Goal: Task Accomplishment & Management: Complete application form

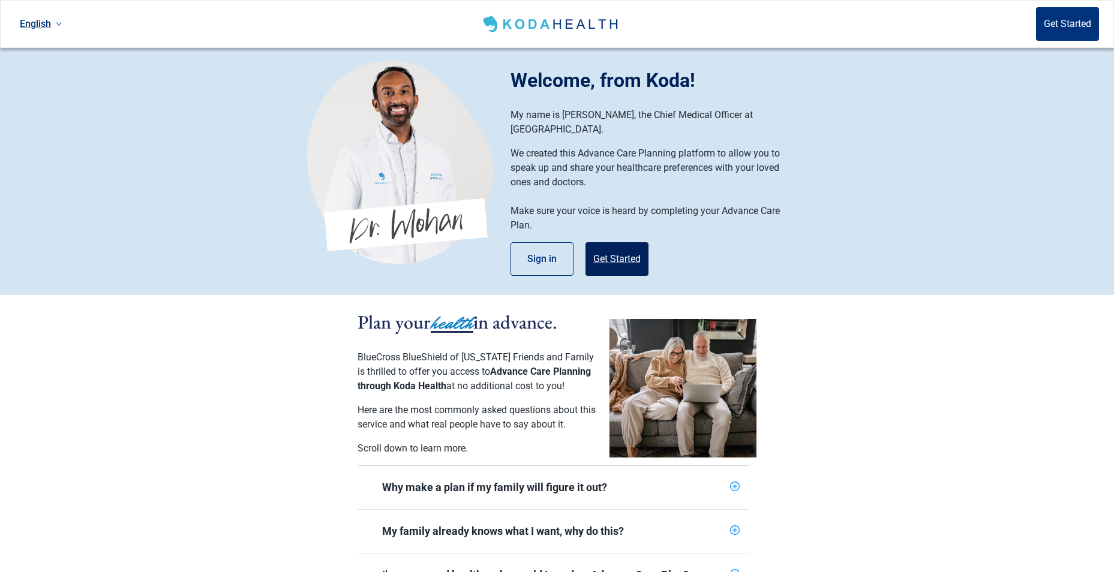
click at [631, 242] on button "Get Started" at bounding box center [616, 259] width 63 height 34
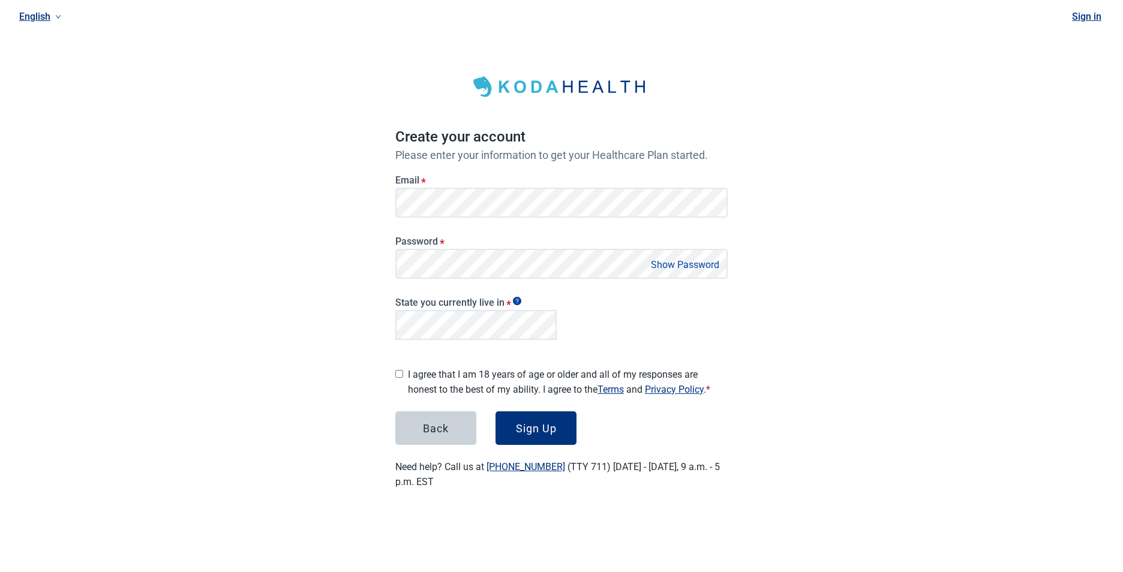
click at [399, 372] on input "I agree that I am 18 years of age or older and all of my responses are honest t…" at bounding box center [399, 374] width 8 height 8
checkbox input "true"
click at [561, 429] on button "Sign Up" at bounding box center [535, 428] width 81 height 34
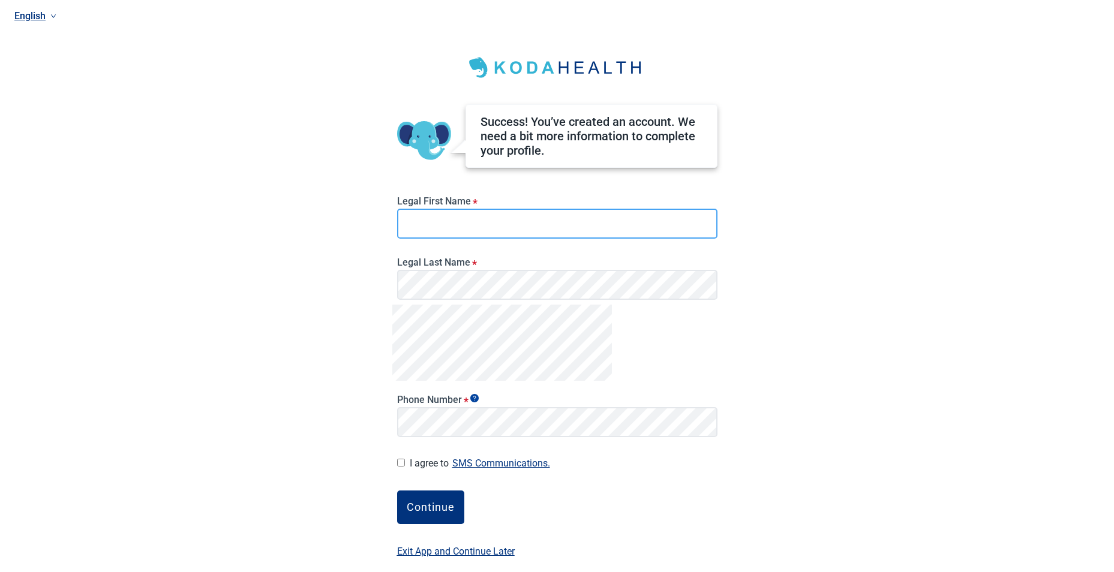
click at [540, 218] on input "Legal First Name *" at bounding box center [557, 224] width 320 height 30
type input "a"
type input "Arcissia"
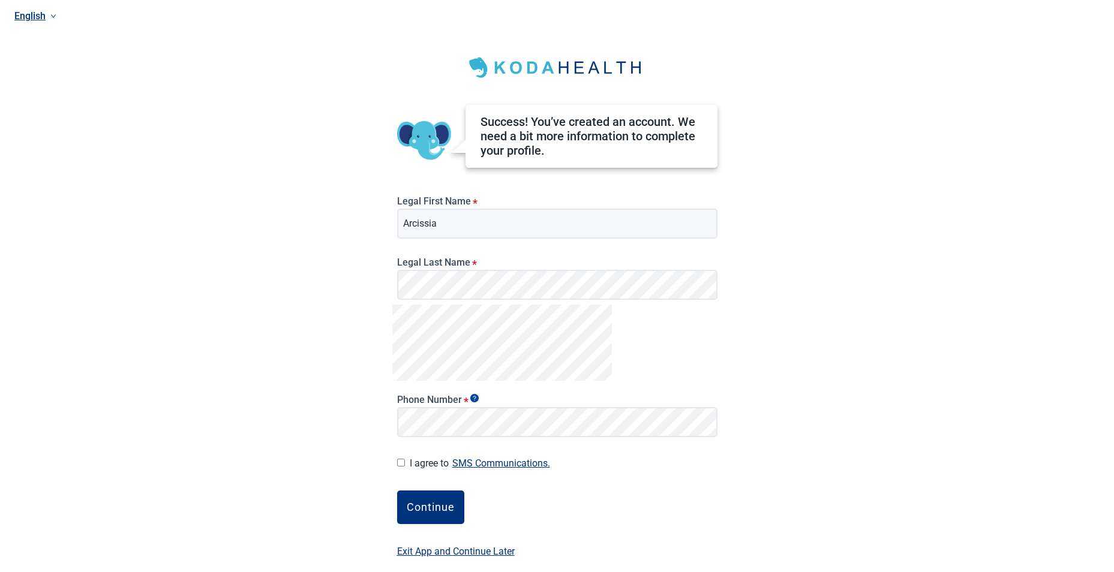
click at [401, 461] on input "I agree to SMS Communications." at bounding box center [401, 463] width 8 height 8
checkbox input "true"
click at [437, 517] on button "Continue" at bounding box center [430, 508] width 67 height 34
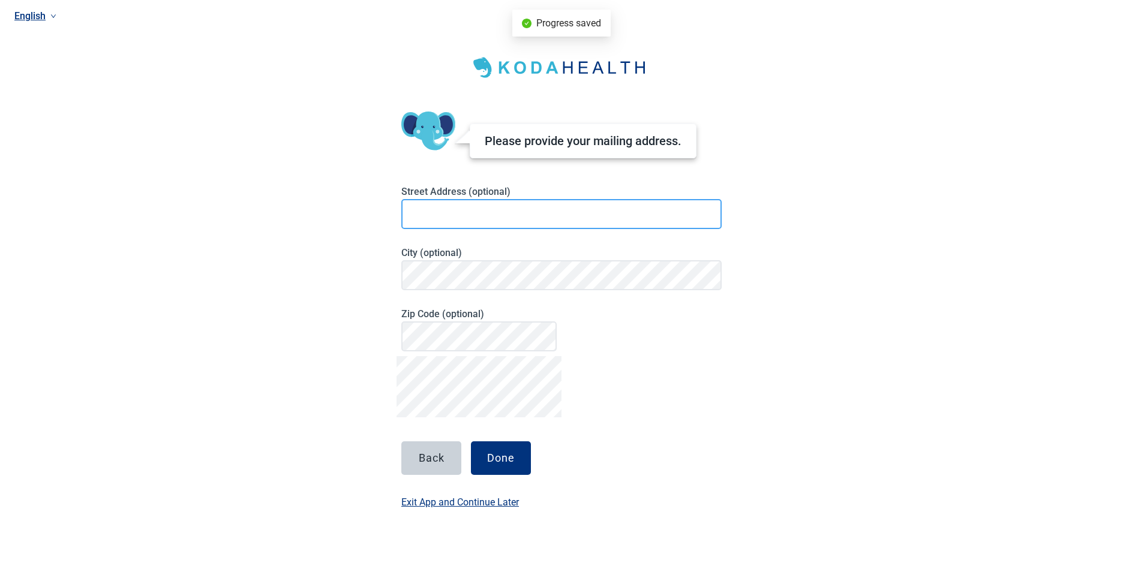
click at [485, 201] on input at bounding box center [561, 214] width 320 height 30
type input "[STREET_ADDRESS][PERSON_NAME]"
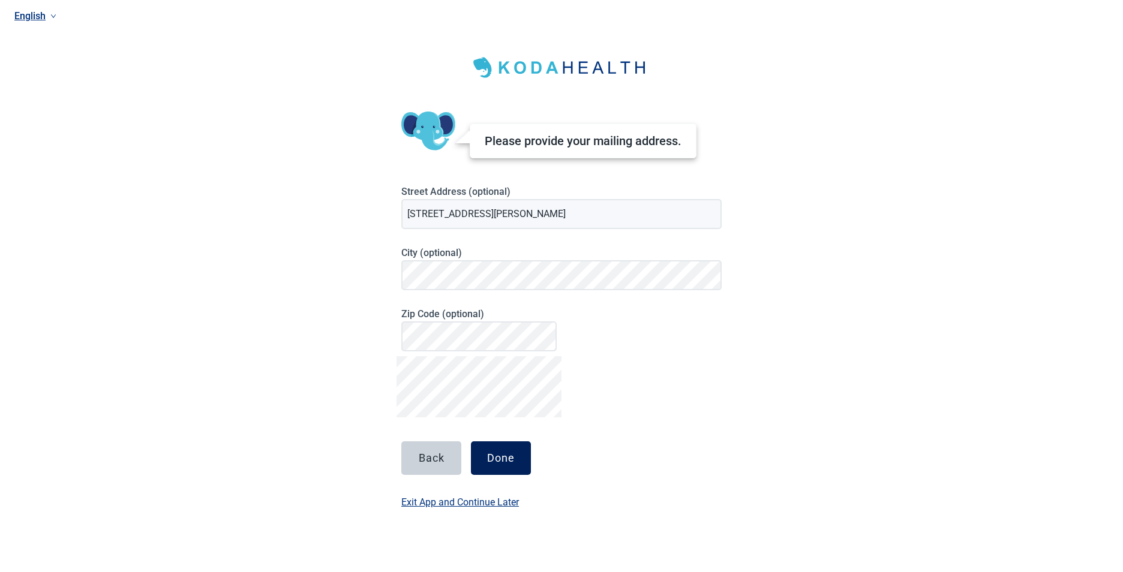
click at [502, 456] on div "Done" at bounding box center [501, 458] width 28 height 12
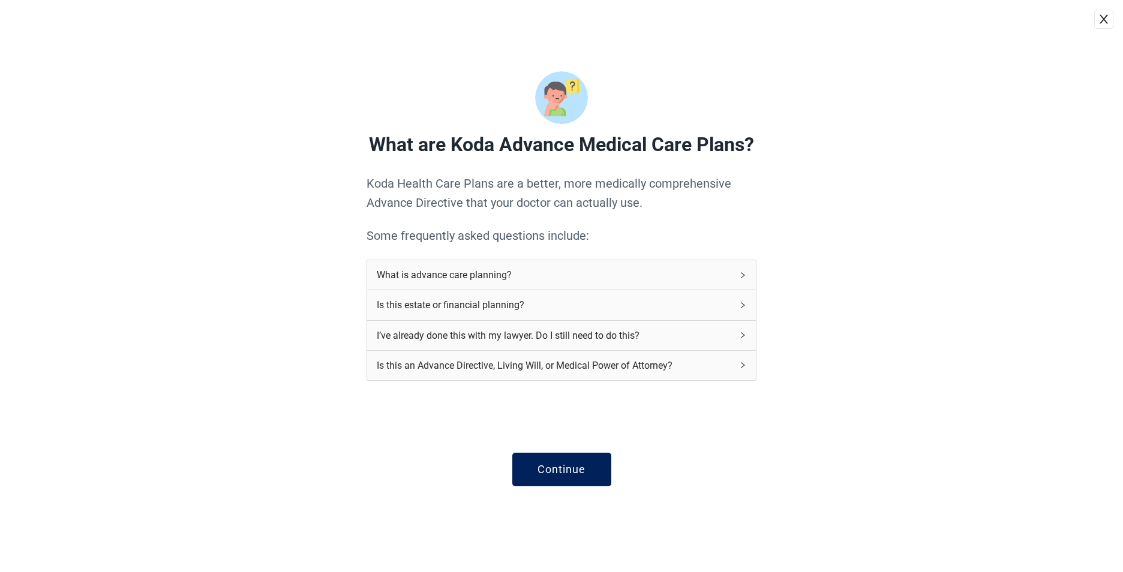
click at [591, 462] on button "Continue" at bounding box center [561, 470] width 99 height 34
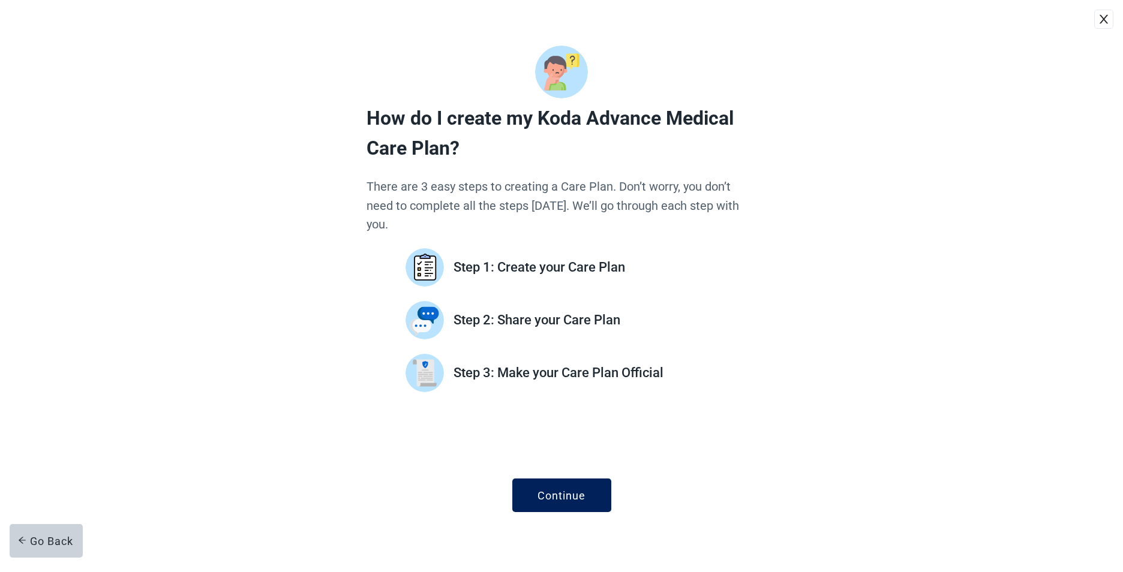
click at [580, 489] on div "Continue" at bounding box center [561, 495] width 48 height 12
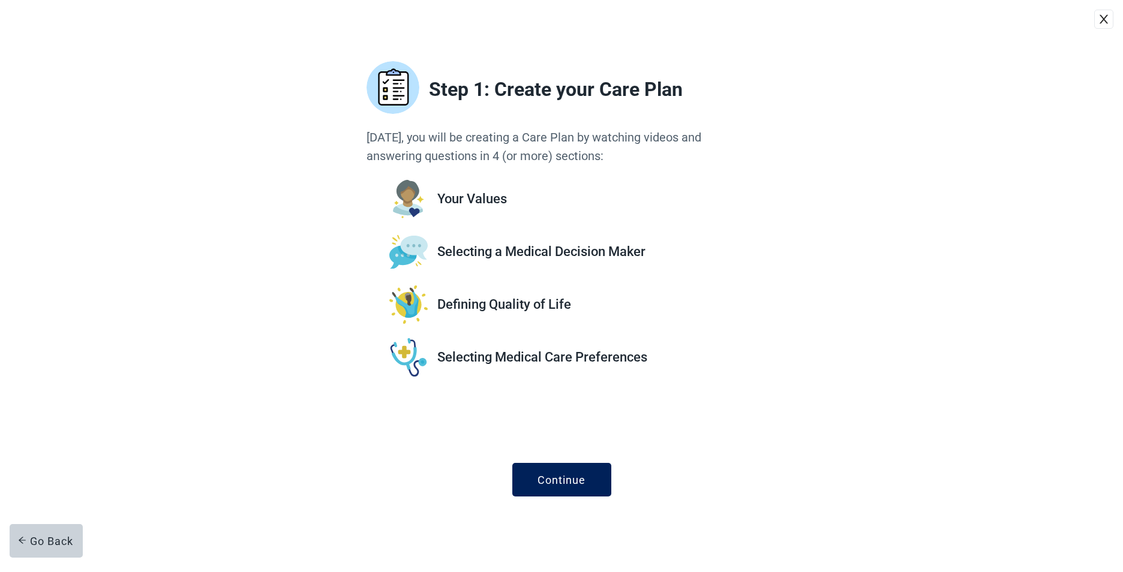
click at [581, 484] on div "Continue" at bounding box center [561, 480] width 48 height 12
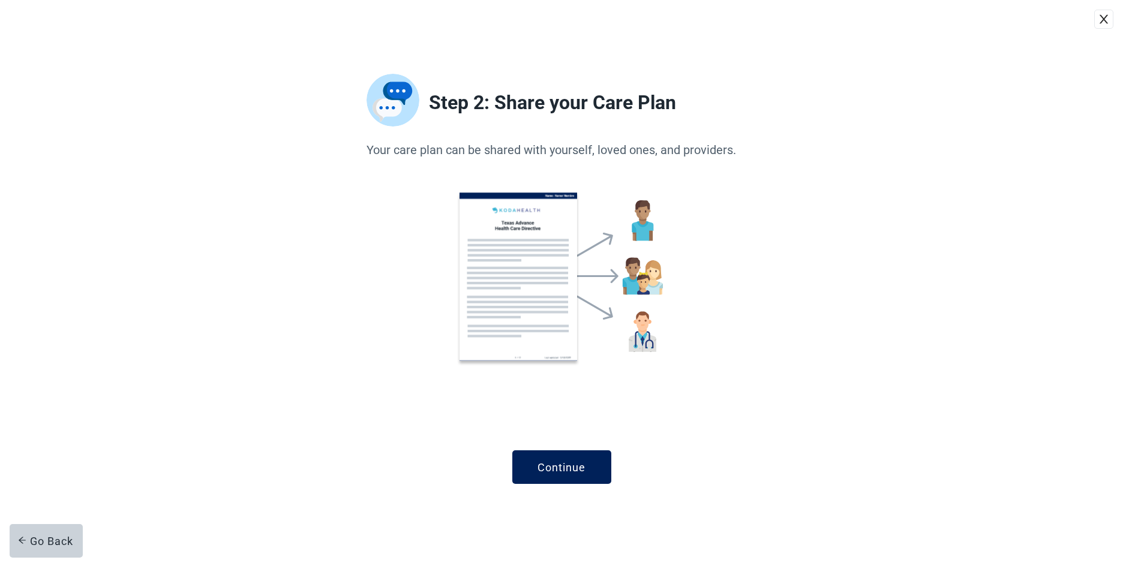
click at [582, 479] on button "Continue" at bounding box center [561, 467] width 99 height 34
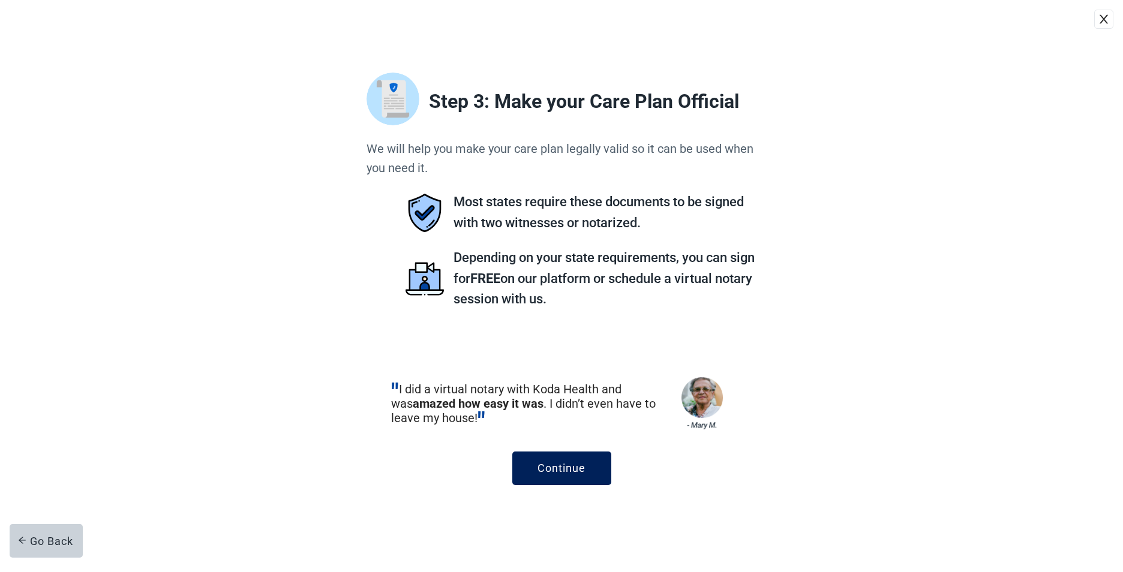
click at [572, 468] on div "Continue" at bounding box center [561, 468] width 48 height 12
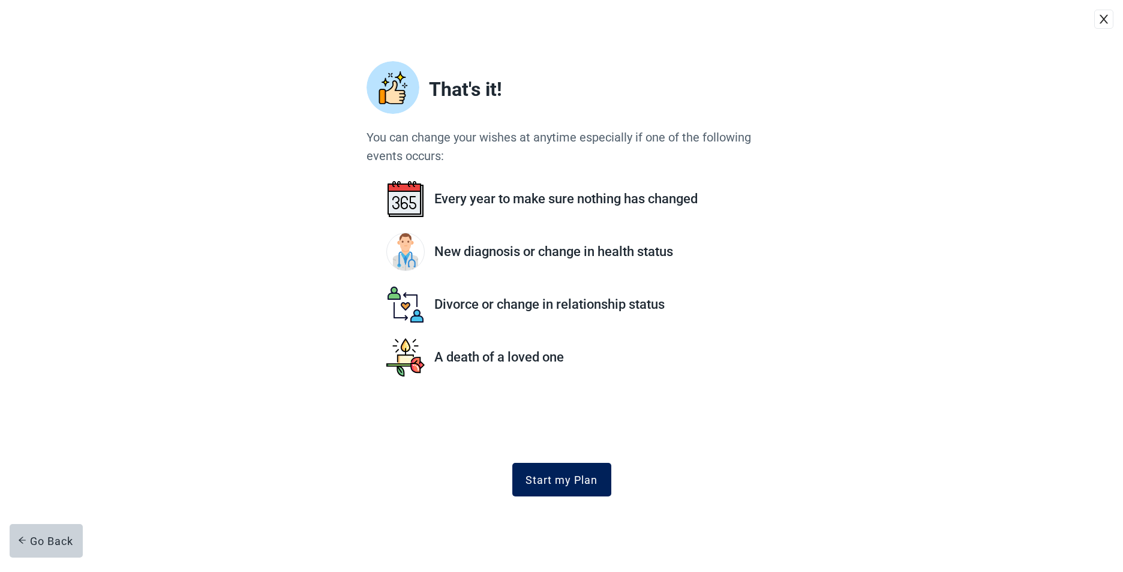
click at [568, 479] on div "Start my Plan" at bounding box center [561, 480] width 72 height 12
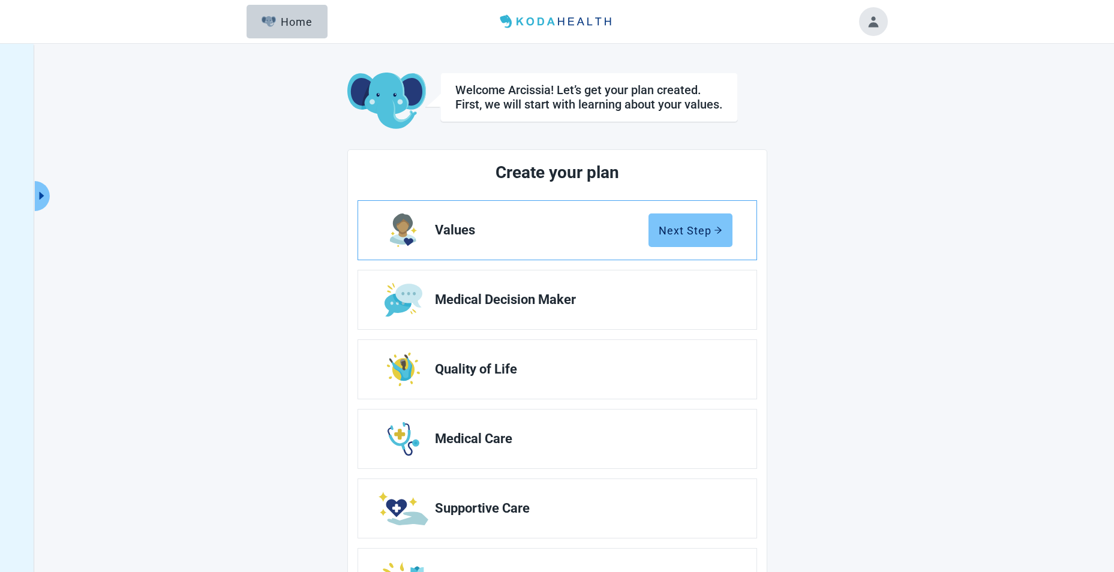
click at [685, 230] on div "Next Step" at bounding box center [691, 230] width 64 height 12
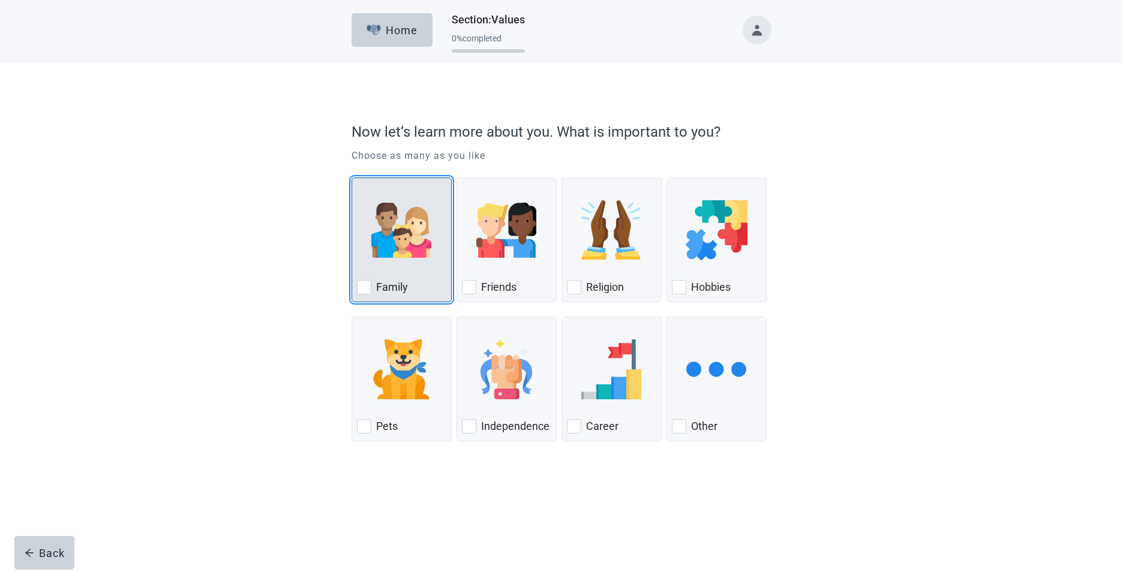
click at [359, 289] on div "Family, checkbox, not checked" at bounding box center [364, 287] width 14 height 14
click at [352, 178] on input "Family" at bounding box center [351, 178] width 1 height 1
checkbox input "true"
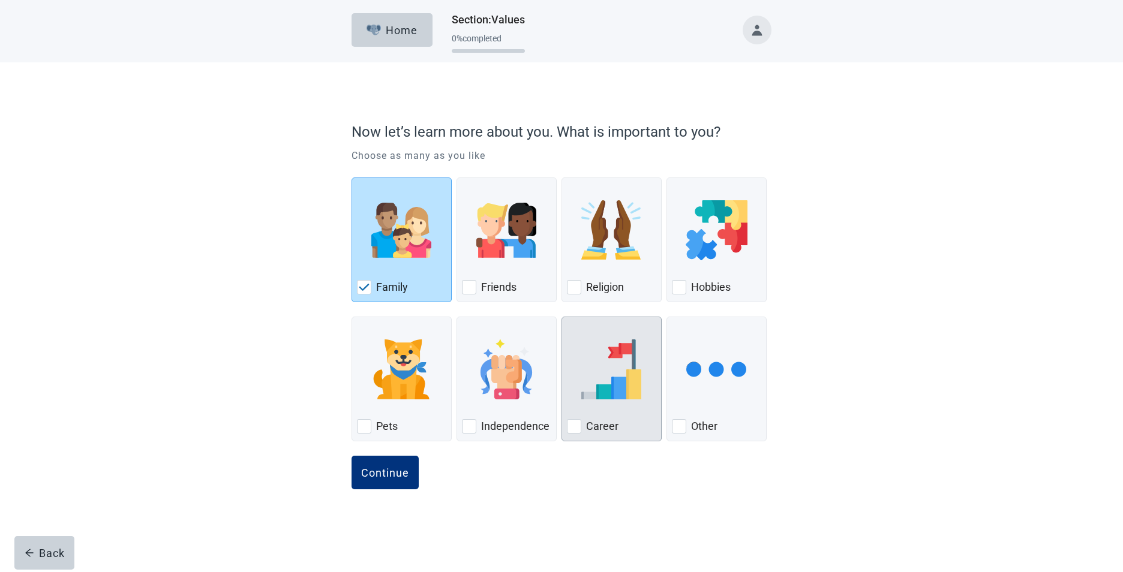
click at [580, 423] on div "Career, checkbox, not checked" at bounding box center [574, 426] width 14 height 14
click at [562, 317] on input "Career" at bounding box center [561, 317] width 1 height 1
checkbox input "true"
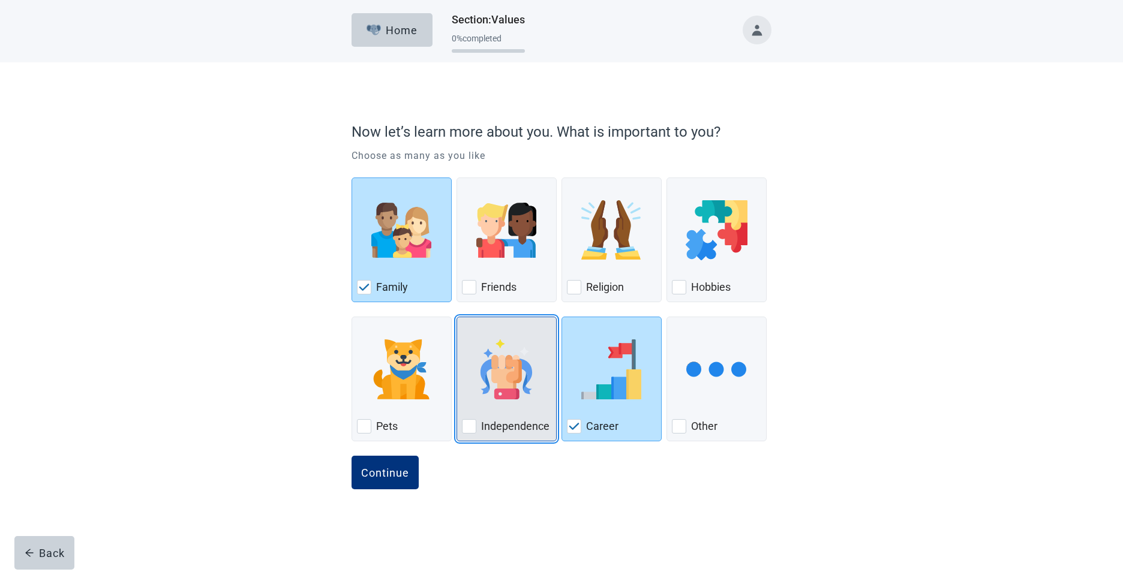
click at [513, 425] on label "Independence" at bounding box center [515, 426] width 68 height 14
checkbox input "true"
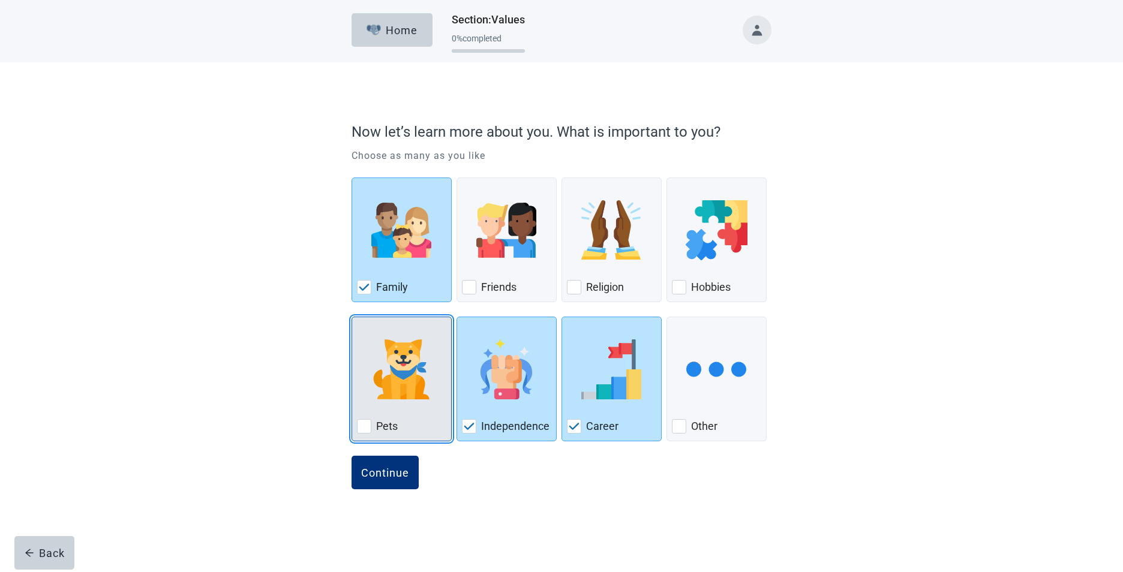
click at [374, 432] on div "Pets" at bounding box center [401, 426] width 89 height 19
click at [352, 317] on input "Pets" at bounding box center [351, 317] width 1 height 1
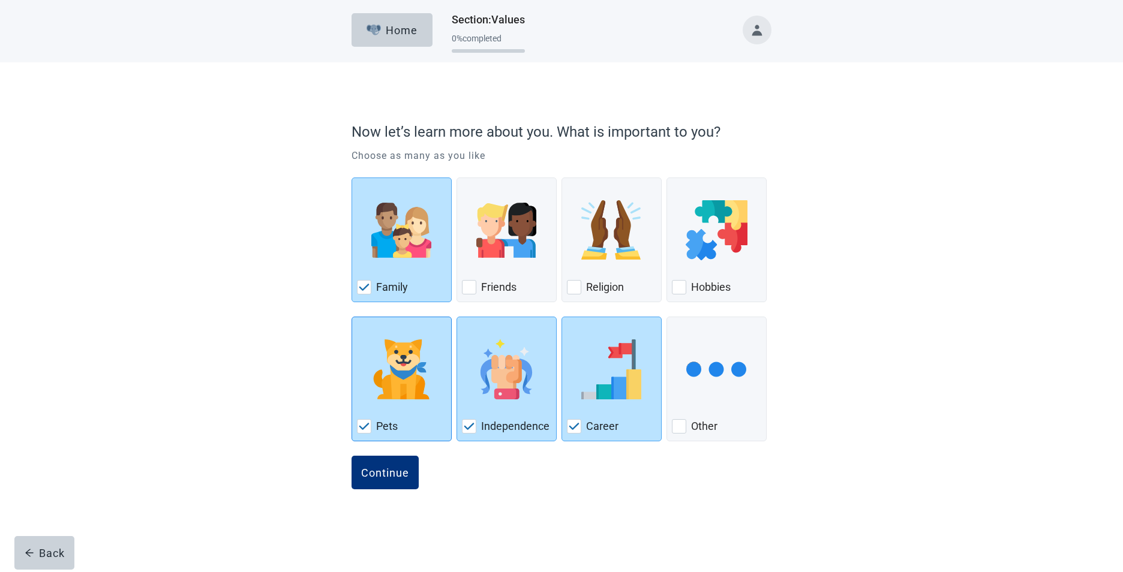
click at [382, 423] on label "Pets" at bounding box center [387, 426] width 22 height 14
checkbox input "false"
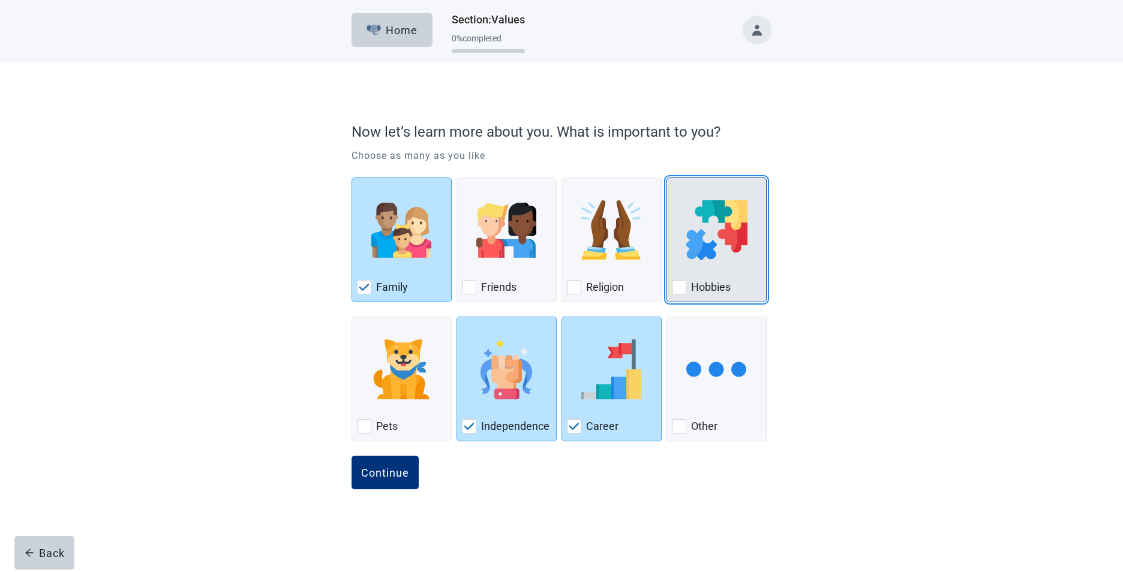
click at [696, 262] on div "Hobbies, checkbox, not checked" at bounding box center [716, 230] width 89 height 95
click at [667, 178] on input "Hobbies" at bounding box center [666, 178] width 1 height 1
checkbox input "true"
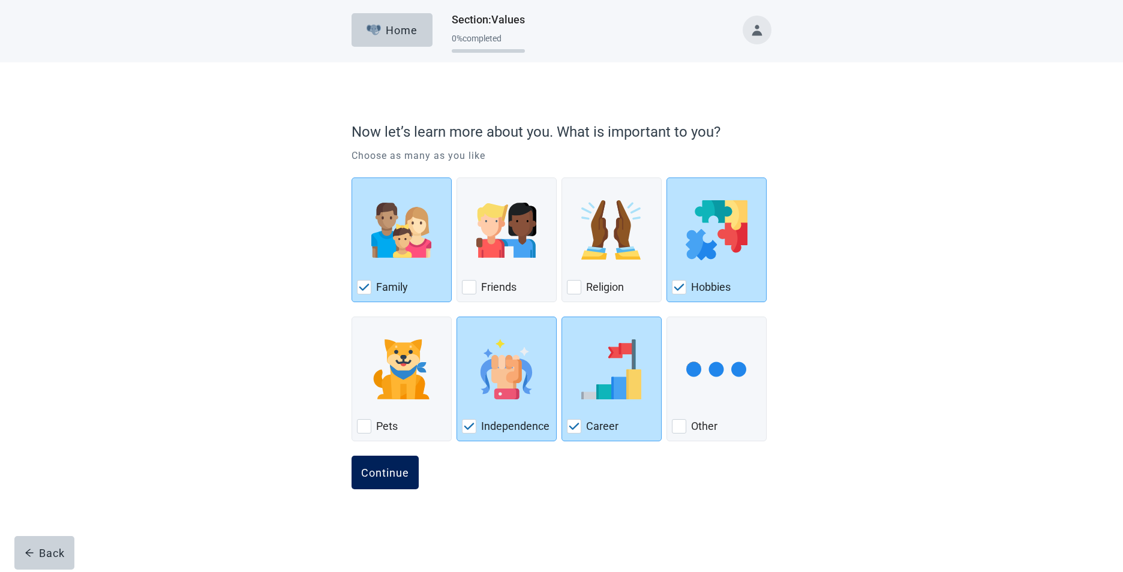
click at [415, 466] on button "Continue" at bounding box center [384, 473] width 67 height 34
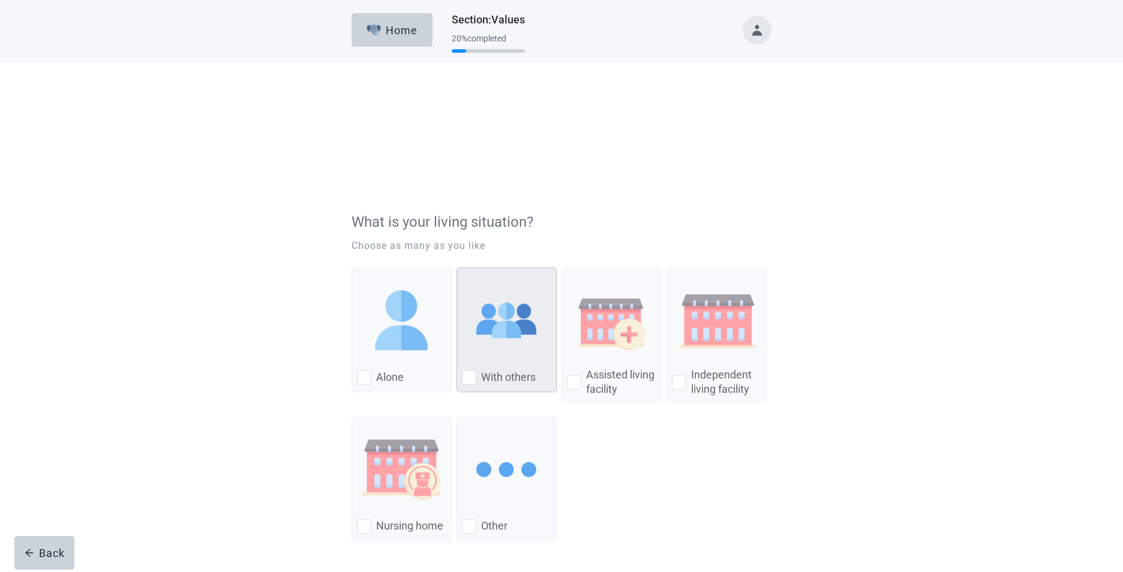
click at [468, 288] on div "With Others, checkbox, not checked" at bounding box center [469, 287] width 14 height 14
click at [457, 178] on input "With others" at bounding box center [456, 178] width 1 height 1
checkbox input "true"
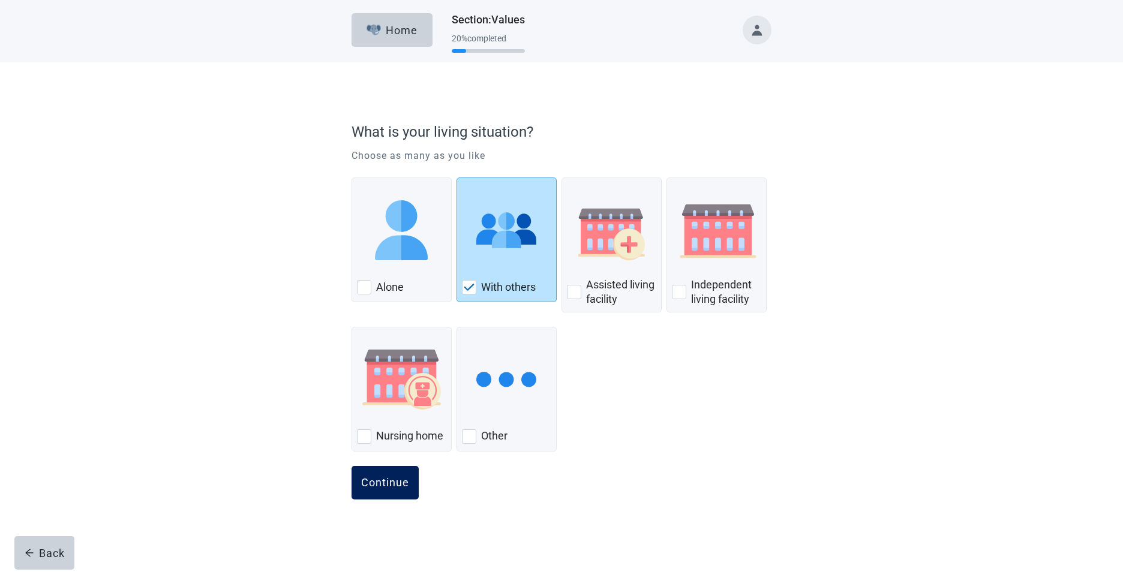
click at [380, 491] on button "Continue" at bounding box center [384, 483] width 67 height 34
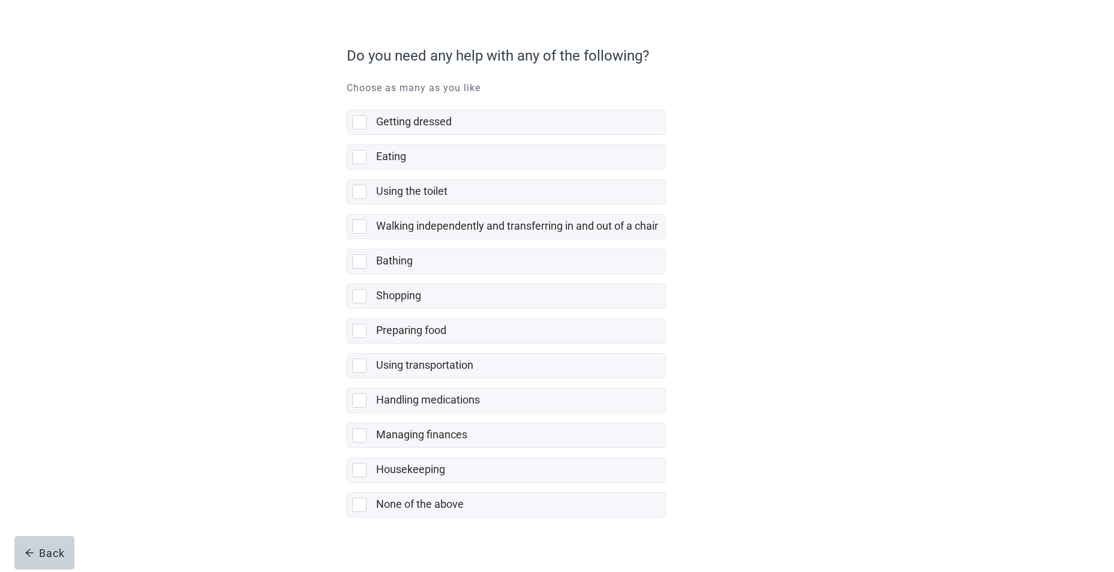
scroll to position [91, 0]
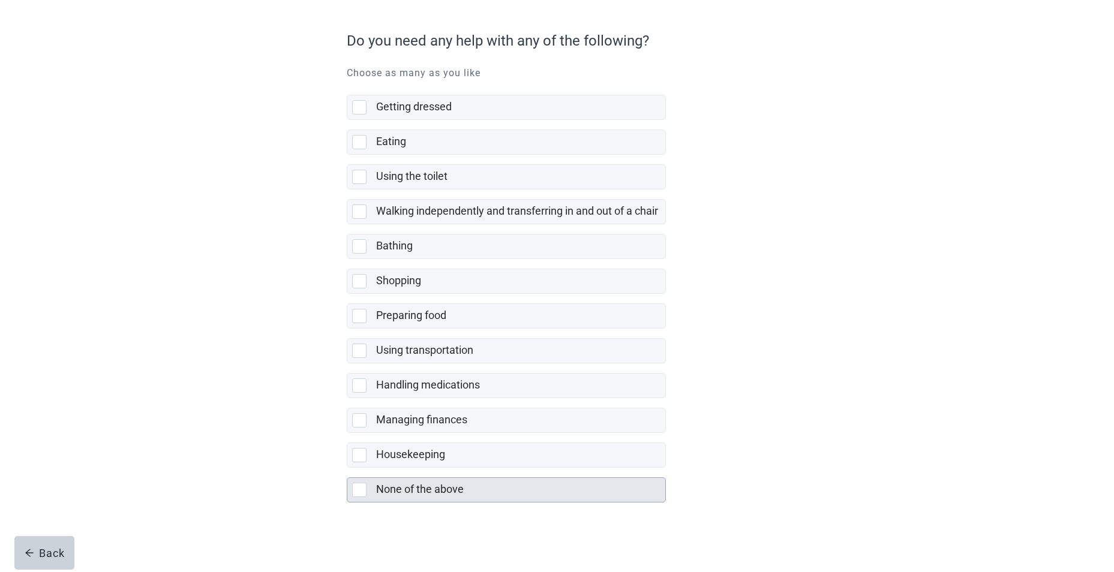
click at [465, 485] on div "None of the above" at bounding box center [517, 489] width 282 height 15
click at [347, 468] on input "None of the above" at bounding box center [347, 468] width 1 height 1
checkbox input "true"
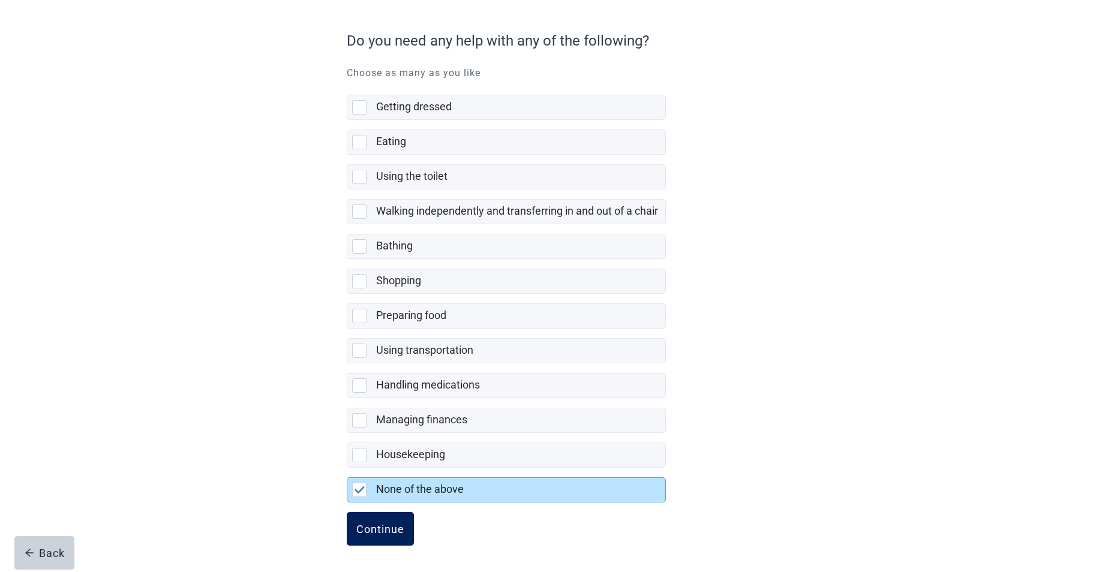
click at [385, 527] on div "Continue" at bounding box center [380, 529] width 48 height 12
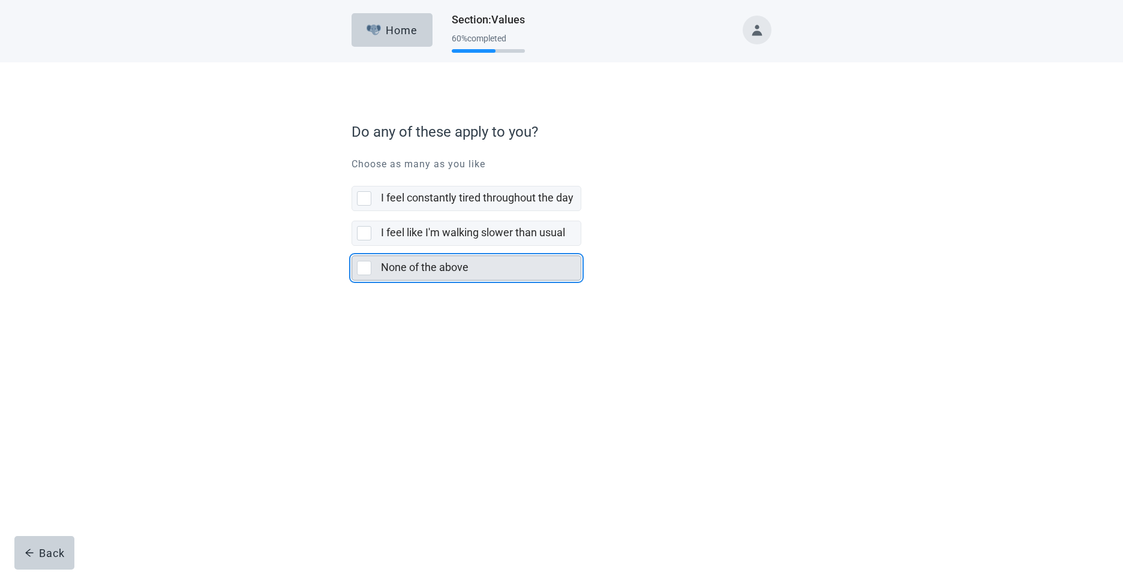
click at [408, 271] on label "None of the above" at bounding box center [425, 267] width 88 height 13
checkbox input "true"
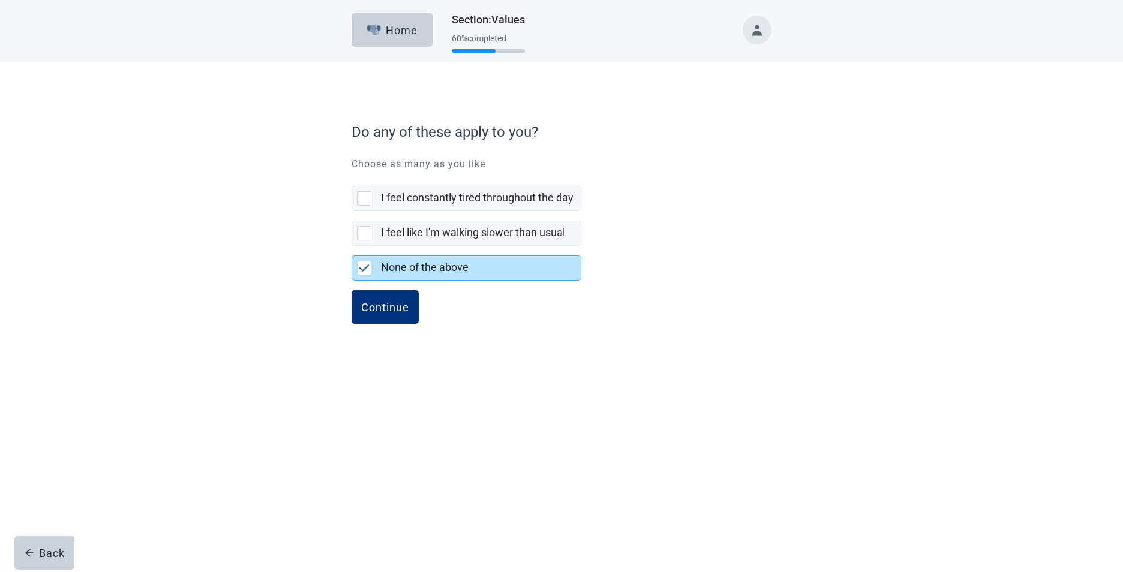
click at [395, 324] on div "Continue" at bounding box center [561, 320] width 420 height 60
click at [398, 306] on div "Continue" at bounding box center [385, 307] width 48 height 12
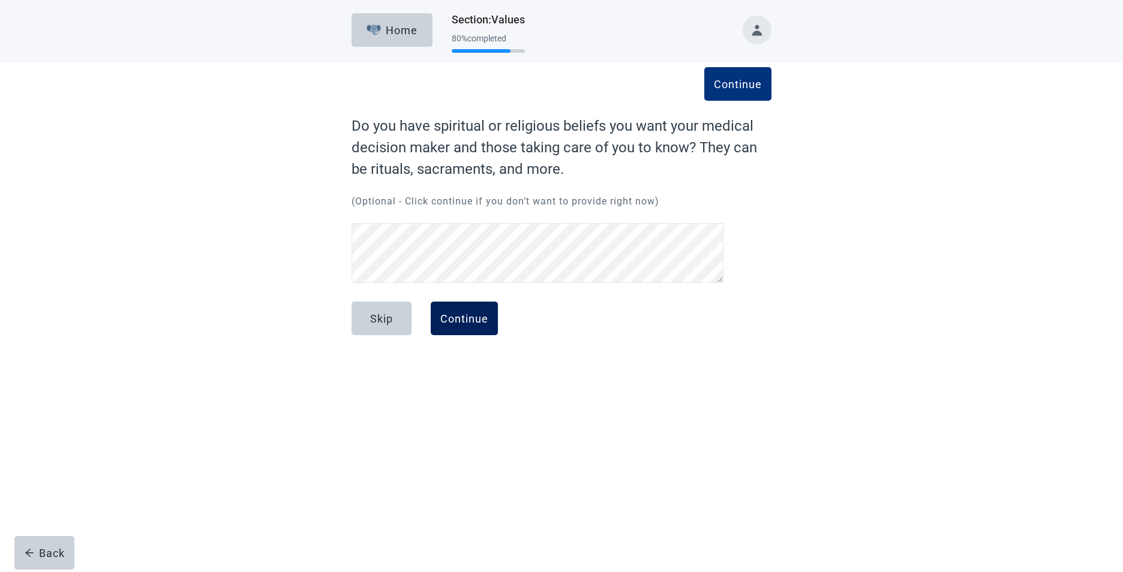
click at [459, 317] on div "Continue" at bounding box center [464, 318] width 48 height 12
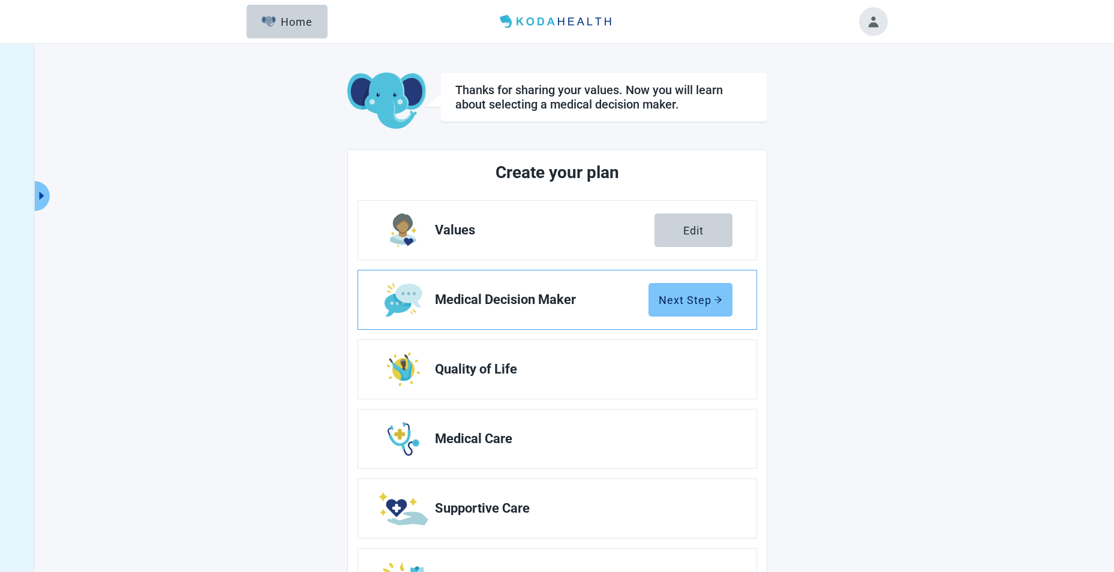
click at [703, 297] on div "Next Step" at bounding box center [691, 300] width 64 height 12
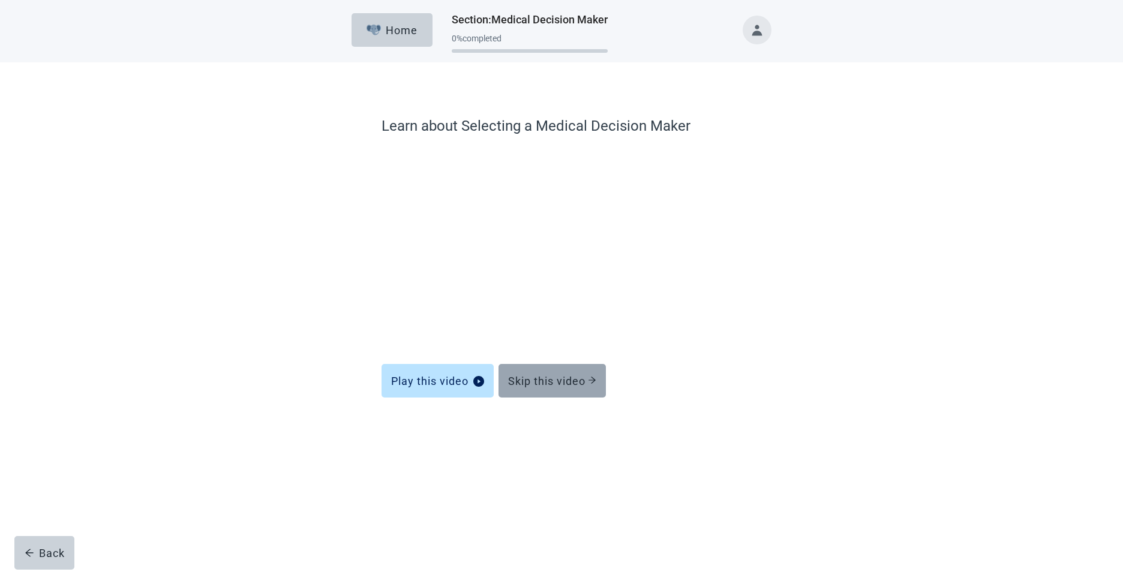
click at [566, 382] on div "Skip this video" at bounding box center [552, 381] width 88 height 12
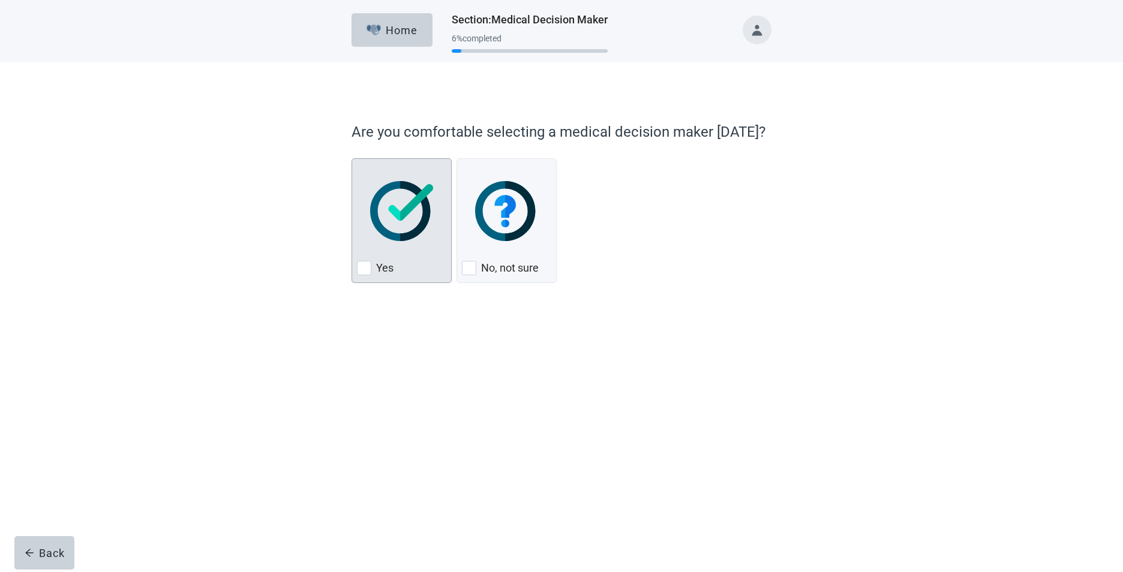
click at [371, 267] on div "Yes" at bounding box center [401, 268] width 89 height 19
click at [352, 159] on input "Yes" at bounding box center [351, 158] width 1 height 1
checkbox input "true"
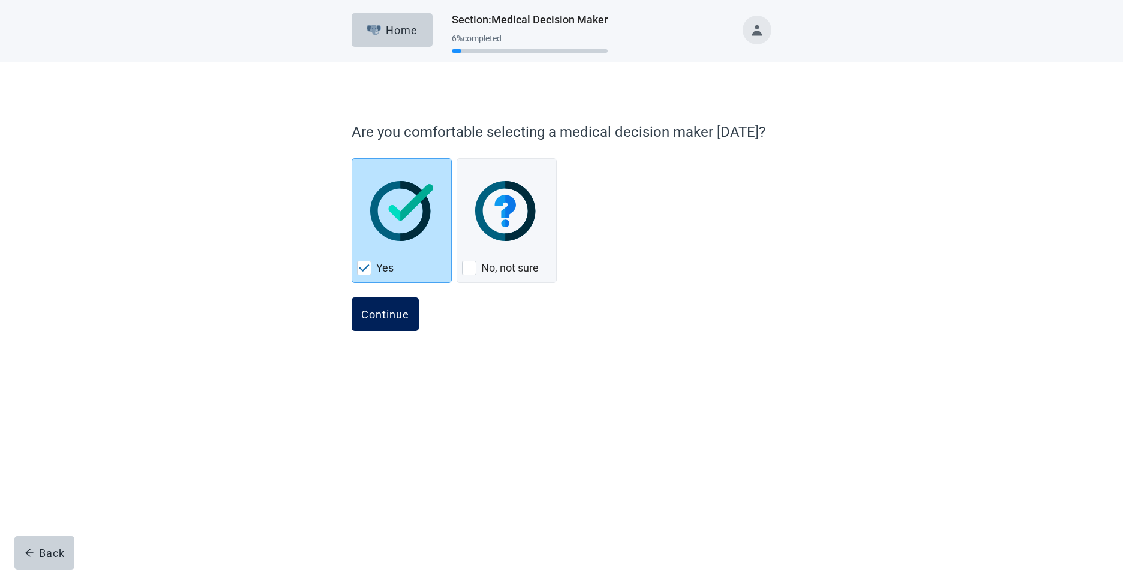
click at [389, 320] on div "Continue" at bounding box center [385, 314] width 48 height 12
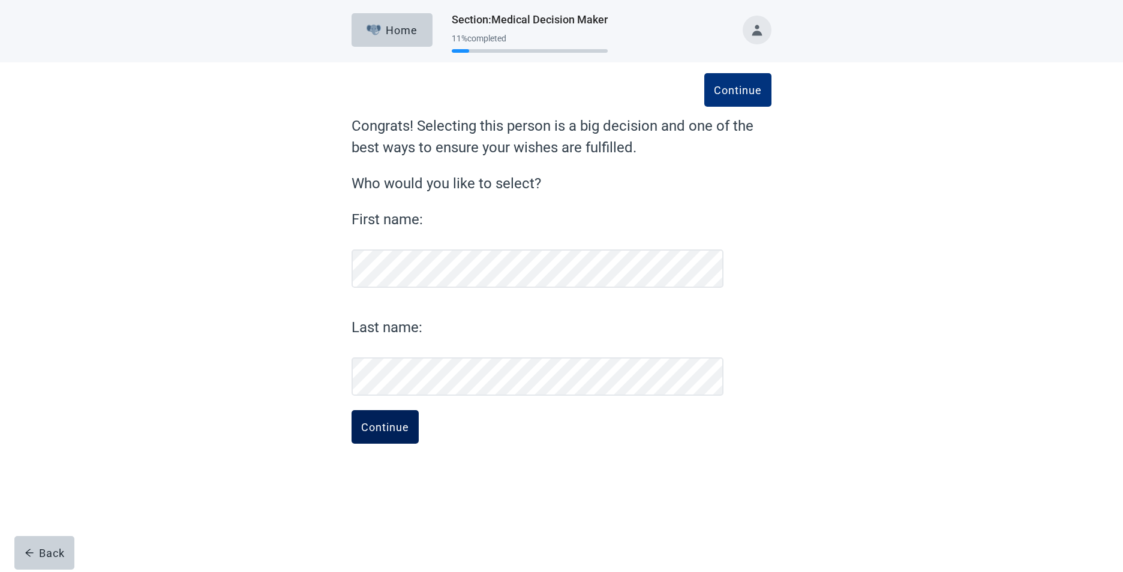
click at [381, 429] on div "Continue" at bounding box center [385, 427] width 48 height 12
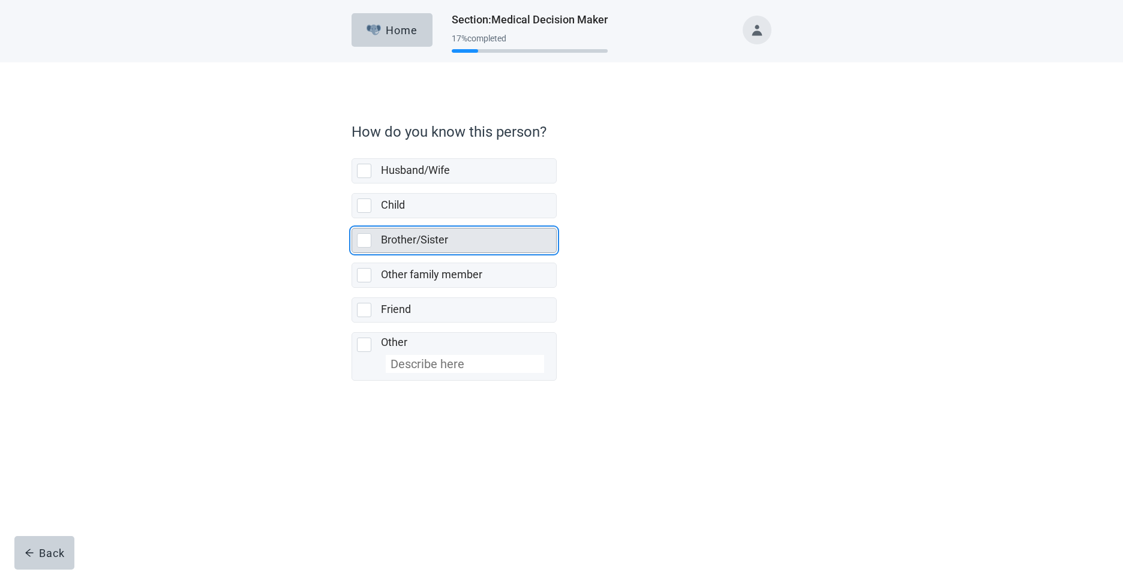
click at [443, 238] on label "Brother/Sister" at bounding box center [414, 239] width 67 height 13
checkbox input "true"
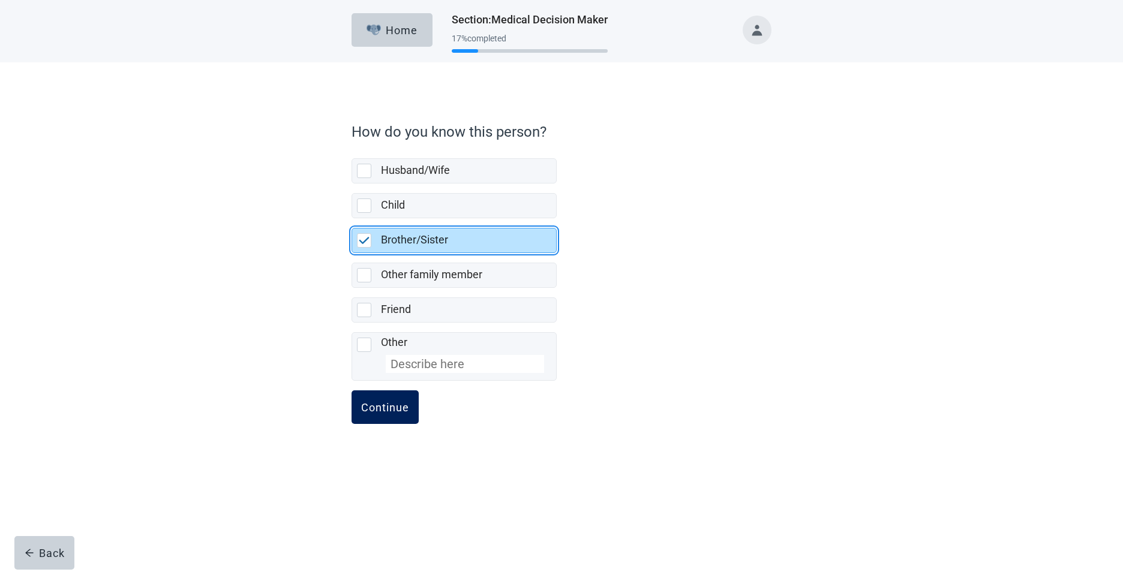
click at [369, 413] on div "Continue" at bounding box center [385, 407] width 48 height 12
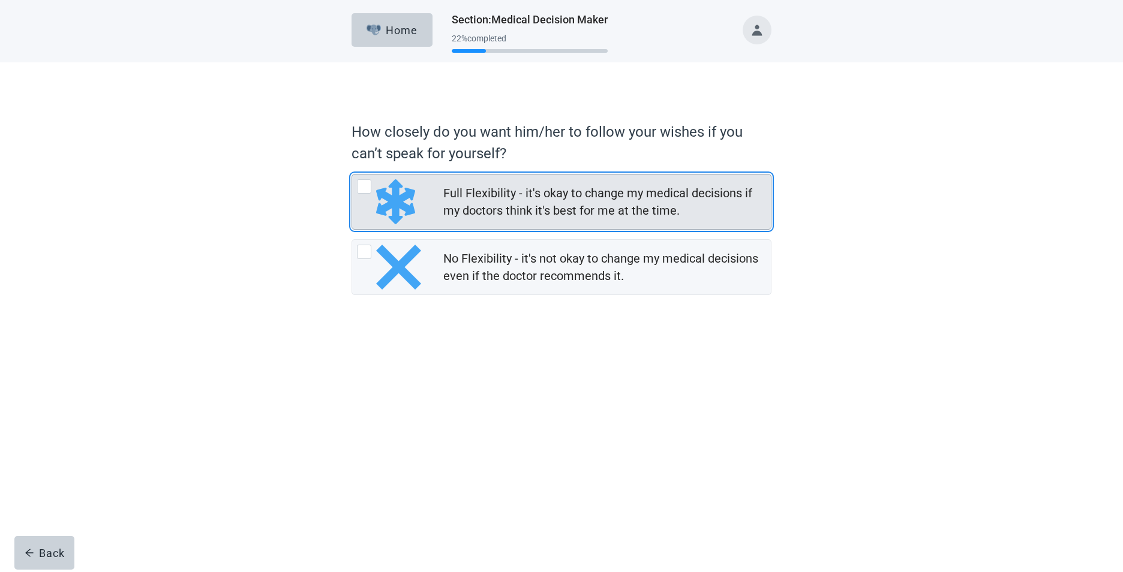
click at [368, 185] on div "Full Flexibility - it's okay to change my medical decisions if my doctors think…" at bounding box center [364, 186] width 14 height 14
click at [352, 175] on input "Full Flexibility - it's okay to change my medical decisions if my doctors think…" at bounding box center [351, 174] width 1 height 1
radio input "true"
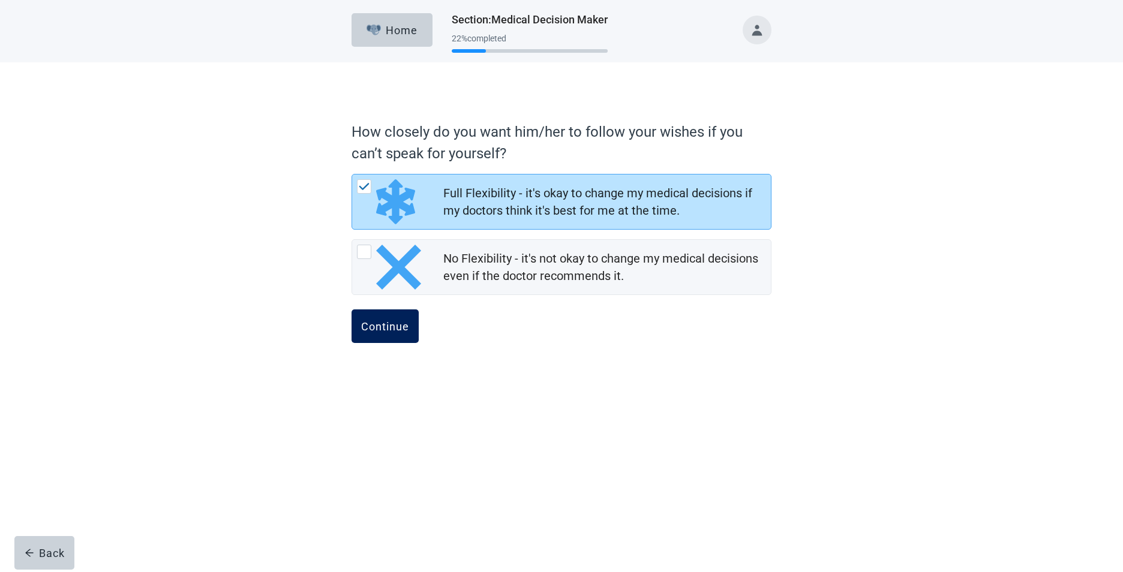
click at [378, 335] on button "Continue" at bounding box center [384, 326] width 67 height 34
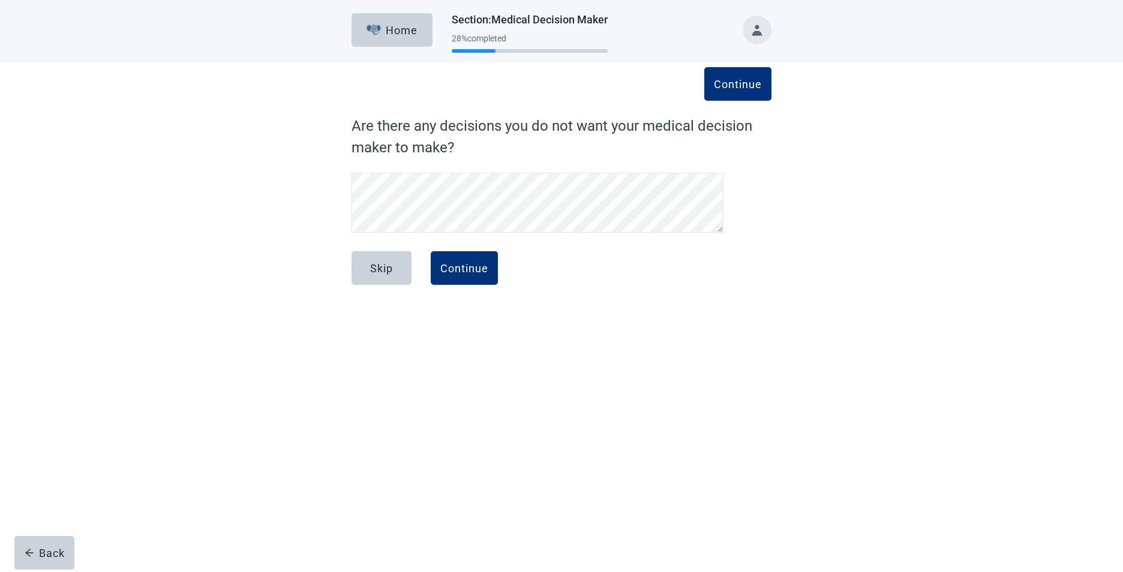
scroll to position [28, 0]
click at [479, 276] on button "Continue" at bounding box center [464, 268] width 67 height 34
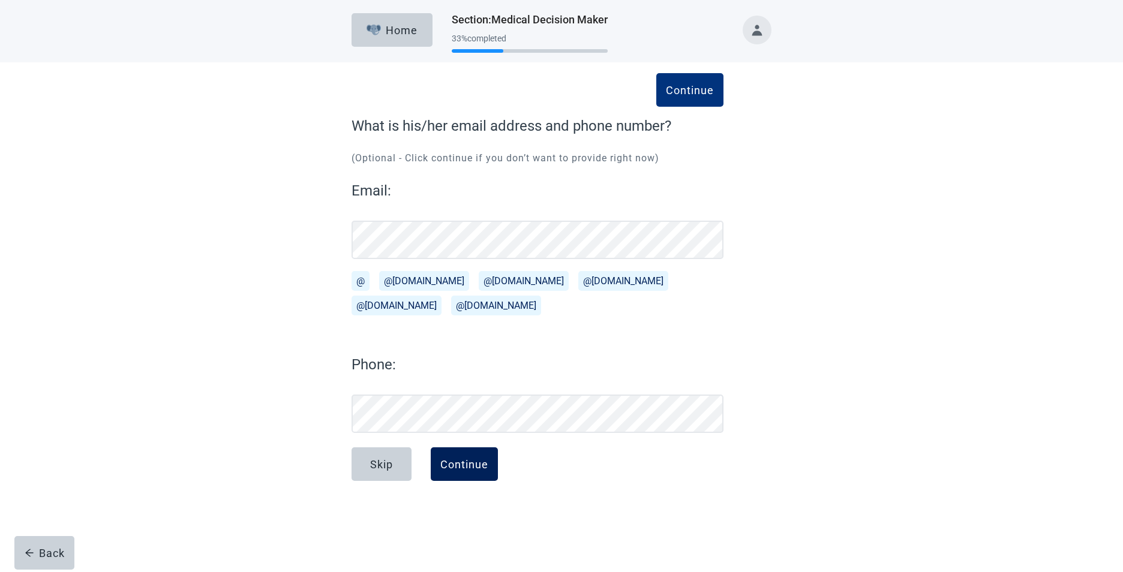
click at [460, 463] on div "Continue" at bounding box center [464, 464] width 48 height 12
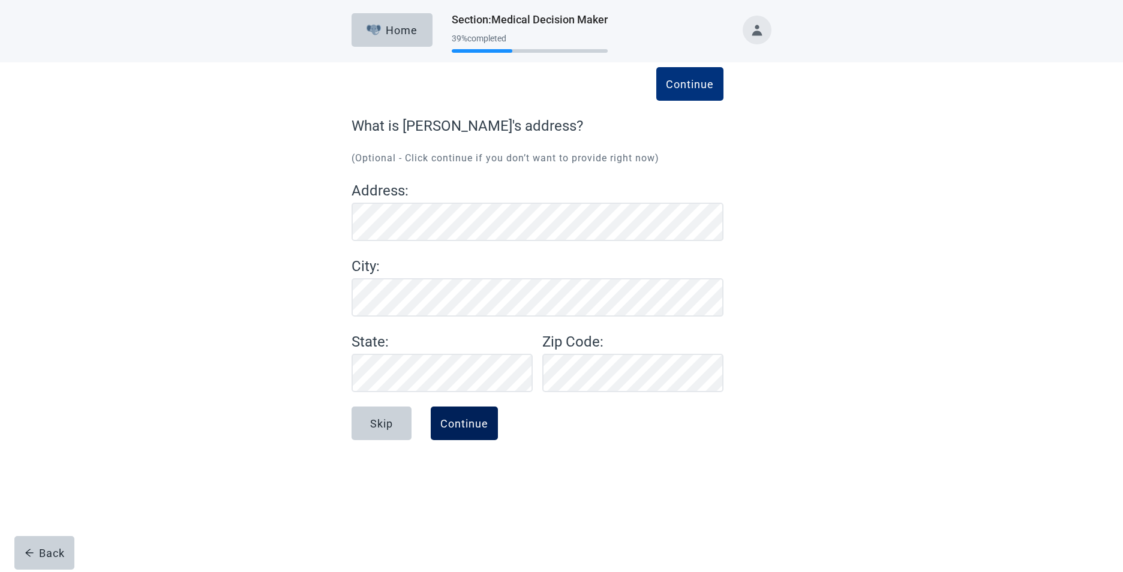
click at [465, 429] on div "Continue" at bounding box center [464, 423] width 48 height 12
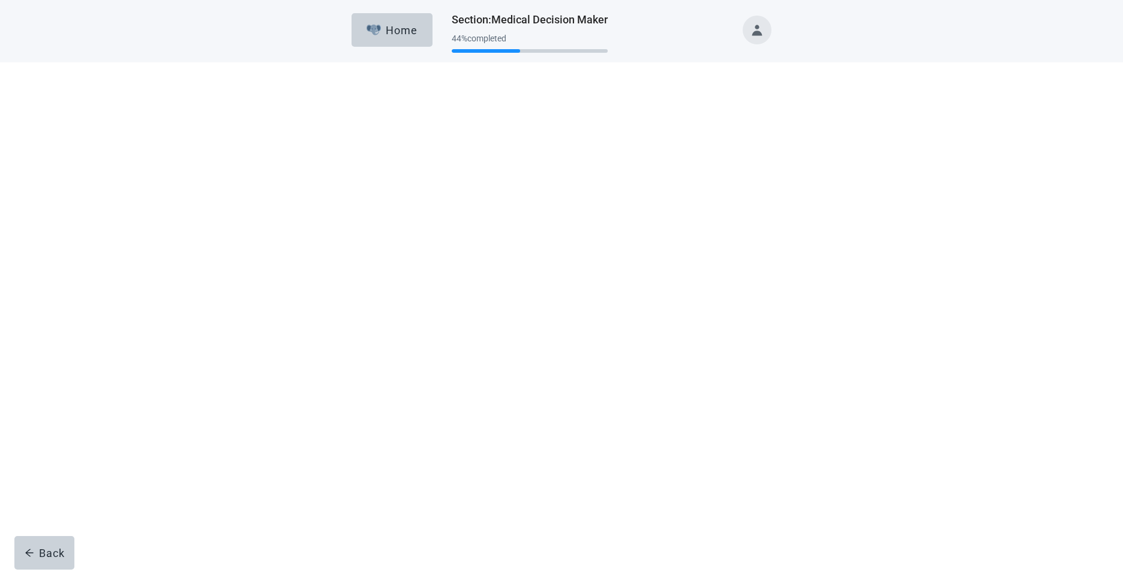
click at [471, 315] on div "No, checkbox, not checked" at bounding box center [469, 318] width 14 height 14
click at [457, 209] on input "No" at bounding box center [456, 209] width 1 height 1
checkbox input "true"
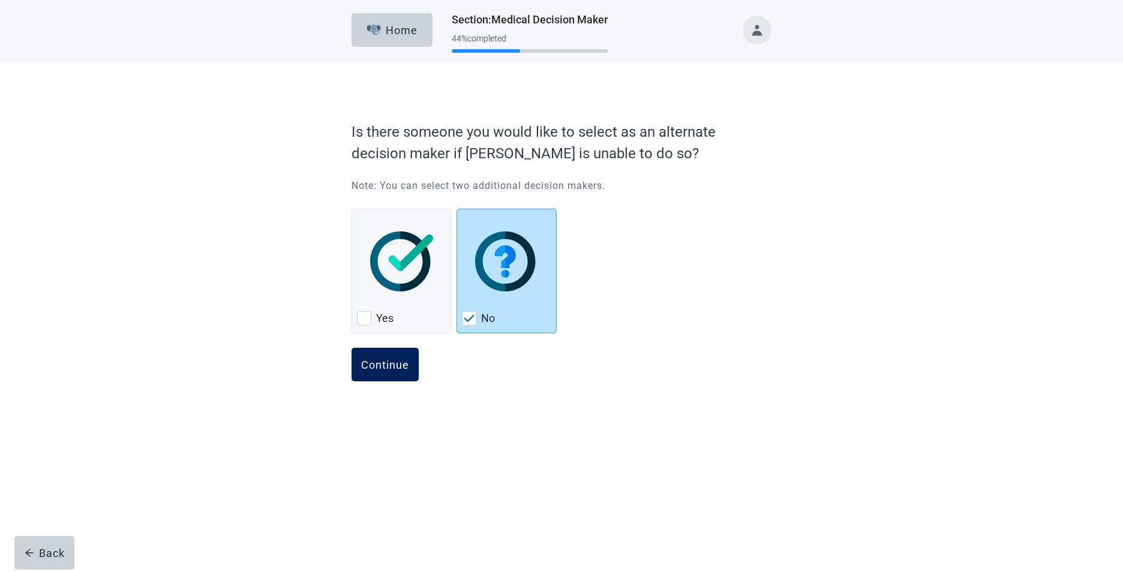
click at [396, 371] on button "Continue" at bounding box center [384, 365] width 67 height 34
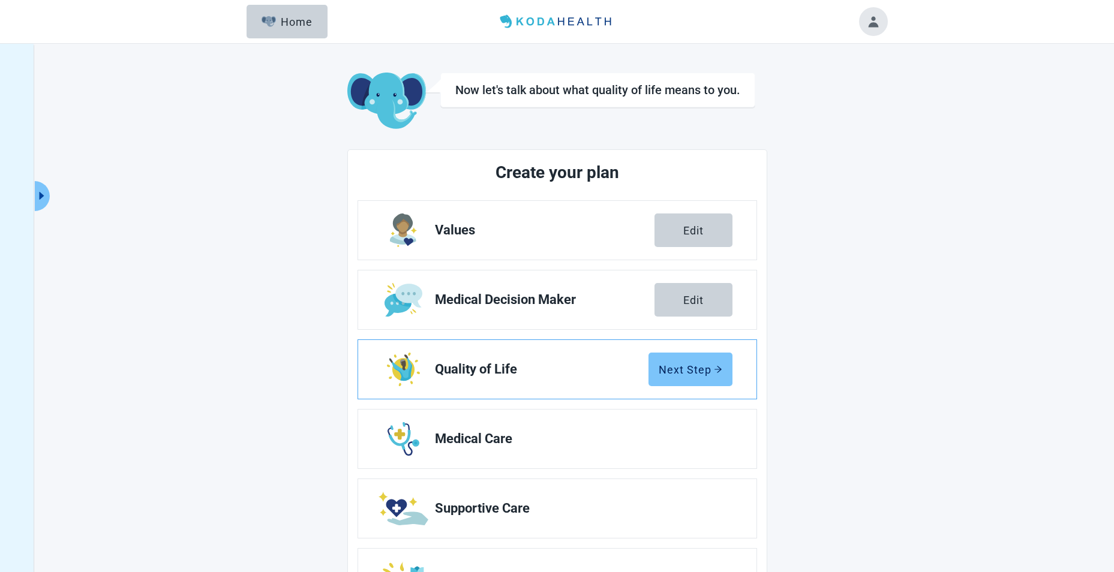
click at [701, 366] on div "Next Step" at bounding box center [691, 369] width 64 height 12
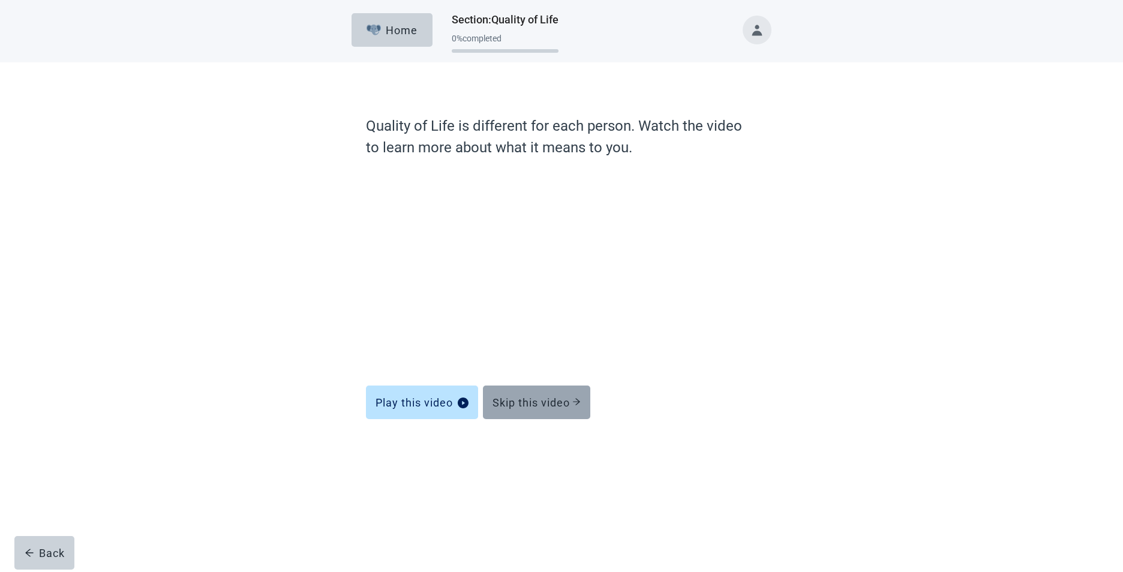
click at [541, 395] on button "Skip this video" at bounding box center [536, 403] width 107 height 34
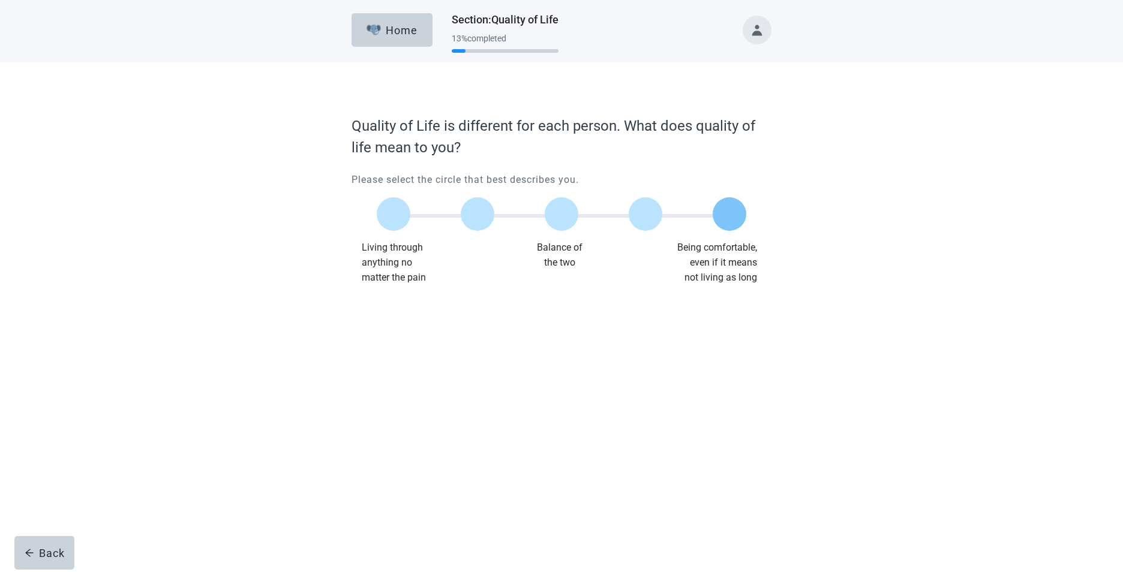
click at [722, 215] on label "Main content" at bounding box center [730, 214] width 34 height 34
click at [729, 214] on input "Quality of life scale: 100 out of 100. Being comfortable, even if it means not …" at bounding box center [729, 214] width 0 height 0
click at [375, 306] on div "Continue" at bounding box center [385, 309] width 48 height 12
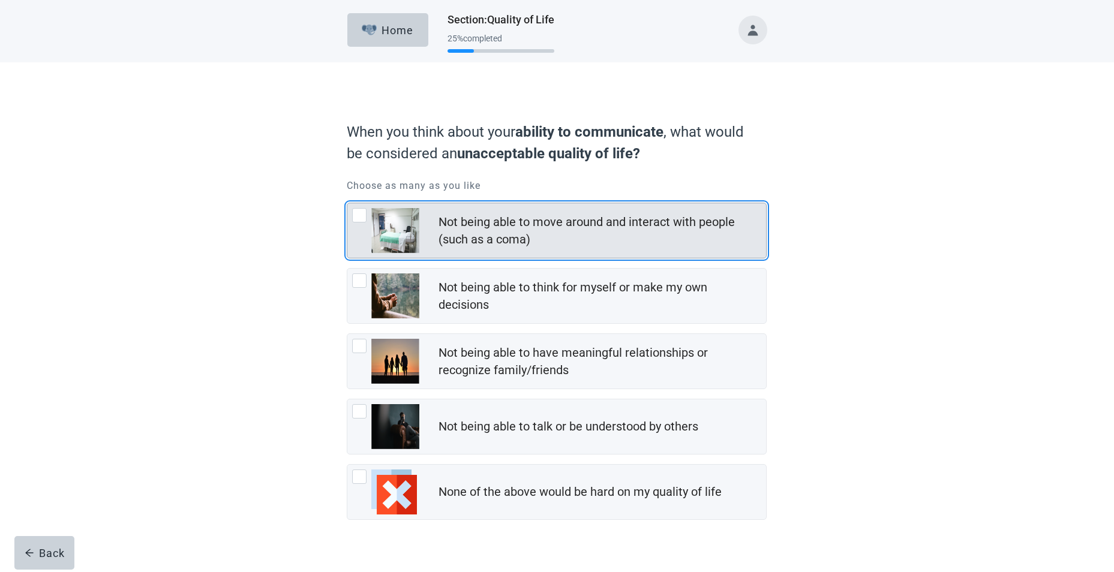
click at [355, 215] on div "Not being able to move around and interact with people (such as a coma), checkb…" at bounding box center [359, 215] width 14 height 14
click at [347, 203] on input "Not being able to move around and interact with people (such as a coma)" at bounding box center [347, 203] width 1 height 1
checkbox input "true"
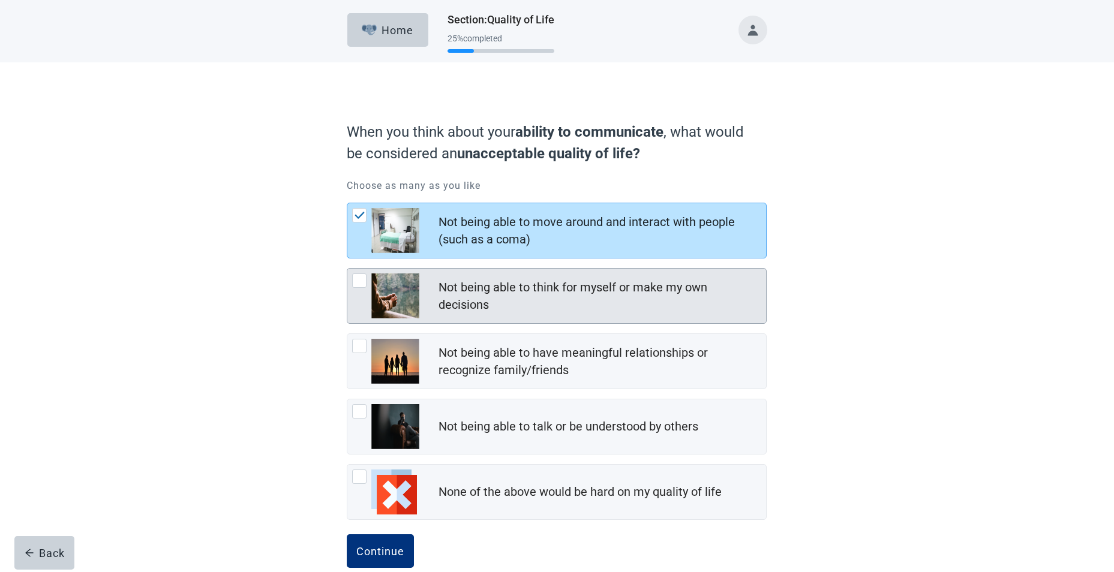
click at [354, 285] on div "Not being able to think for myself or make my own decisions, checkbox, not chec…" at bounding box center [359, 280] width 14 height 14
click at [347, 269] on input "Not being able to think for myself or make my own decisions" at bounding box center [347, 268] width 1 height 1
checkbox input "true"
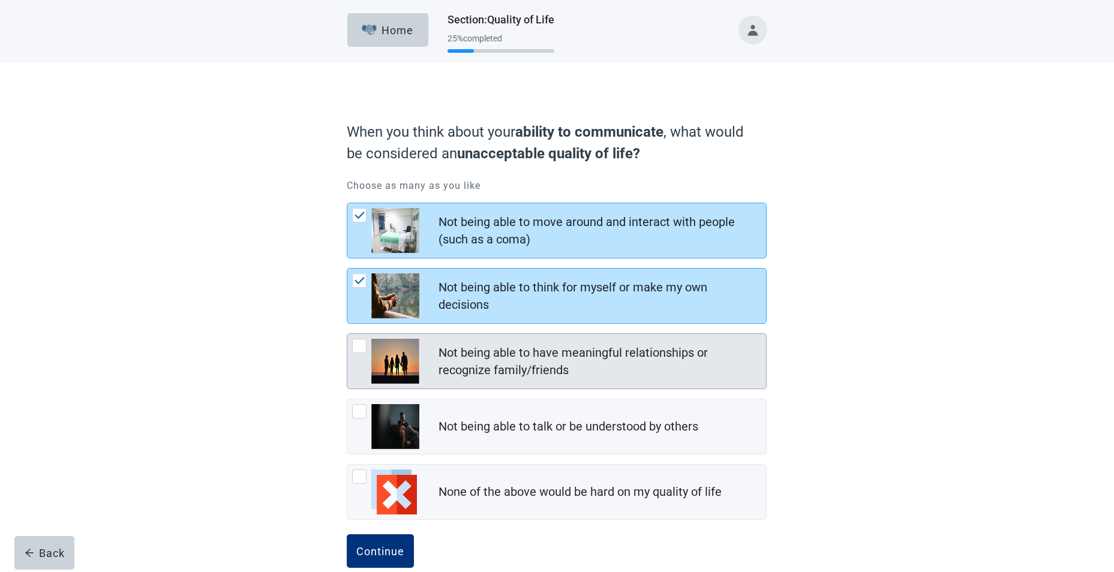
click at [368, 344] on div "Not being able to have meaningful relationships or recognize family/friends, ch…" at bounding box center [385, 361] width 67 height 45
click at [347, 334] on input "Not being able to have meaningful relationships or recognize family/friends" at bounding box center [347, 333] width 1 height 1
checkbox input "true"
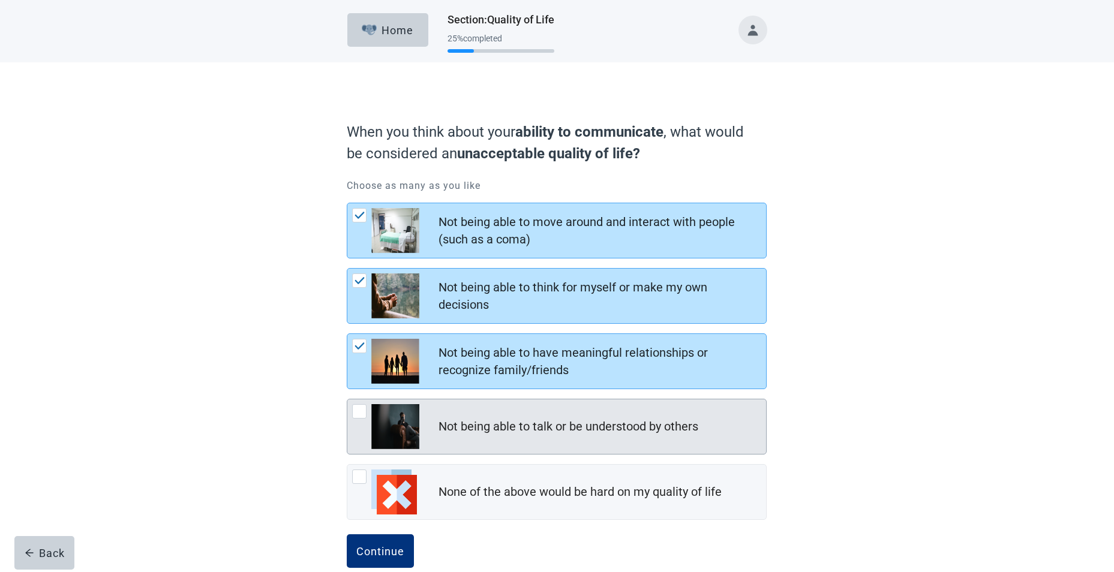
click at [359, 416] on div "Not being able to talk or be understood by others, checkbox, not checked" at bounding box center [359, 411] width 14 height 14
click at [347, 399] on input "Not being able to talk or be understood by others" at bounding box center [347, 399] width 1 height 1
checkbox input "true"
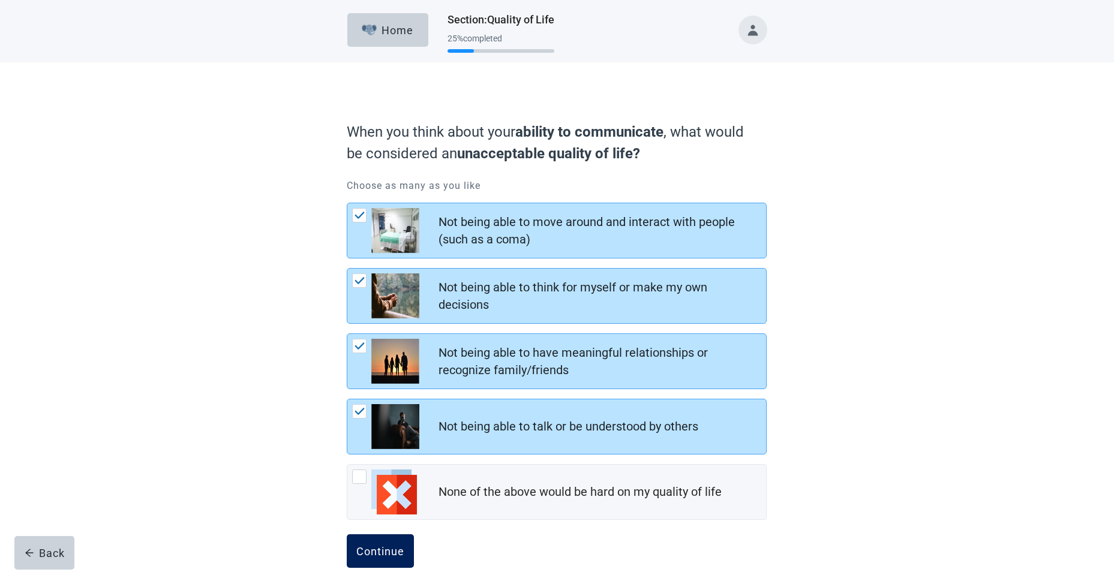
click at [387, 549] on div "Continue" at bounding box center [380, 551] width 48 height 12
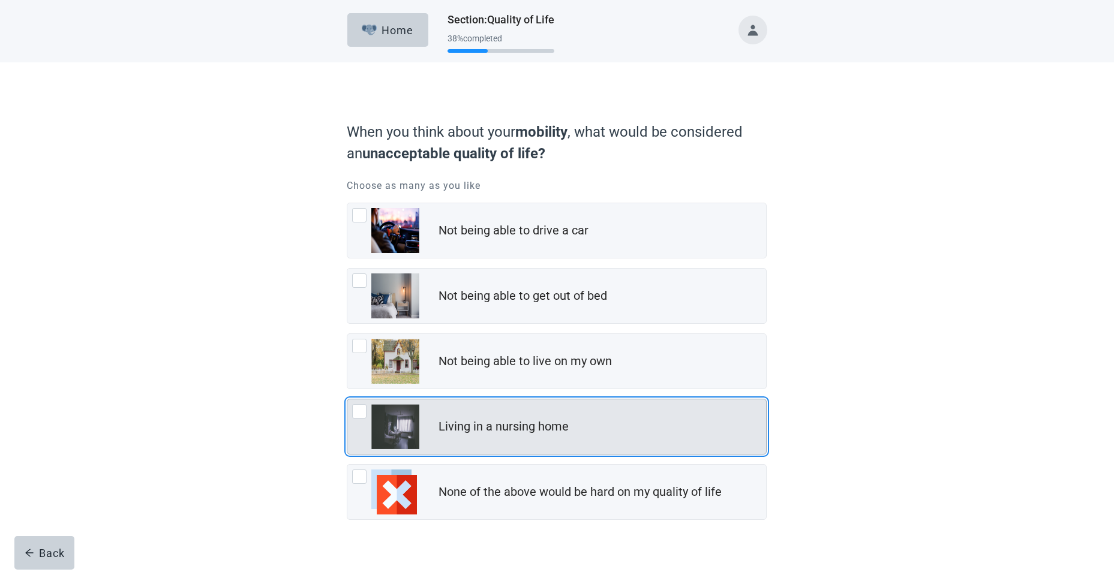
click at [354, 410] on div "Living in a nursing home, checkbox, not checked" at bounding box center [359, 411] width 14 height 14
click at [347, 399] on input "Living in a nursing home" at bounding box center [347, 399] width 1 height 1
checkbox input "true"
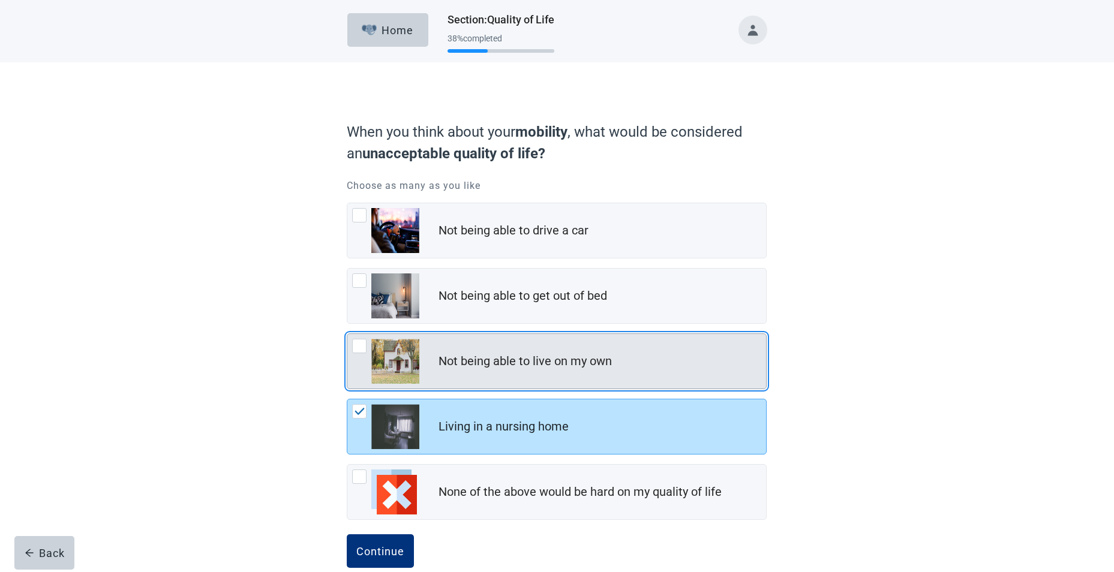
click at [357, 346] on div "Not being able to live on my own, checkbox, not checked" at bounding box center [359, 346] width 14 height 14
click at [347, 334] on input "Not being able to live on my own" at bounding box center [347, 333] width 1 height 1
checkbox input "true"
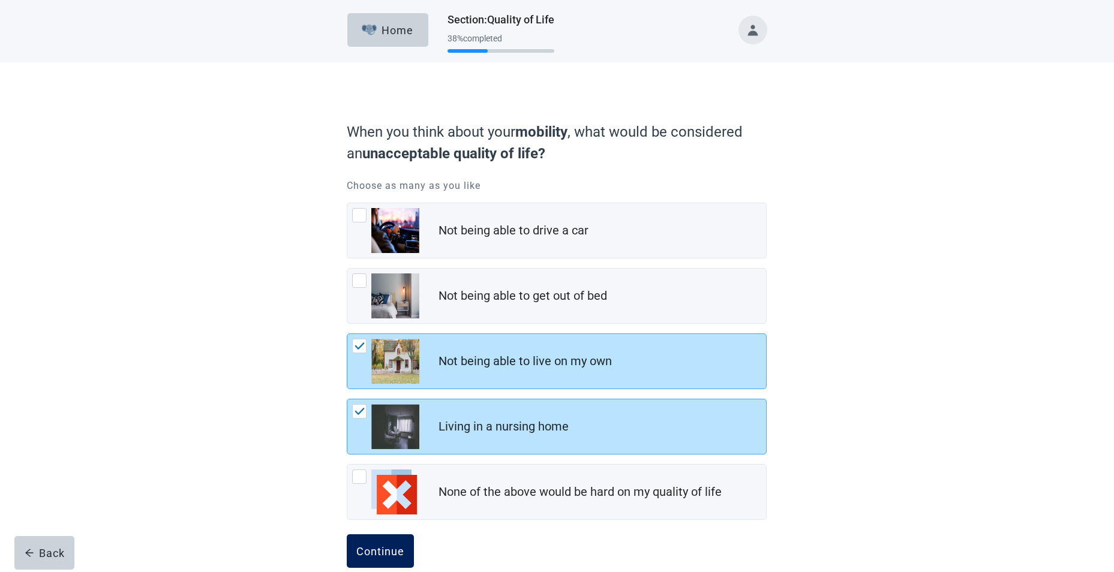
click at [382, 552] on div "Continue" at bounding box center [380, 551] width 48 height 12
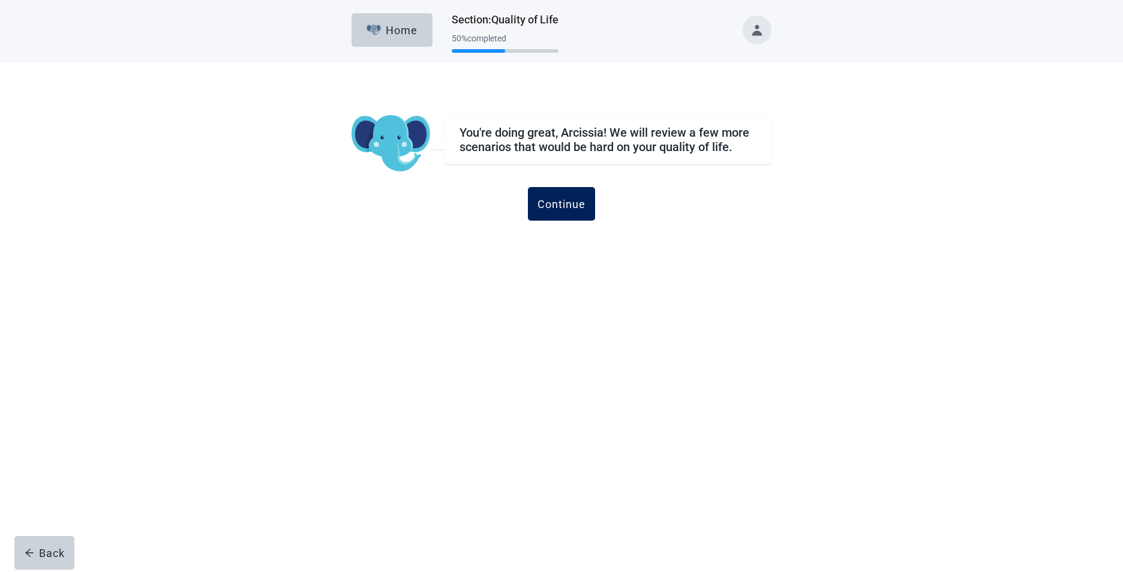
click at [566, 205] on div "Continue" at bounding box center [561, 204] width 48 height 12
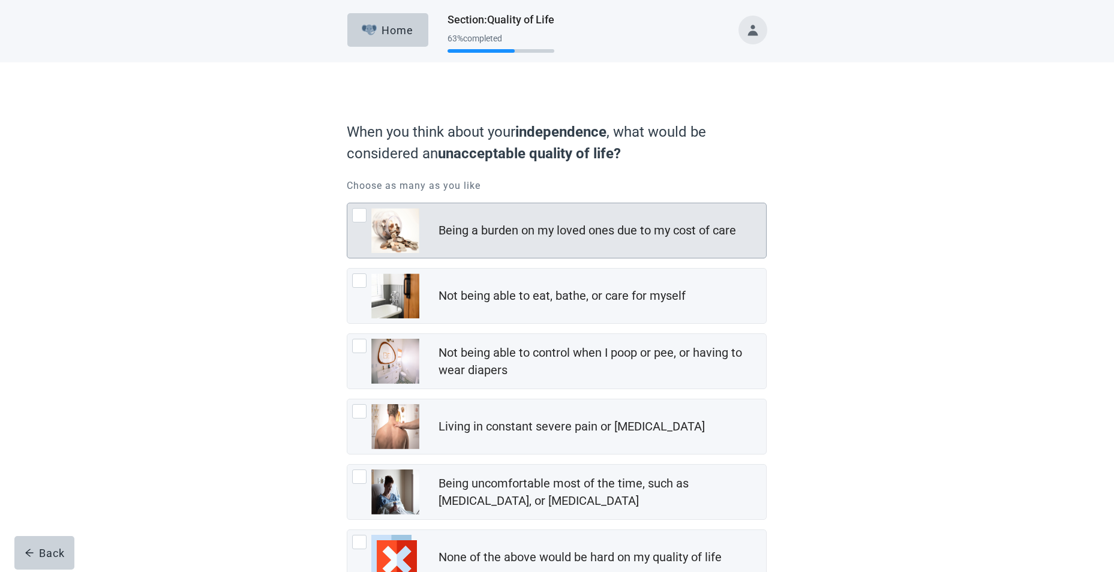
click at [358, 215] on div "Being a burden on my loved ones due to my cost of care, checkbox, not checked" at bounding box center [359, 215] width 14 height 14
click at [347, 203] on input "Being a burden on my loved ones due to my cost of care" at bounding box center [347, 203] width 1 height 1
checkbox input "true"
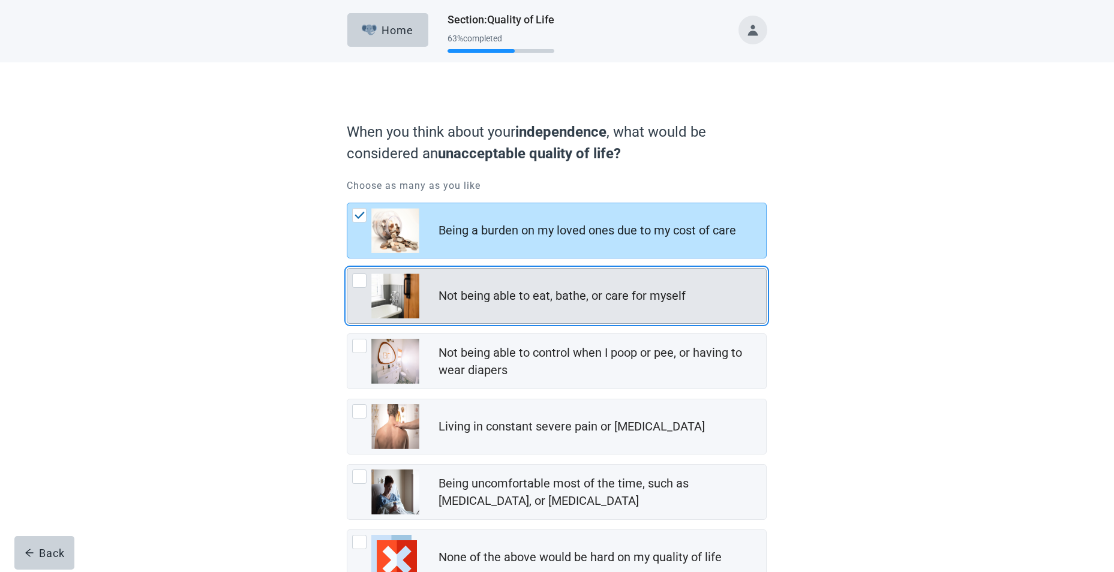
click at [354, 281] on div "Not being able to eat, bathe, or care for myself, checkbox, not checked" at bounding box center [359, 280] width 14 height 14
click at [347, 269] on input "Not being able to eat, bathe, or care for myself" at bounding box center [347, 268] width 1 height 1
checkbox input "true"
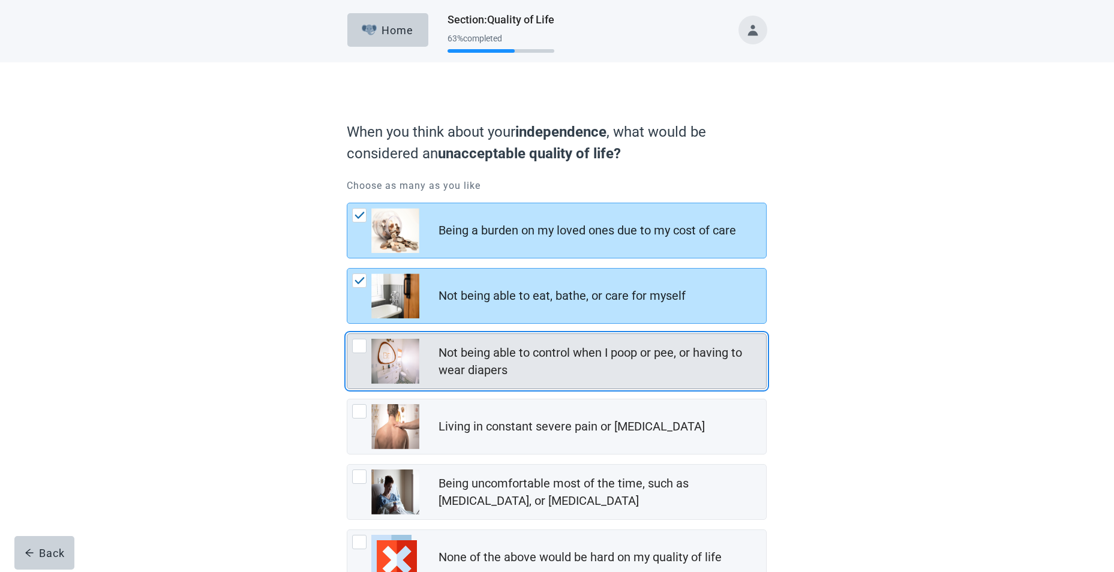
click at [359, 344] on div "Not being able to control when I poop or pee, or having to wear diapers, checkb…" at bounding box center [359, 346] width 14 height 14
click at [347, 334] on input "Not being able to control when I poop or pee, or having to wear diapers" at bounding box center [347, 333] width 1 height 1
checkbox input "true"
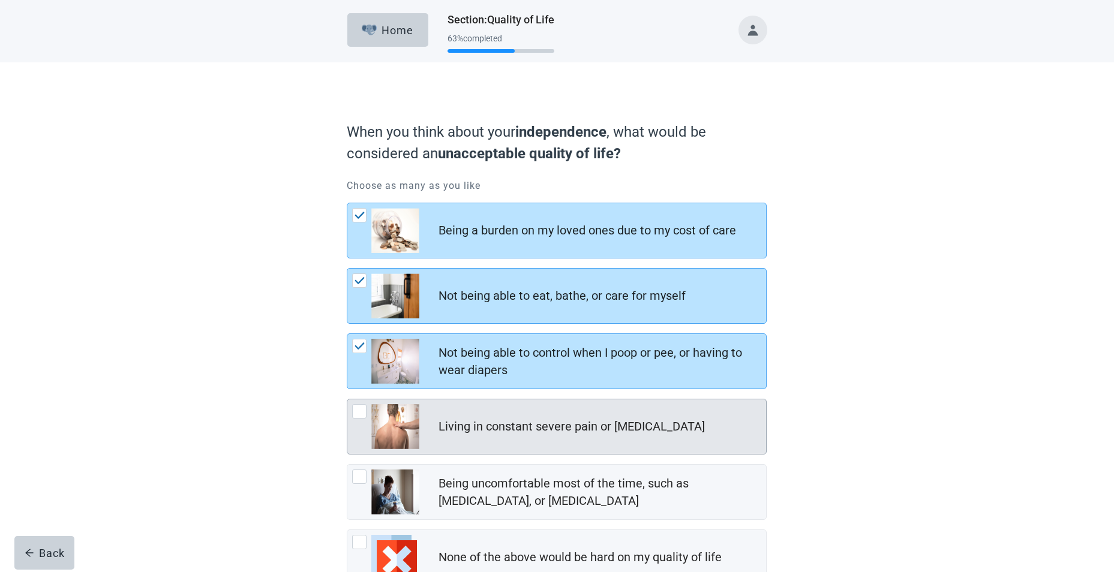
click at [360, 408] on div "Living in constant severe pain or shortness of breath, checkbox, not checked" at bounding box center [359, 411] width 14 height 14
click at [347, 399] on input "Living in constant severe pain or [MEDICAL_DATA]" at bounding box center [347, 399] width 1 height 1
checkbox input "true"
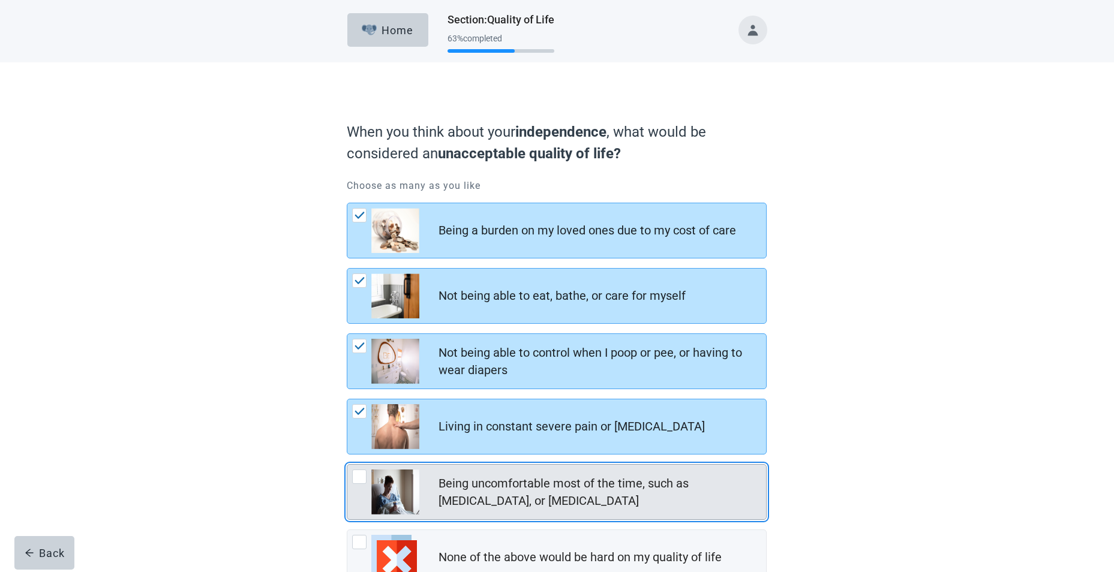
click at [358, 477] on div "Being uncomfortable most of the time, such as nausea, vomiting, or diarrhea, ch…" at bounding box center [359, 477] width 14 height 14
click at [347, 465] on input "Being uncomfortable most of the time, such as [MEDICAL_DATA], or [MEDICAL_DATA]" at bounding box center [347, 464] width 1 height 1
checkbox input "true"
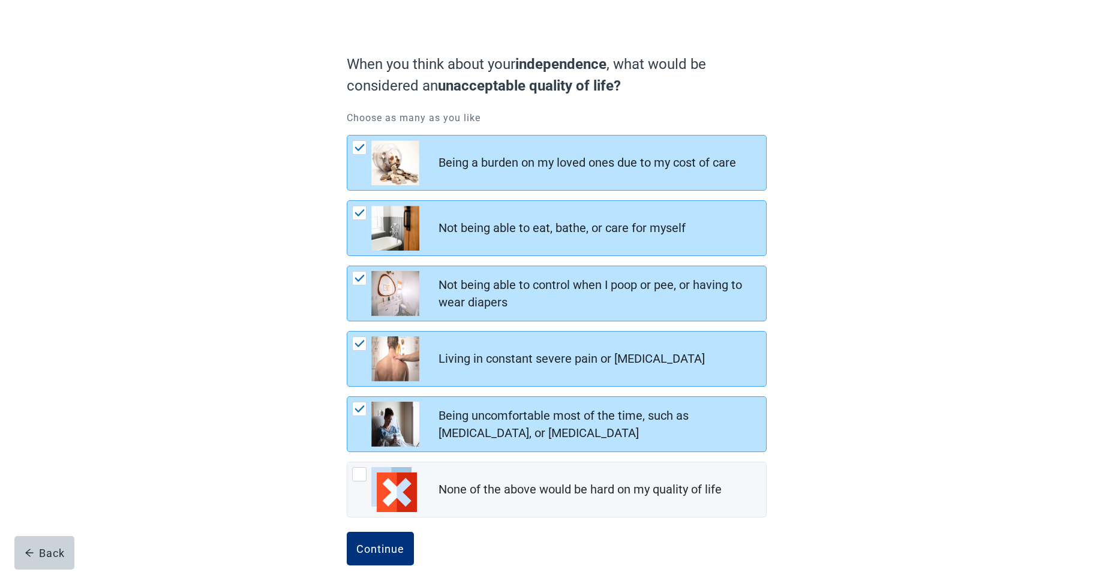
scroll to position [88, 0]
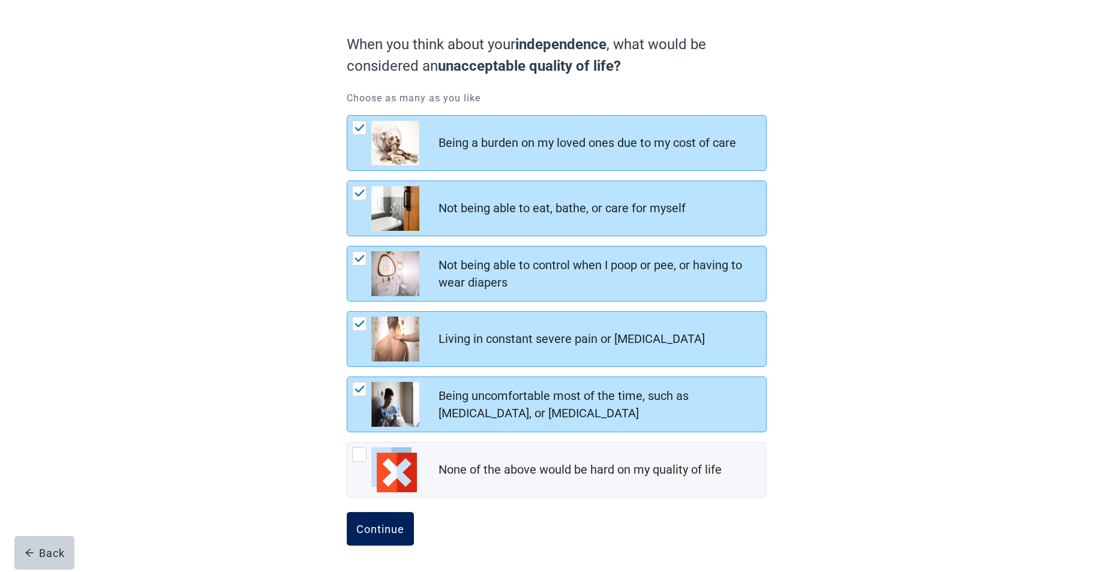
click at [392, 536] on button "Continue" at bounding box center [380, 529] width 67 height 34
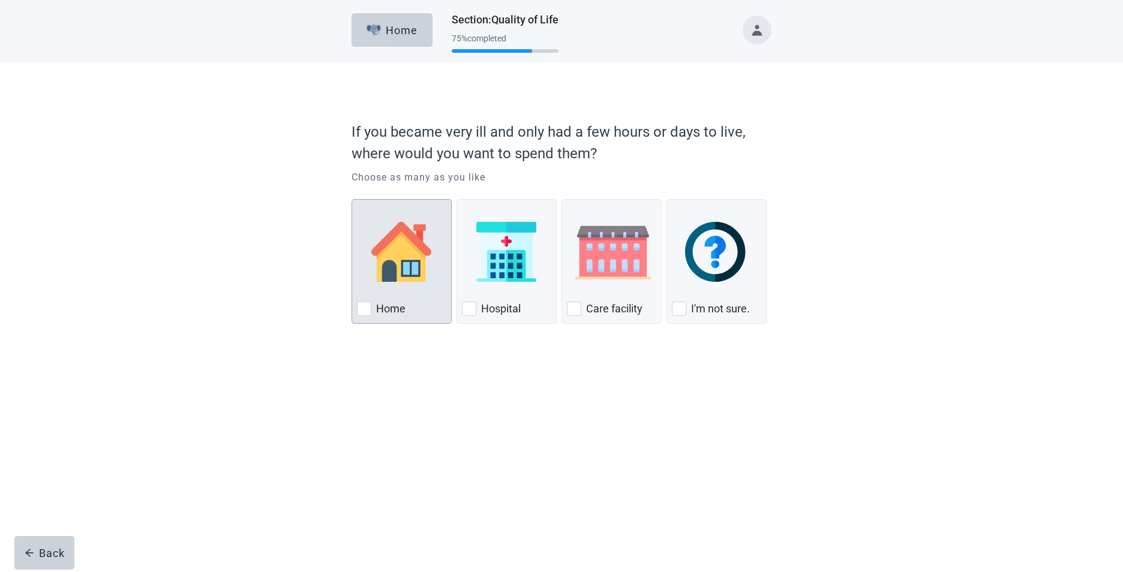
click at [363, 307] on div "Home, checkbox, not checked" at bounding box center [364, 309] width 14 height 14
click at [352, 200] on input "Home" at bounding box center [351, 199] width 1 height 1
checkbox input "true"
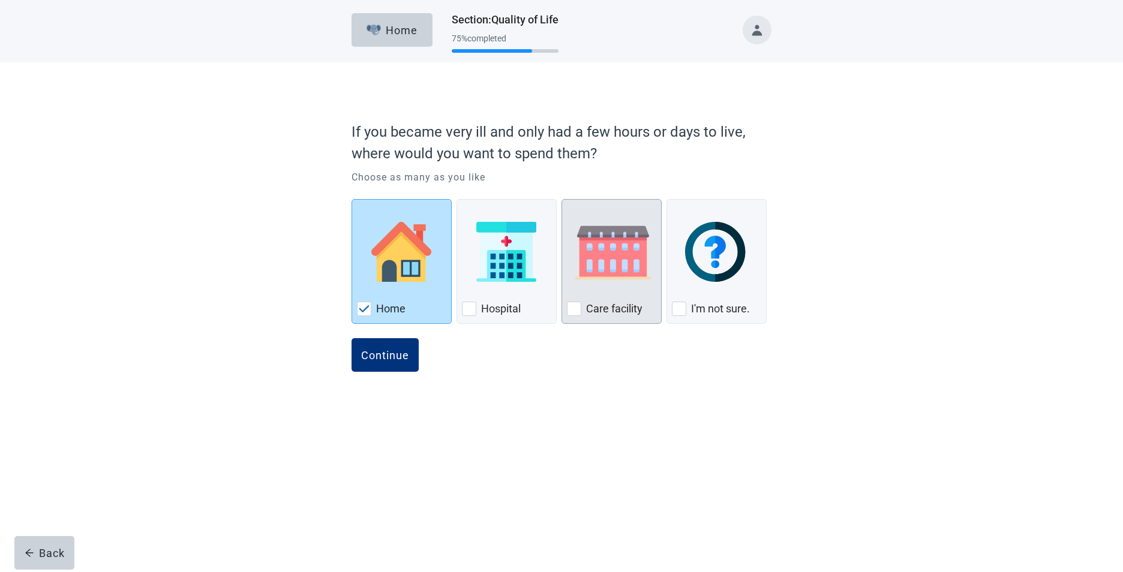
click at [574, 305] on div "Care Facility, checkbox, not checked" at bounding box center [574, 309] width 14 height 14
click at [562, 200] on input "Care facility" at bounding box center [561, 199] width 1 height 1
checkbox input "true"
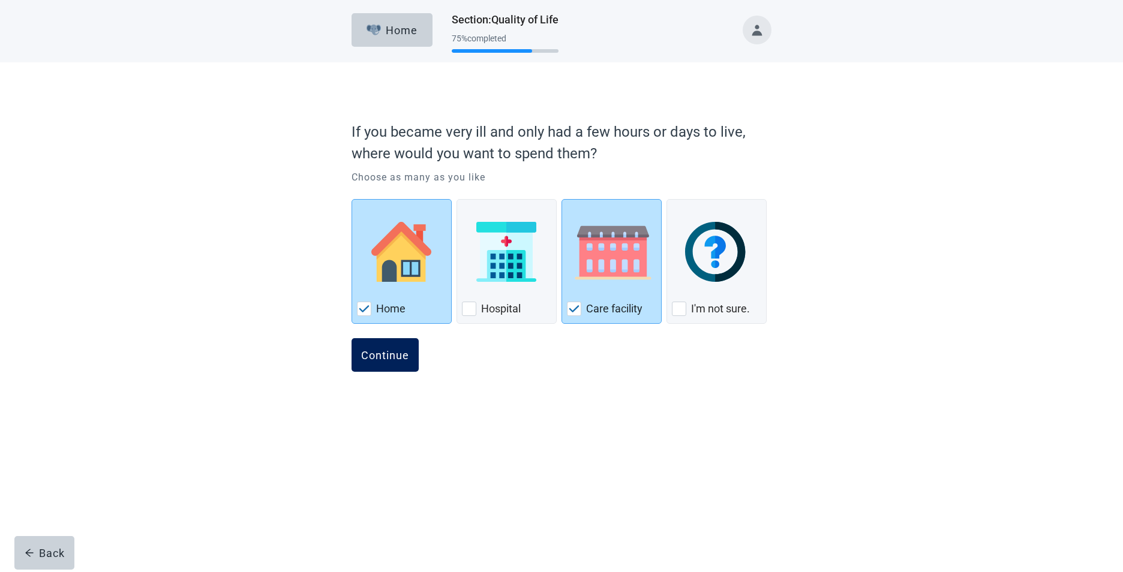
click at [384, 351] on div "Continue" at bounding box center [385, 355] width 48 height 12
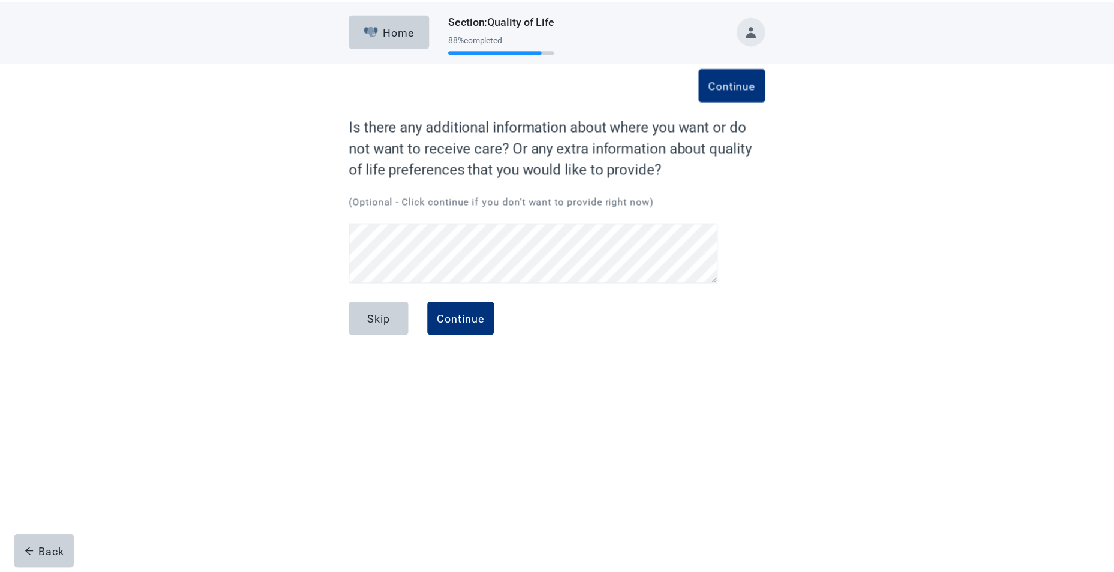
scroll to position [53, 0]
click at [490, 309] on button "Continue" at bounding box center [464, 319] width 67 height 34
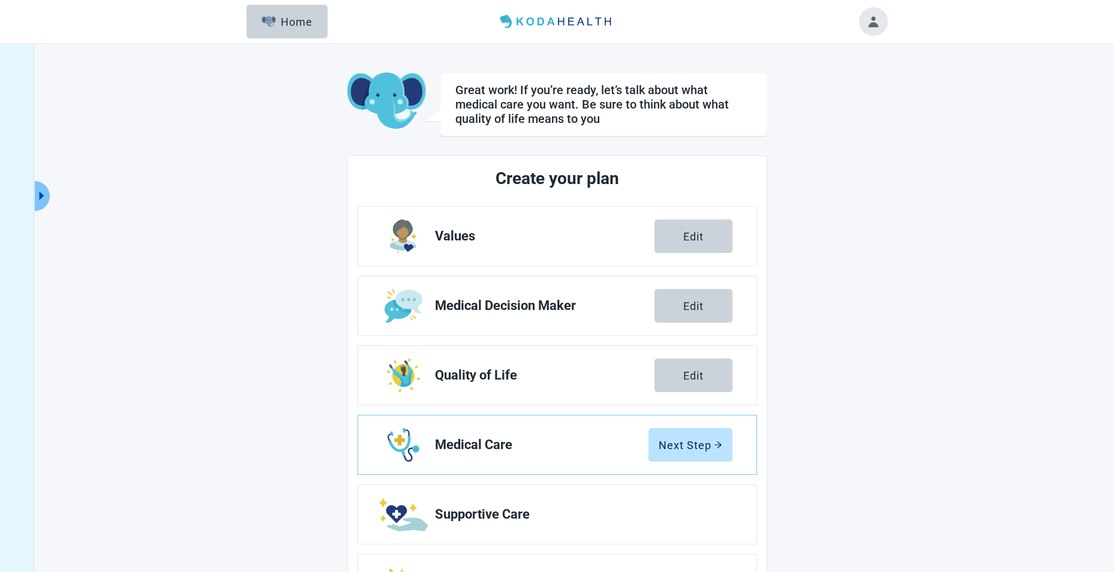
click at [479, 315] on link "Medical Decision Maker Edit" at bounding box center [557, 305] width 398 height 59
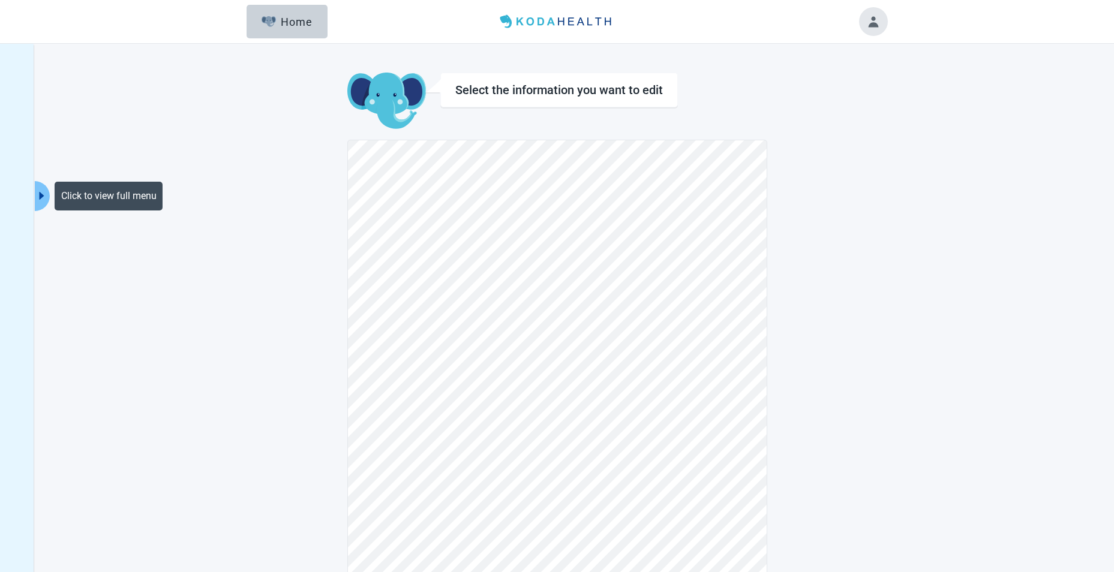
click at [43, 191] on icon "caret-right" at bounding box center [41, 195] width 11 height 11
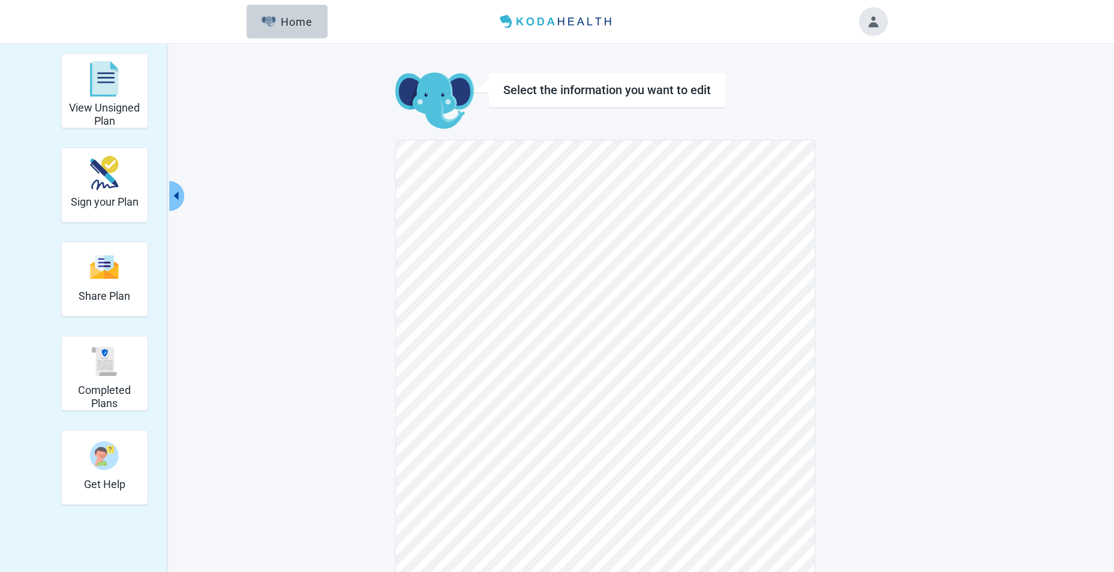
click at [261, 173] on div "View Unsigned Plan Sign your Plan Share Plan Completed Plans Get Help Select th…" at bounding box center [557, 456] width 660 height 807
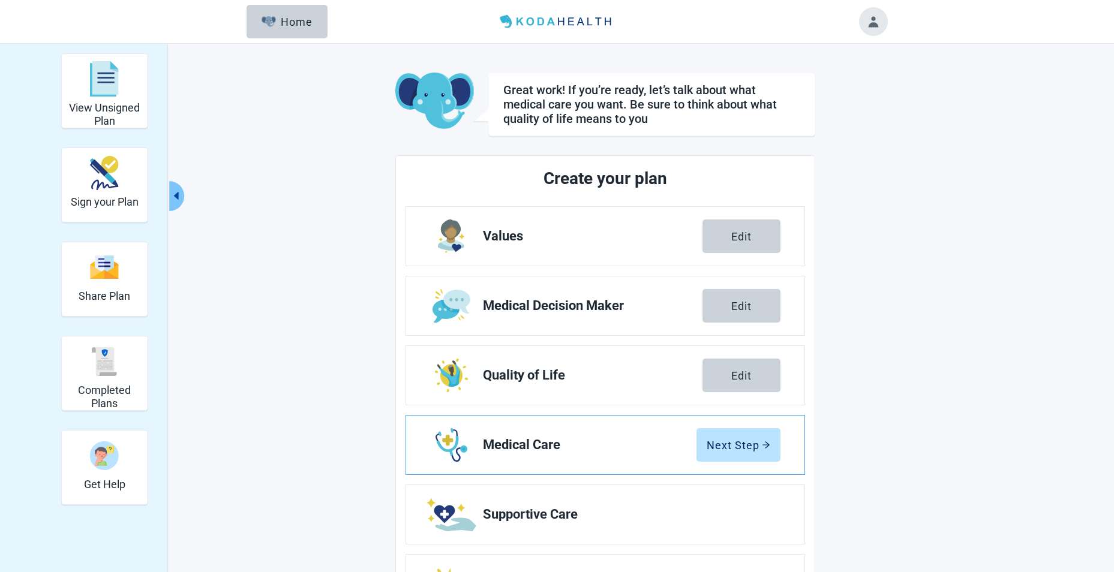
scroll to position [60, 0]
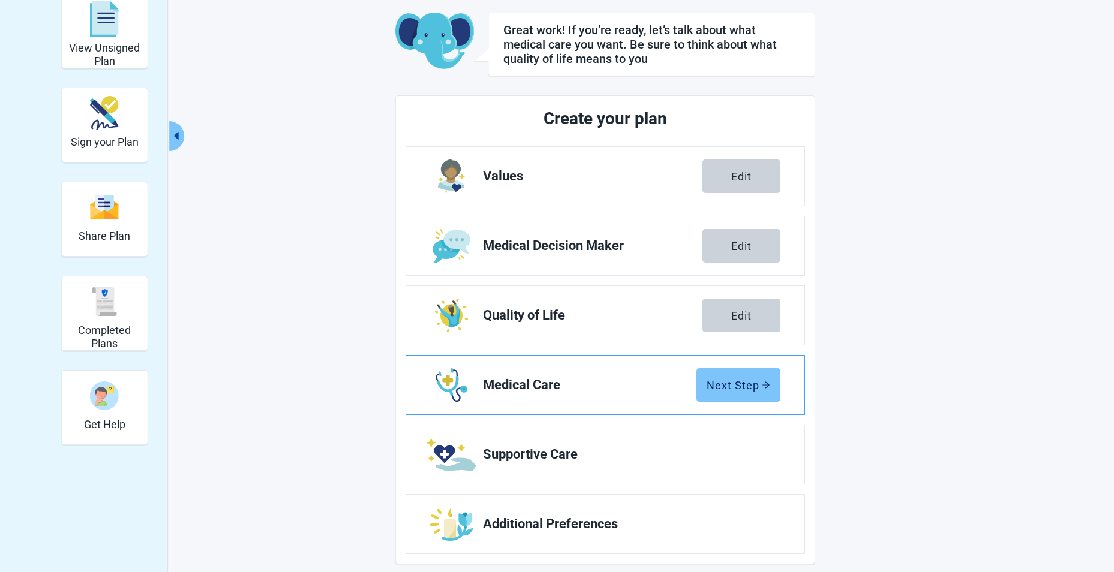
click at [711, 381] on div "Next Step" at bounding box center [739, 385] width 64 height 12
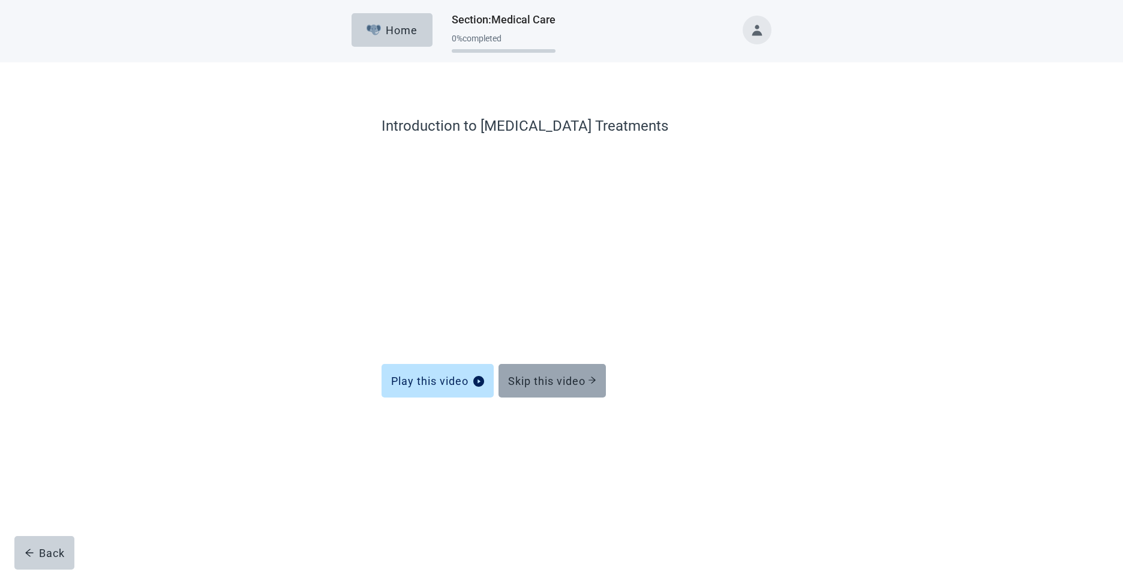
click at [556, 381] on div "Skip this video" at bounding box center [552, 381] width 88 height 12
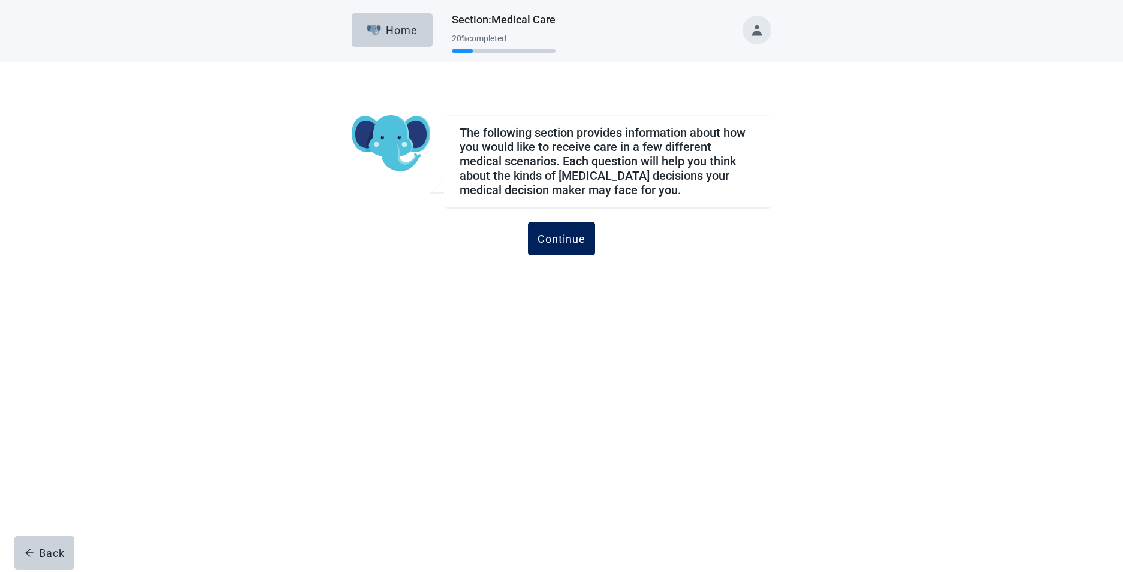
click at [572, 239] on div "Continue" at bounding box center [561, 239] width 48 height 12
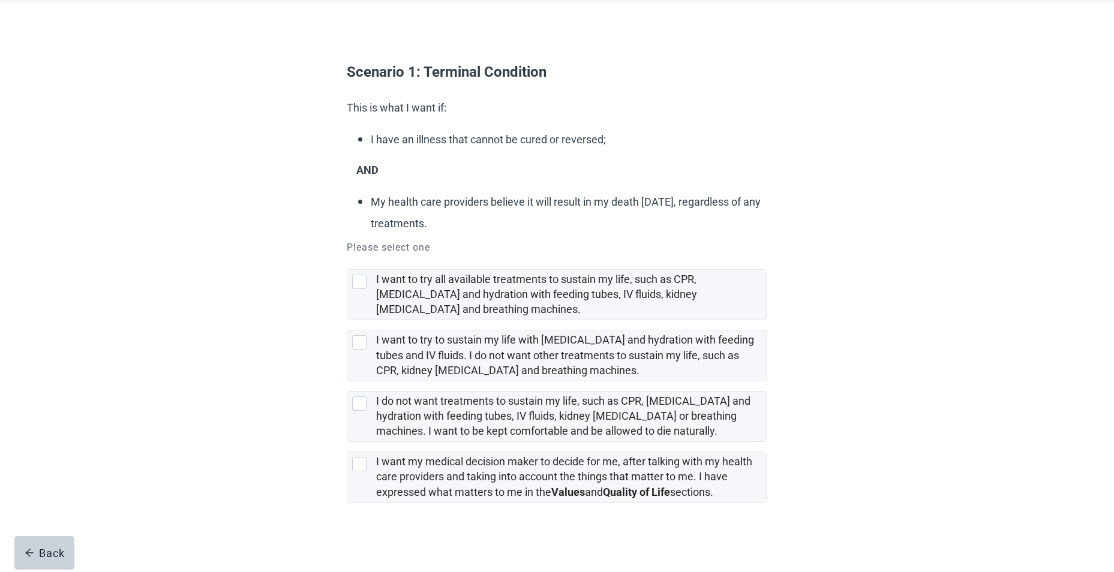
scroll to position [61, 0]
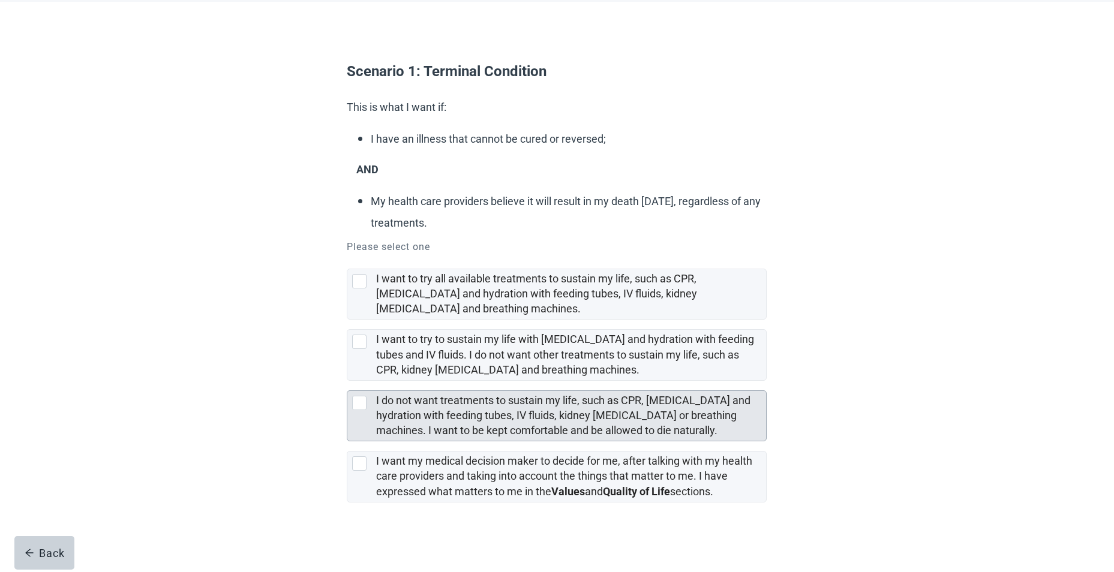
click at [351, 404] on div "I do not want treatments to sustain my life, such as CPR, [MEDICAL_DATA] and hy…" at bounding box center [556, 416] width 419 height 50
click at [347, 381] on input "I do not want treatments to sustain my life, such as CPR, [MEDICAL_DATA] and hy…" at bounding box center [347, 381] width 1 height 1
checkbox input "true"
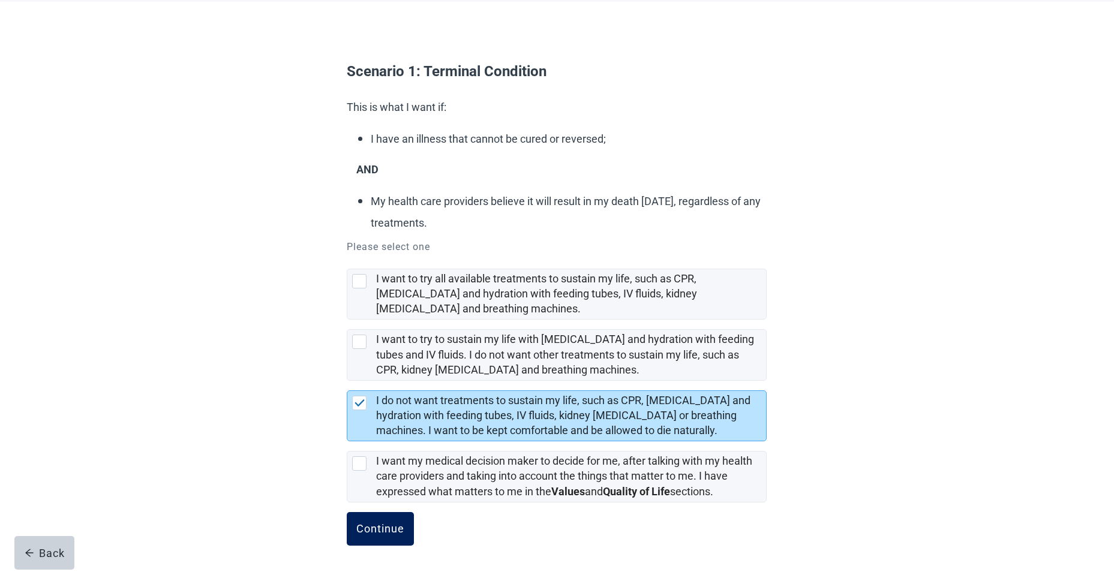
click at [381, 528] on div "Continue" at bounding box center [380, 529] width 48 height 12
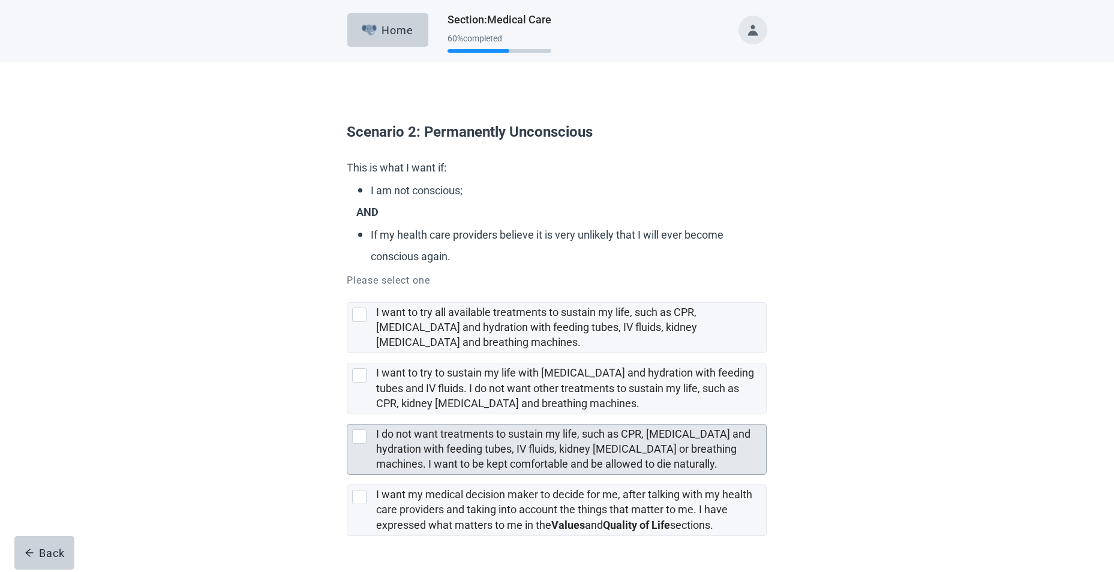
click at [363, 433] on div "I do not want treatments to sustain my life, such as CPR, artificial feeding an…" at bounding box center [359, 436] width 14 height 14
click at [347, 415] on input "I do not want treatments to sustain my life, such as CPR, [MEDICAL_DATA] and hy…" at bounding box center [347, 414] width 1 height 1
checkbox input "true"
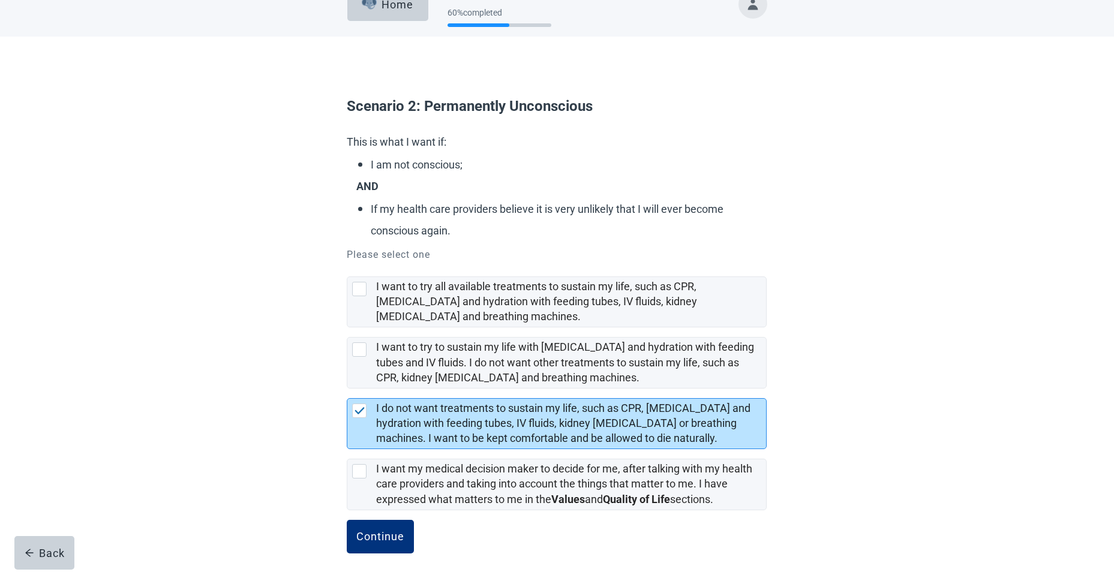
scroll to position [34, 0]
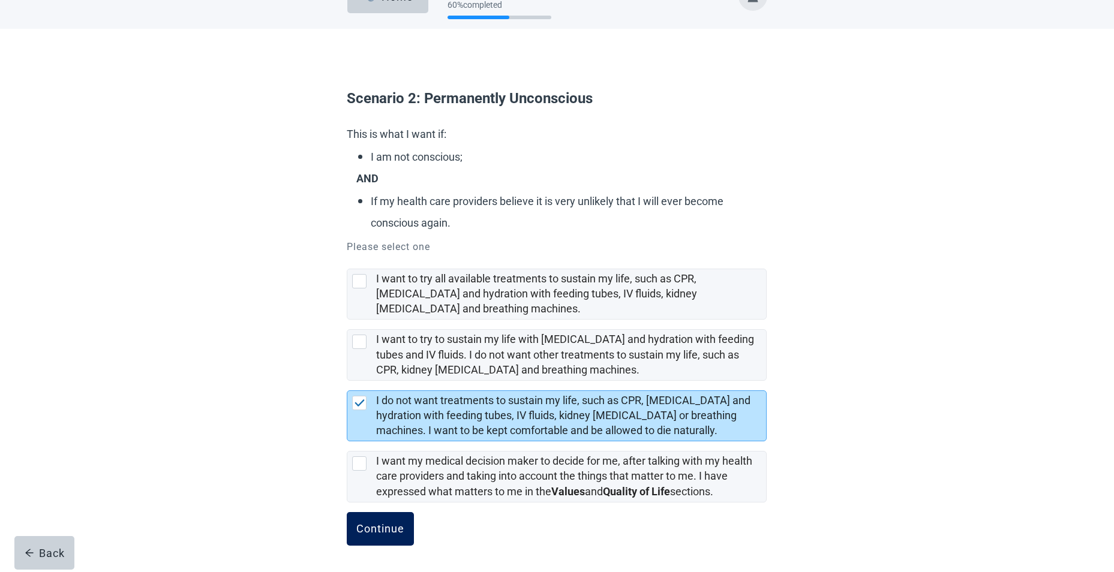
click at [353, 531] on button "Continue" at bounding box center [380, 529] width 67 height 34
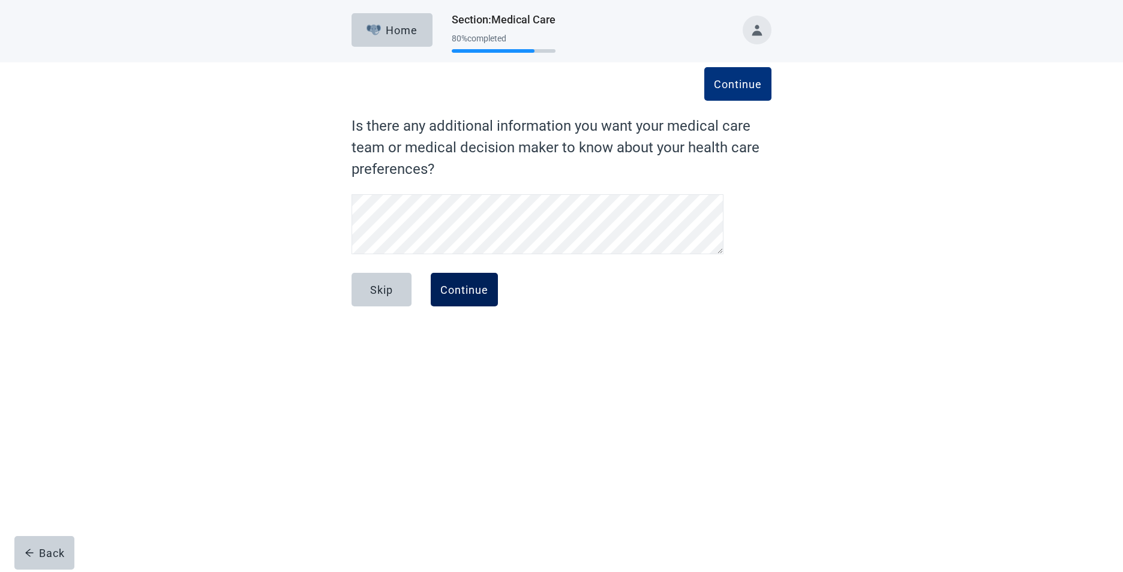
click at [481, 287] on div "Continue" at bounding box center [464, 290] width 48 height 12
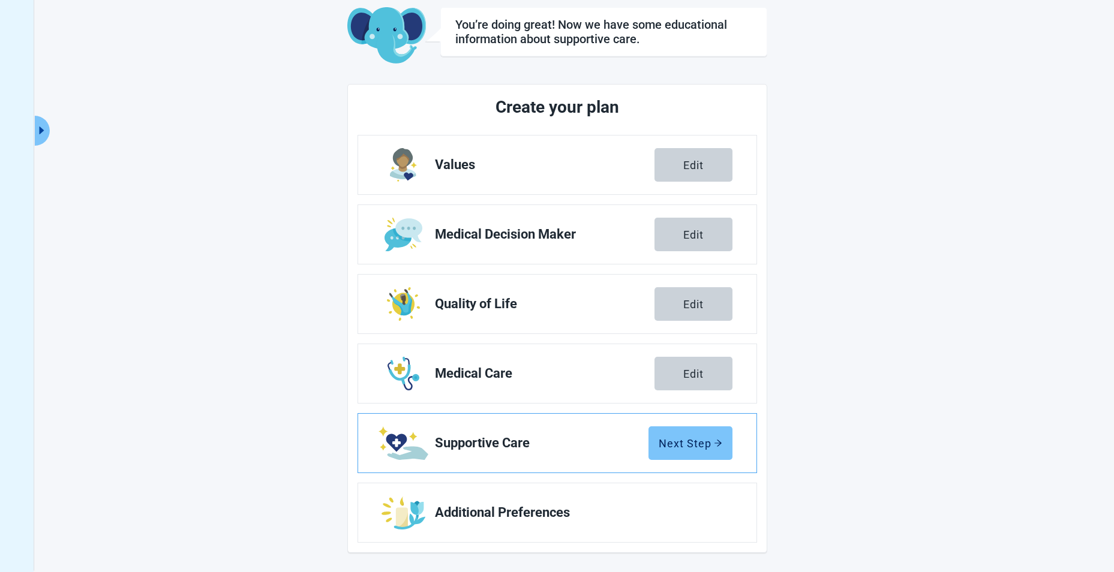
click at [678, 438] on div "Next Step" at bounding box center [691, 443] width 64 height 12
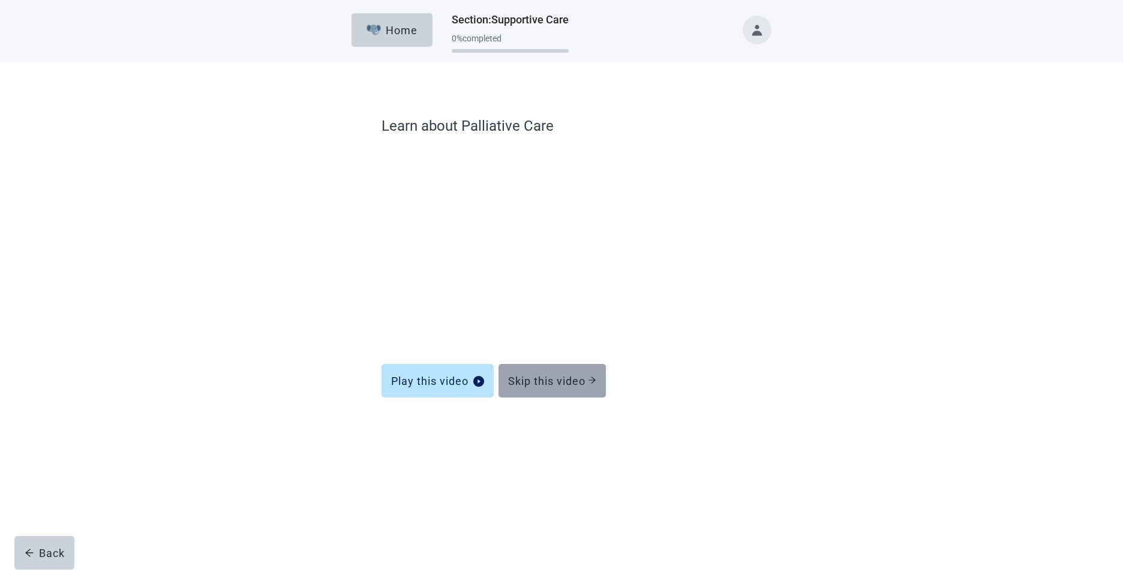
click at [547, 377] on div "Skip this video" at bounding box center [552, 381] width 88 height 12
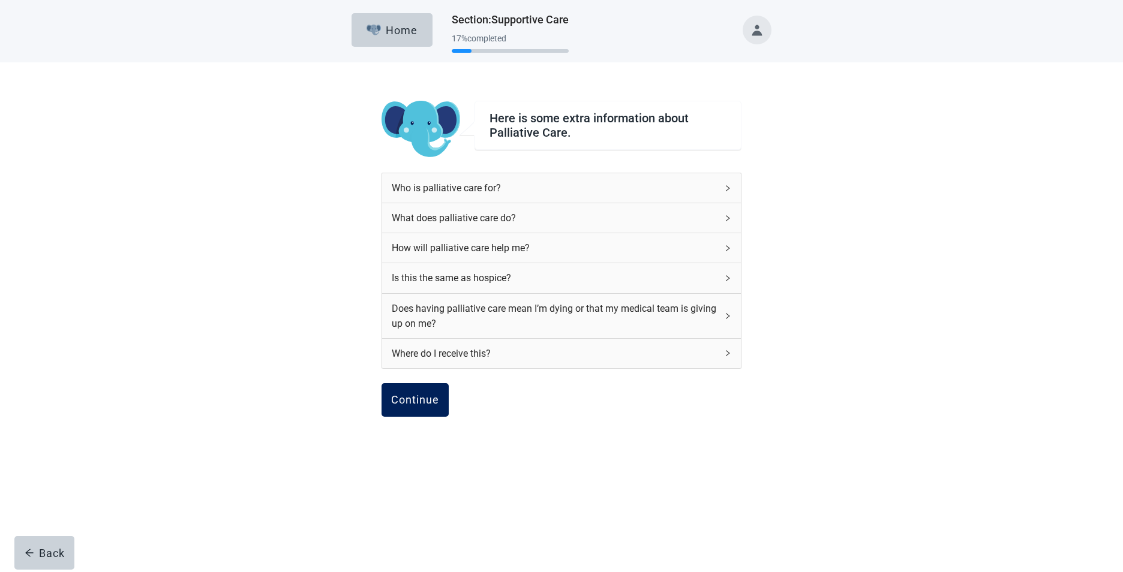
click at [420, 394] on div "Continue" at bounding box center [415, 400] width 48 height 12
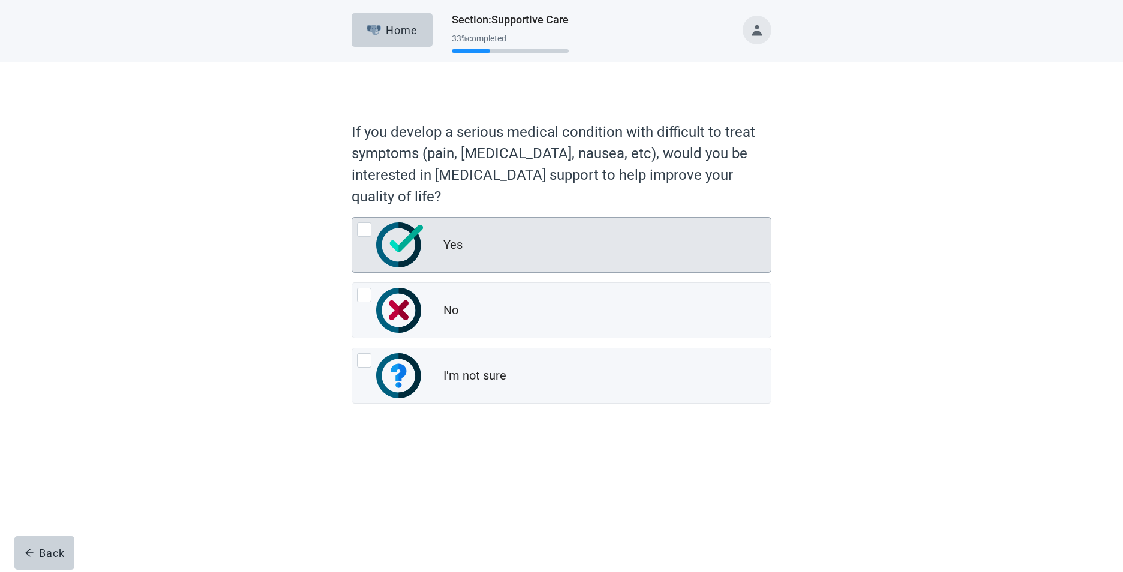
click at [362, 230] on div "Yes, radio button, not checked" at bounding box center [364, 230] width 14 height 14
click at [352, 218] on input "Yes" at bounding box center [351, 217] width 1 height 1
radio input "true"
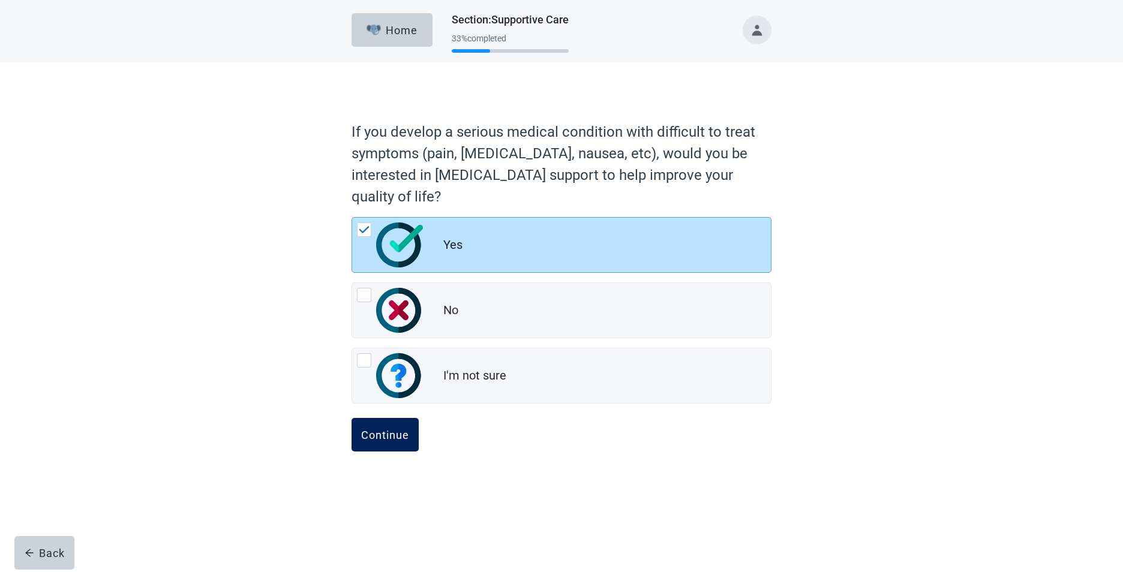
click at [393, 432] on div "Continue" at bounding box center [385, 435] width 48 height 12
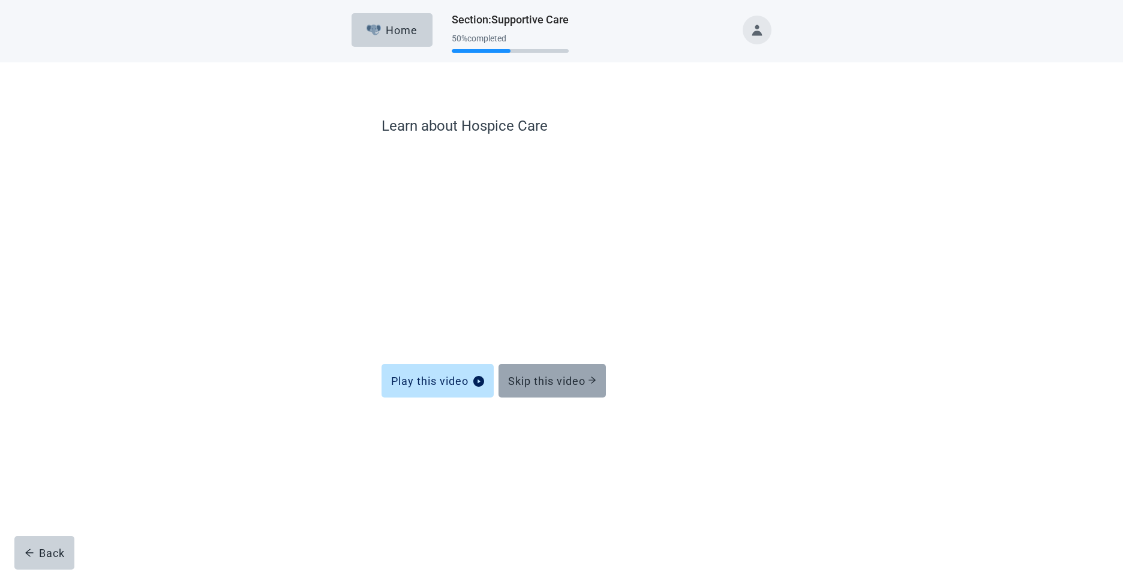
click at [552, 383] on div "Skip this video" at bounding box center [552, 381] width 88 height 12
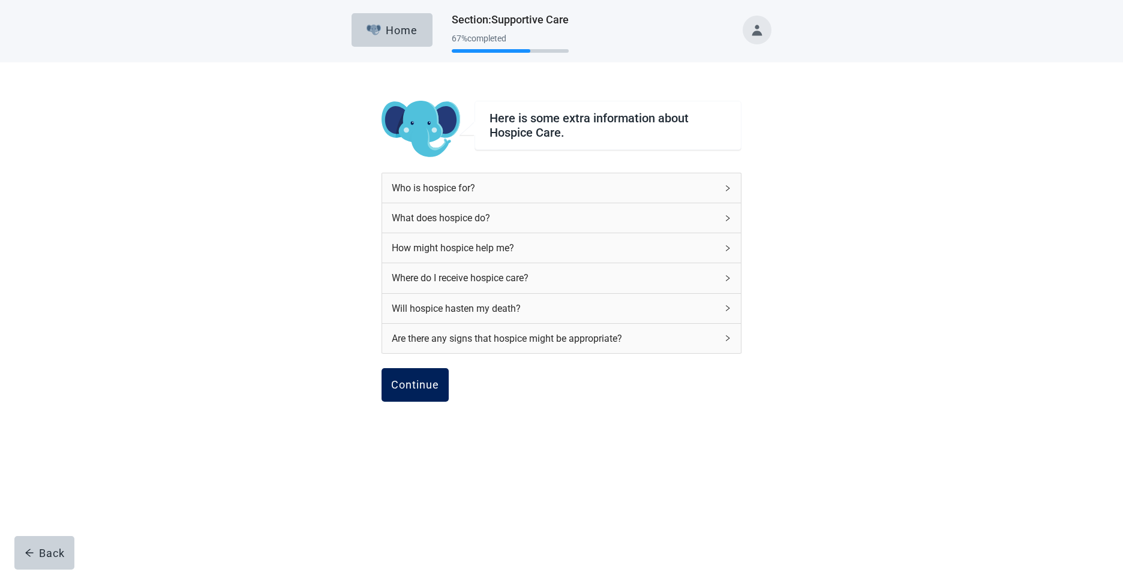
click at [415, 379] on div "Continue" at bounding box center [415, 385] width 48 height 12
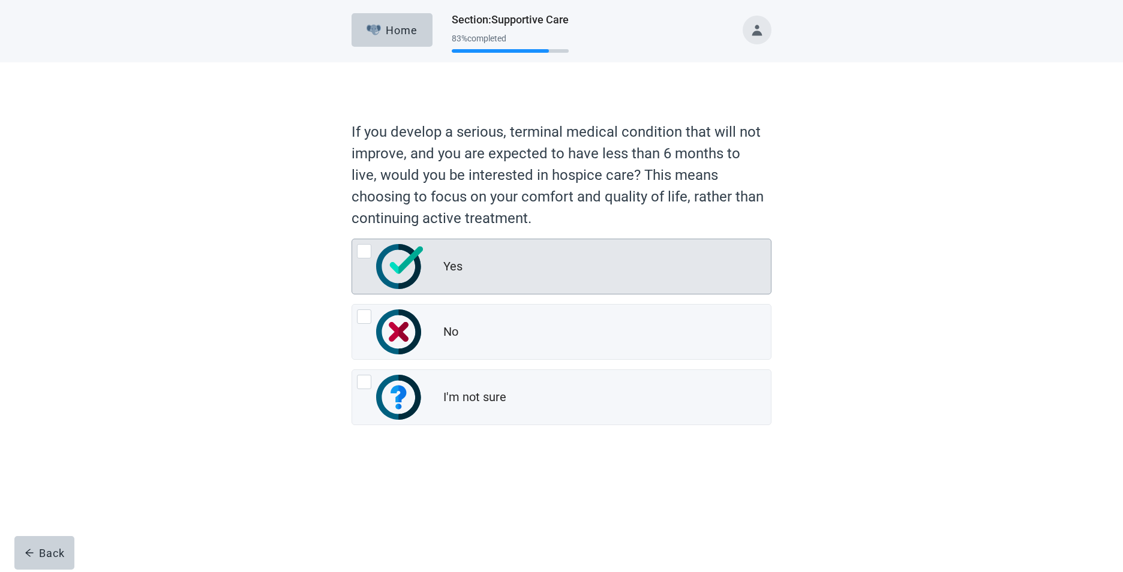
click at [364, 255] on div "Yes, radio button, not checked" at bounding box center [364, 251] width 14 height 14
click at [352, 239] on input "Yes" at bounding box center [351, 239] width 1 height 1
radio input "true"
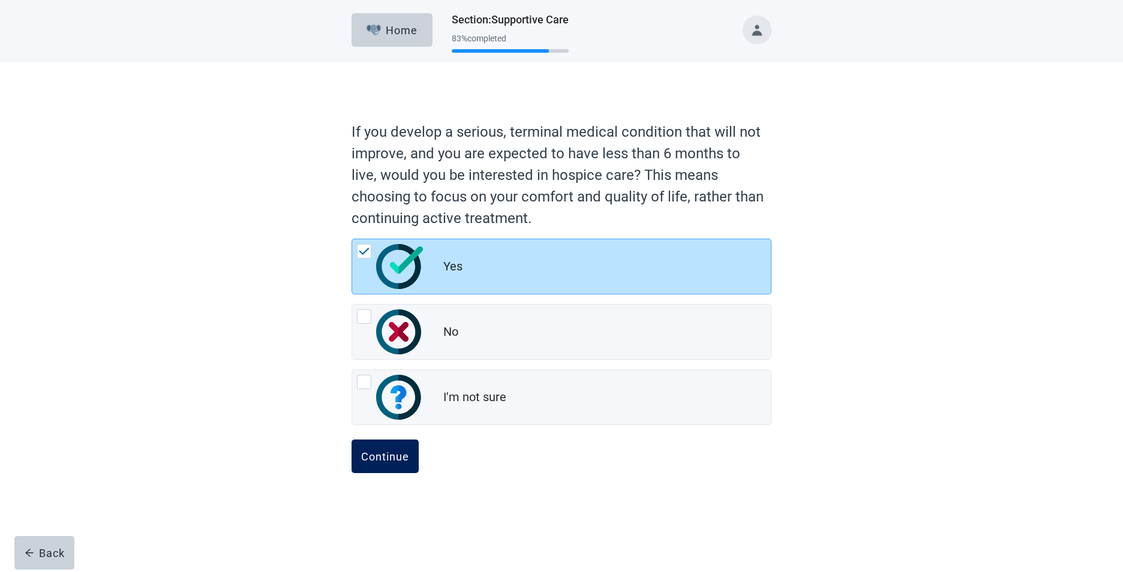
click at [396, 470] on button "Continue" at bounding box center [384, 457] width 67 height 34
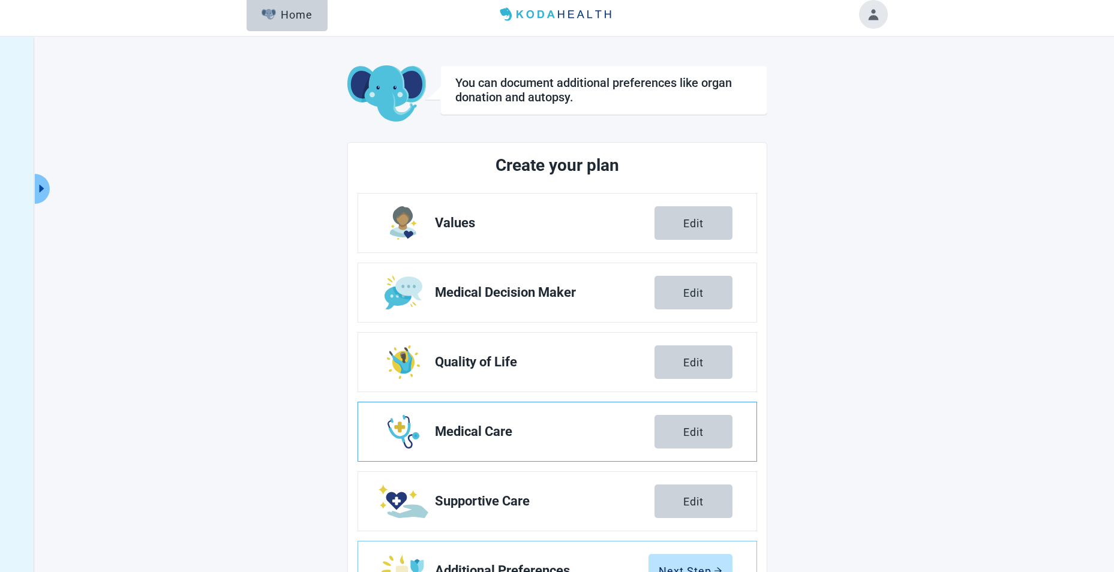
scroll to position [65, 0]
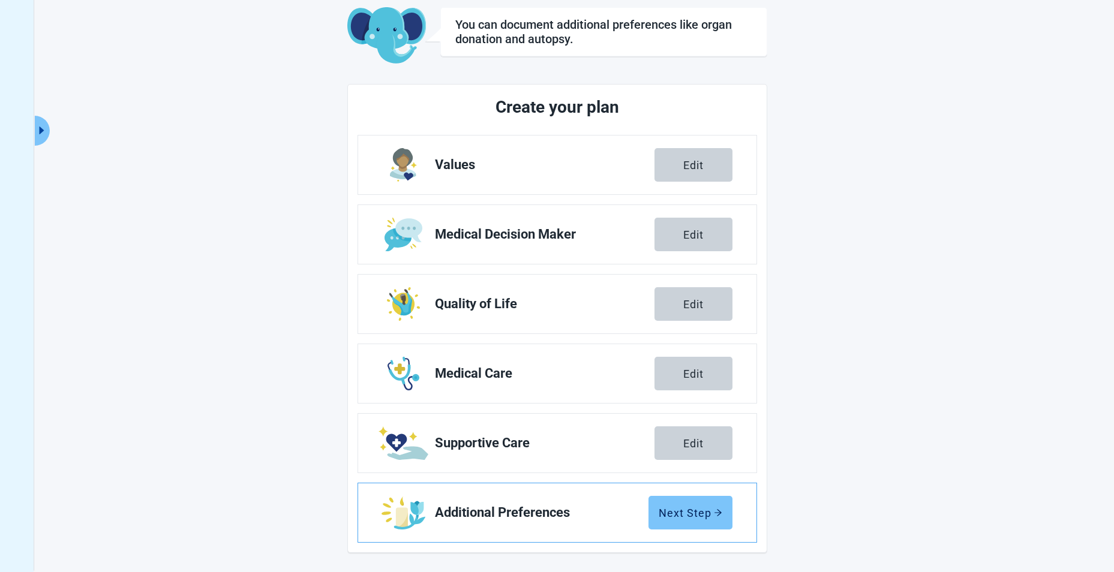
click at [701, 515] on div "Next Step" at bounding box center [691, 513] width 64 height 12
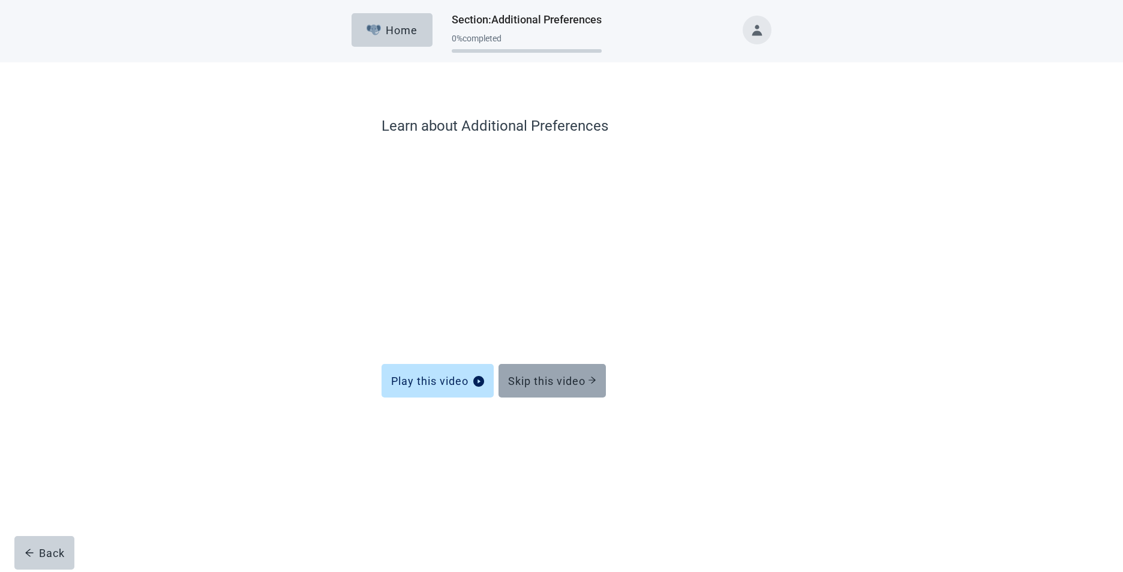
click at [540, 378] on div "Skip this video" at bounding box center [552, 381] width 88 height 12
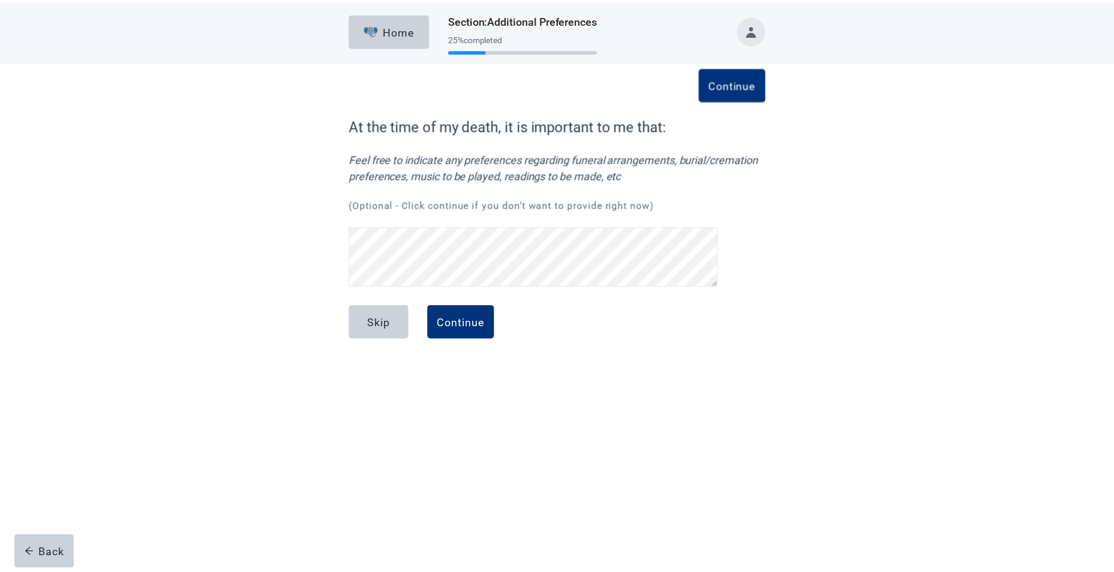
scroll to position [142, 0]
click at [464, 311] on button "Continue" at bounding box center [464, 322] width 67 height 34
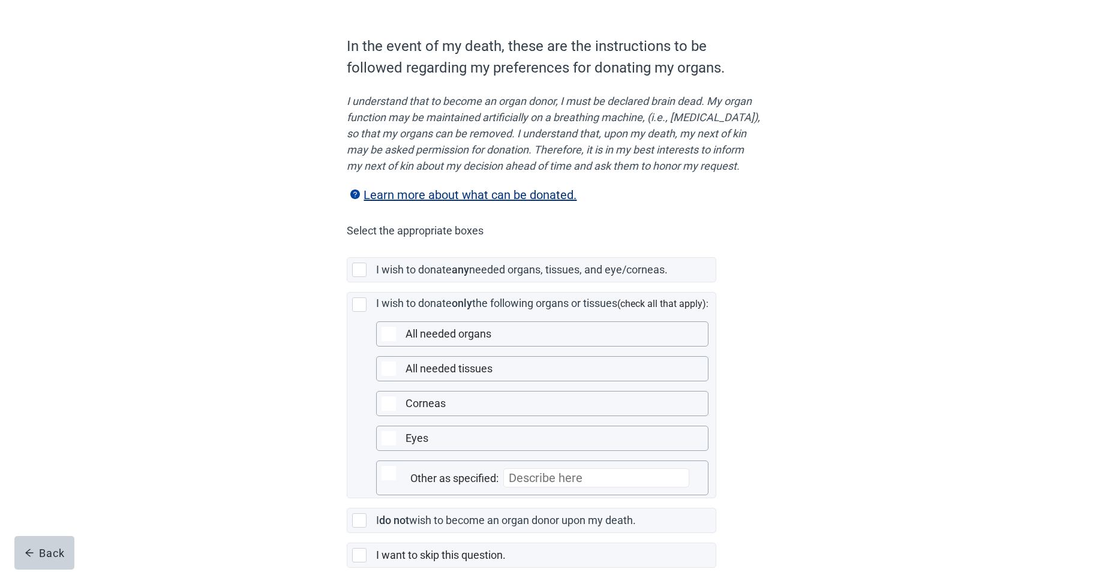
scroll to position [120, 0]
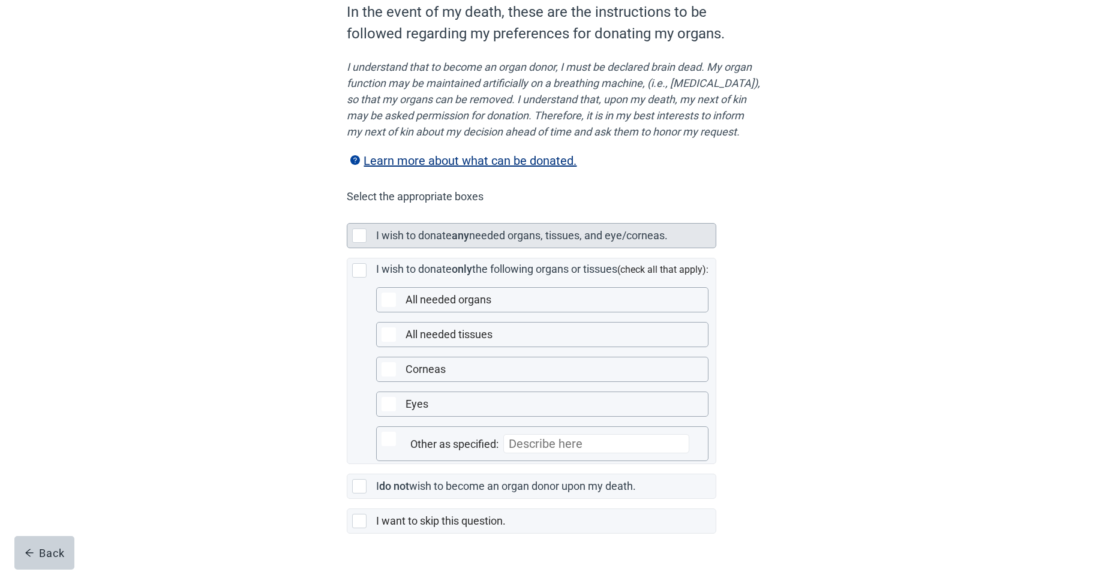
click at [561, 242] on label "needed organs, tissues, and eye/corneas." at bounding box center [568, 235] width 199 height 13
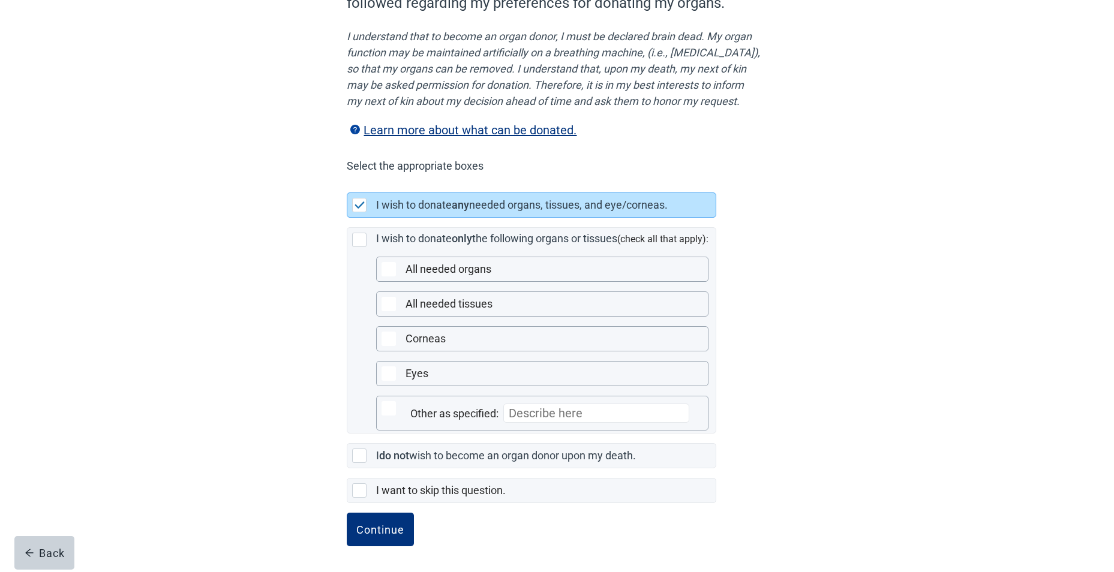
scroll to position [167, 0]
click at [376, 533] on div "Continue" at bounding box center [380, 529] width 48 height 12
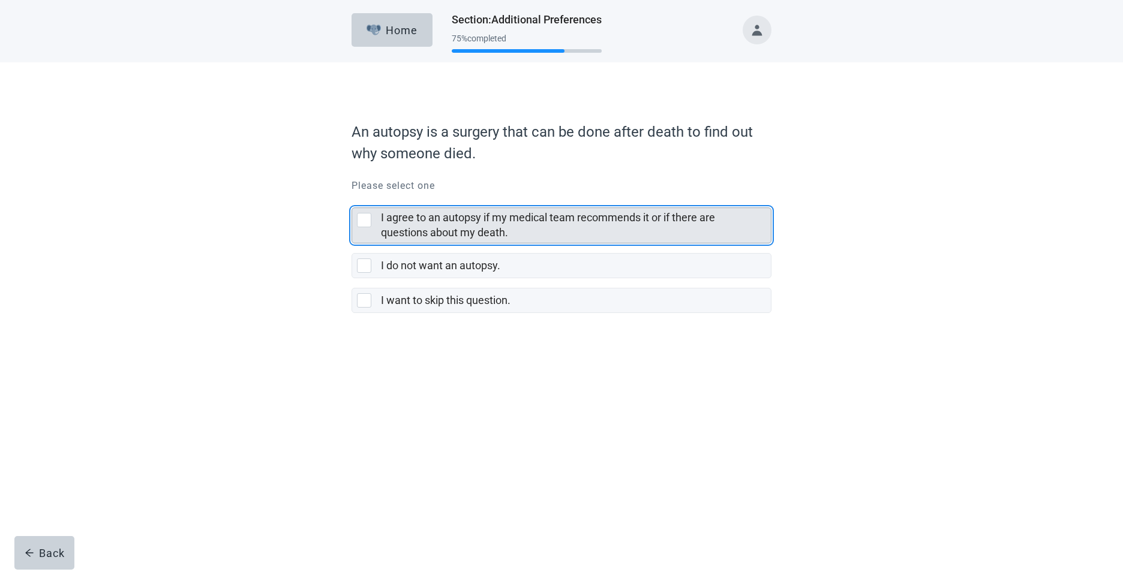
click at [357, 218] on div "I agree to an autopsy if my medical team recommends it or if there are question…" at bounding box center [364, 220] width 14 height 14
click at [352, 199] on input "I agree to an autopsy if my medical team recommends it or if there are question…" at bounding box center [351, 198] width 1 height 1
checkbox input "true"
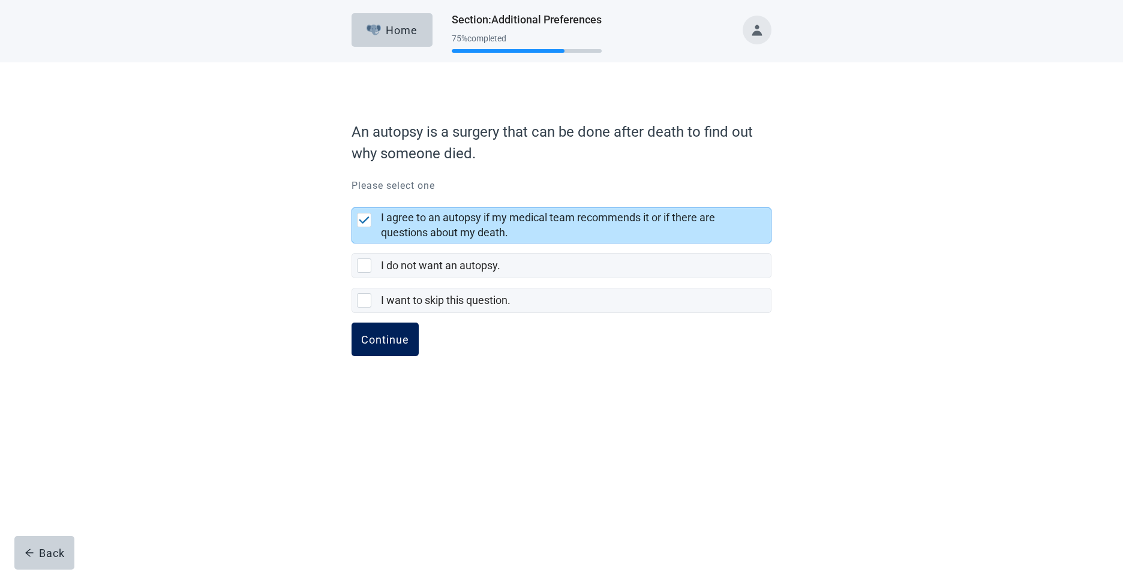
click at [383, 339] on div "Continue" at bounding box center [385, 339] width 48 height 12
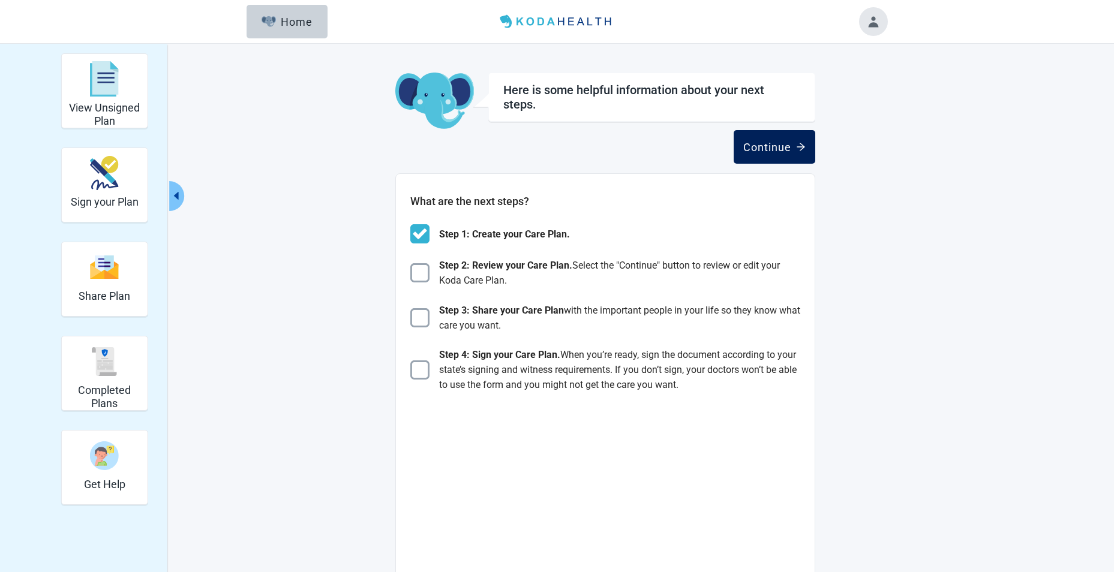
click at [767, 147] on div "Continue" at bounding box center [774, 147] width 62 height 12
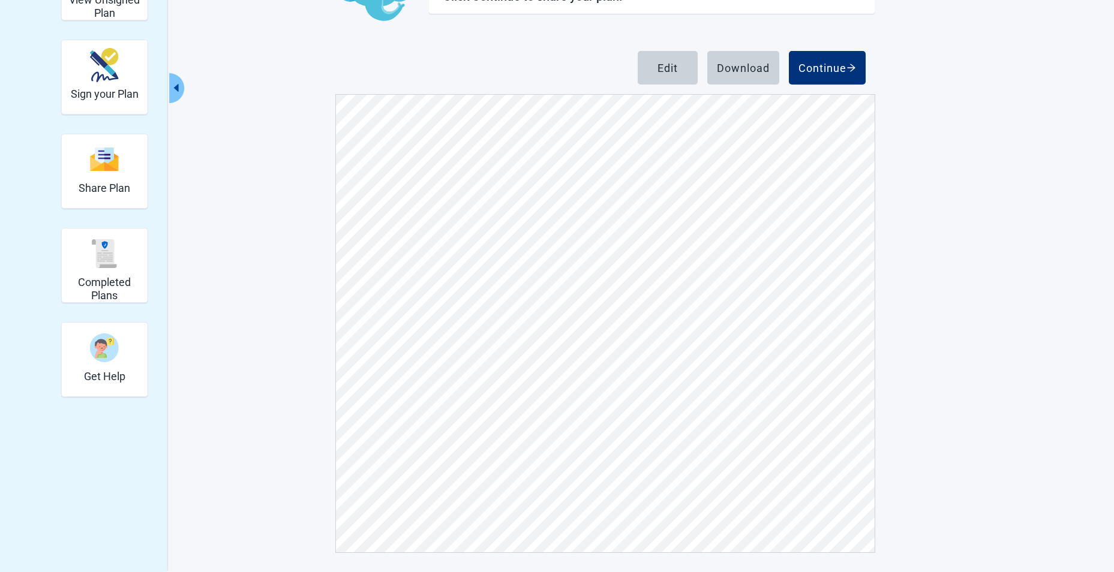
scroll to position [8693, 0]
click at [836, 62] on div "Continue" at bounding box center [827, 68] width 58 height 12
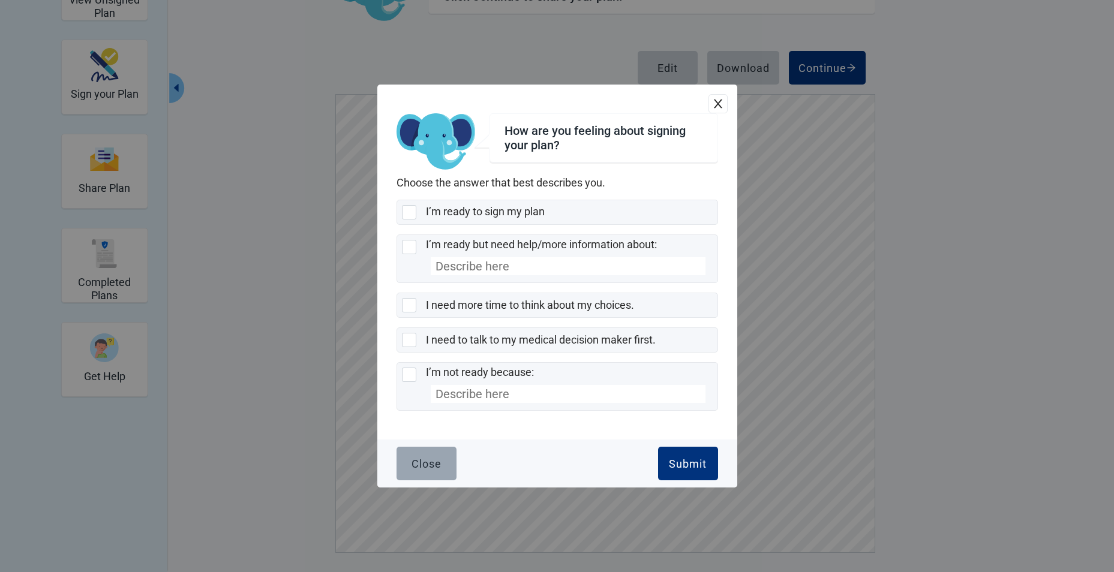
click at [419, 456] on button "Close" at bounding box center [426, 464] width 60 height 34
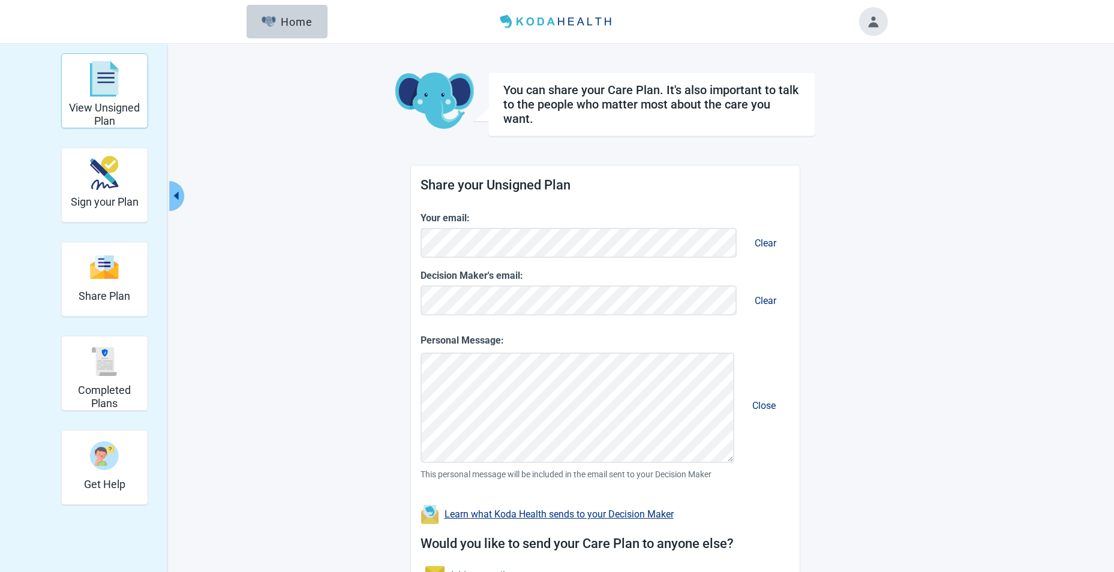
click at [104, 101] on div "View Unsigned Plan" at bounding box center [105, 90] width 76 height 69
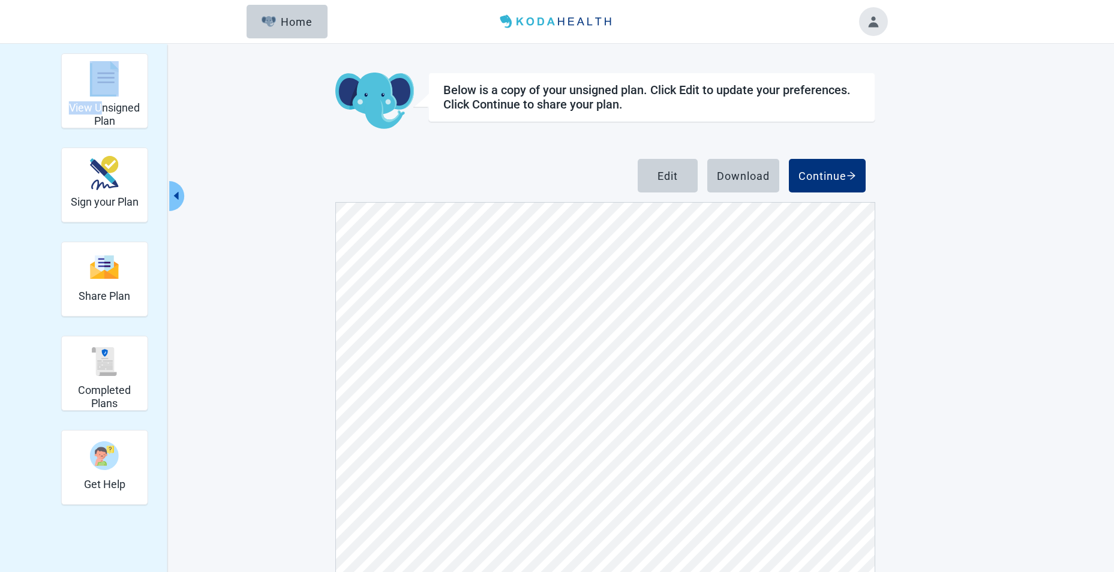
scroll to position [3959, 0]
click at [645, 181] on button "Edit" at bounding box center [668, 176] width 60 height 34
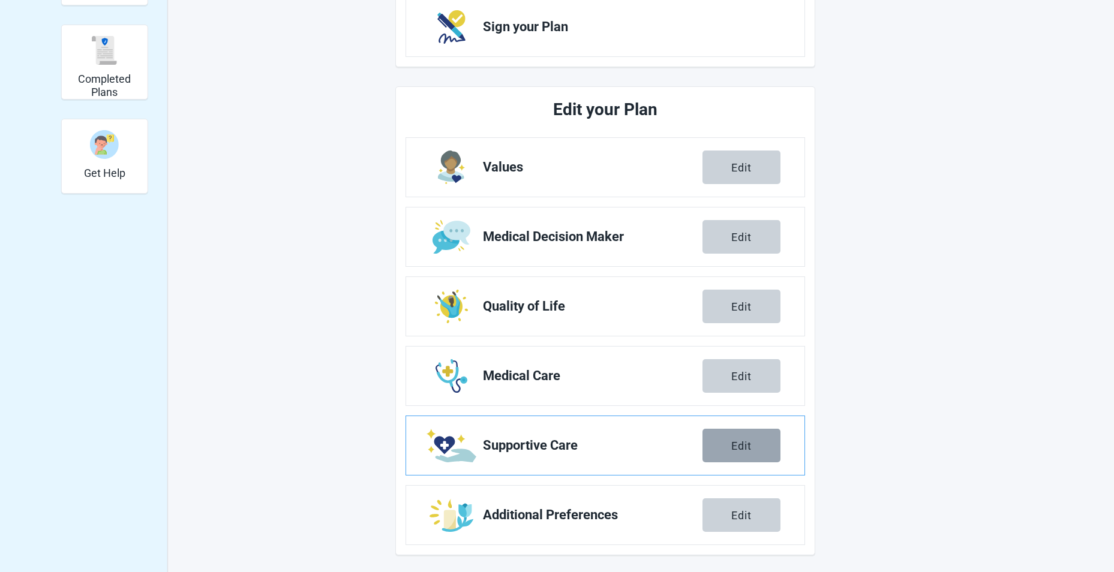
scroll to position [314, 0]
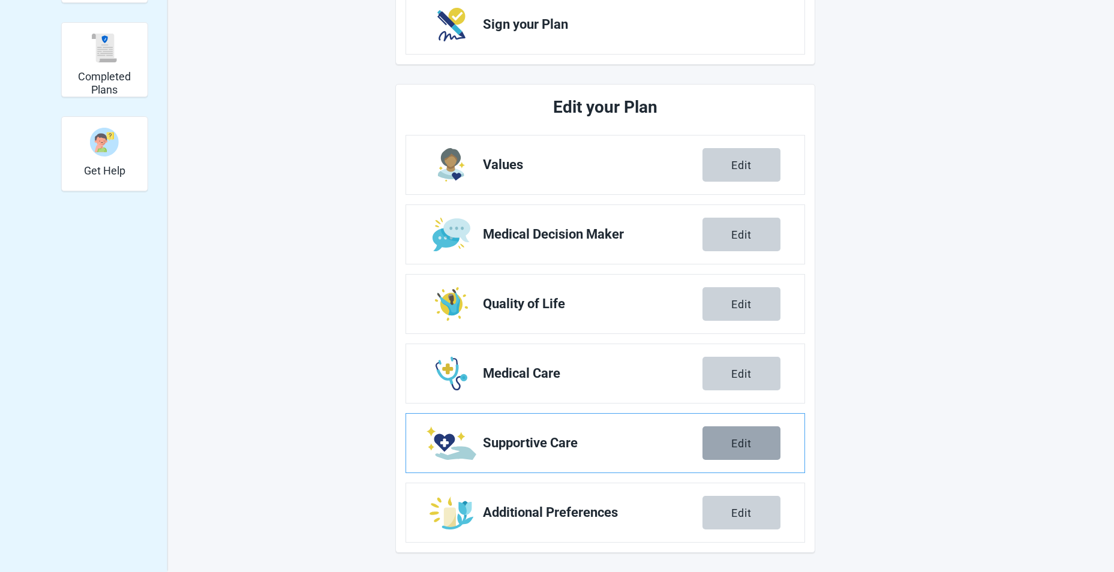
click at [738, 456] on button "Edit" at bounding box center [741, 443] width 78 height 34
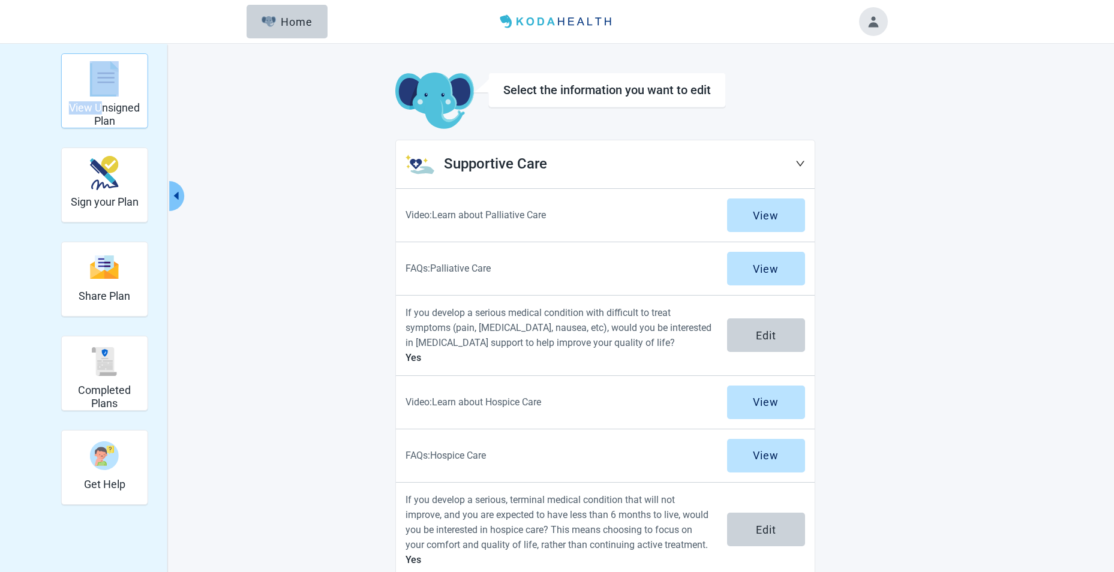
click at [113, 100] on div "View Unsigned Plan" at bounding box center [105, 78] width 76 height 45
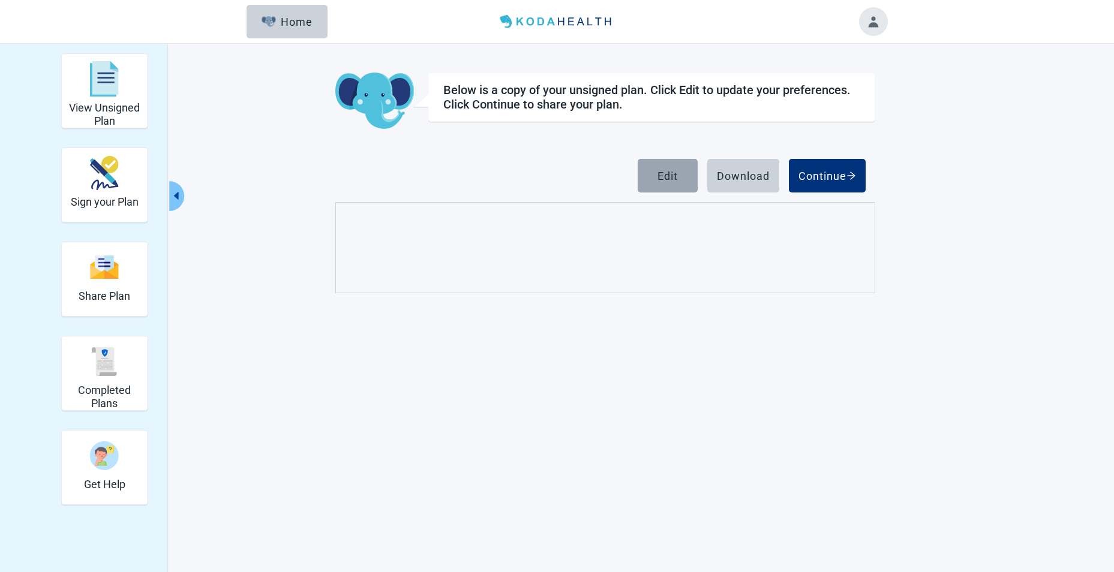
click at [666, 167] on button "Edit" at bounding box center [668, 176] width 60 height 34
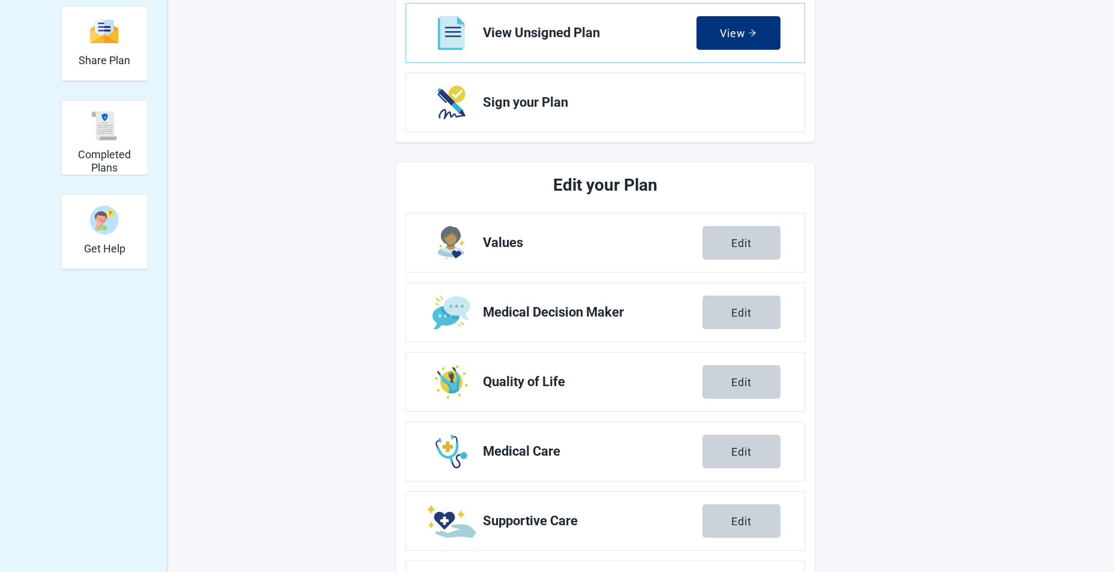
scroll to position [240, 0]
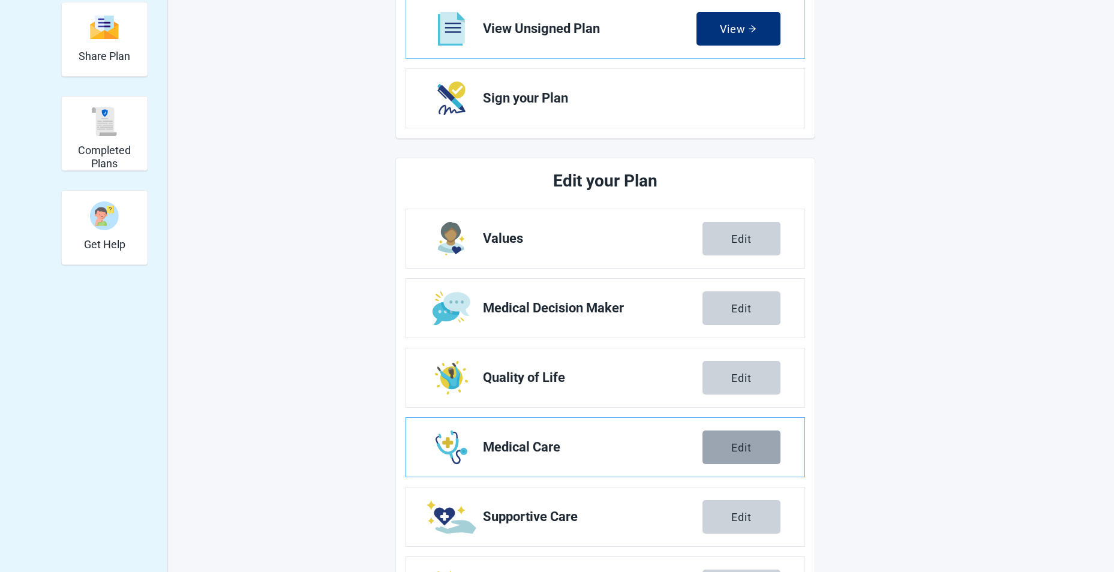
click at [745, 443] on div "Edit" at bounding box center [741, 447] width 20 height 12
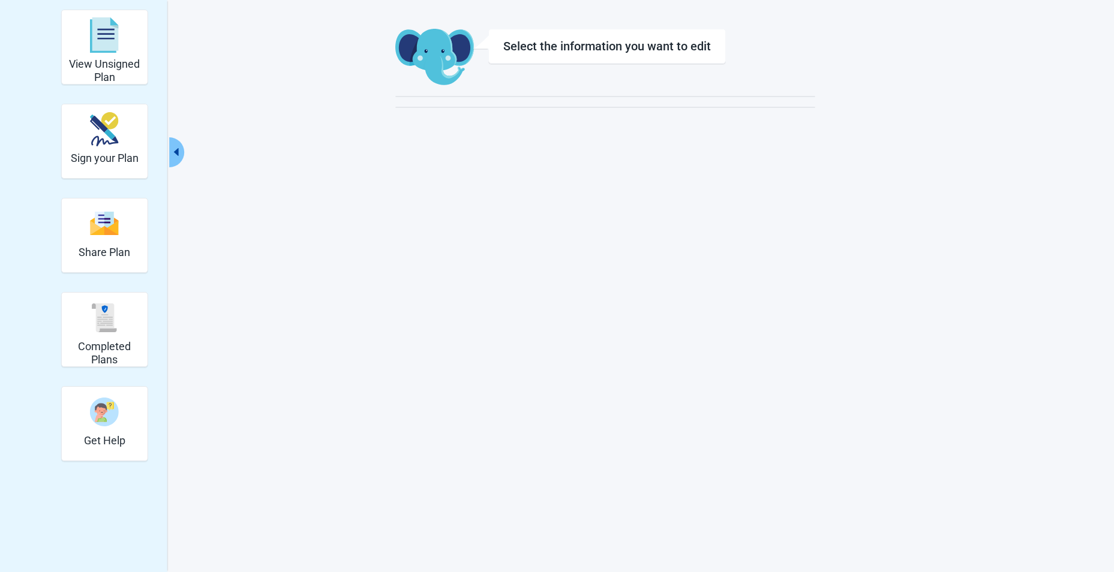
scroll to position [44, 0]
click at [112, 64] on h2 "View Unsigned Plan" at bounding box center [105, 71] width 76 height 26
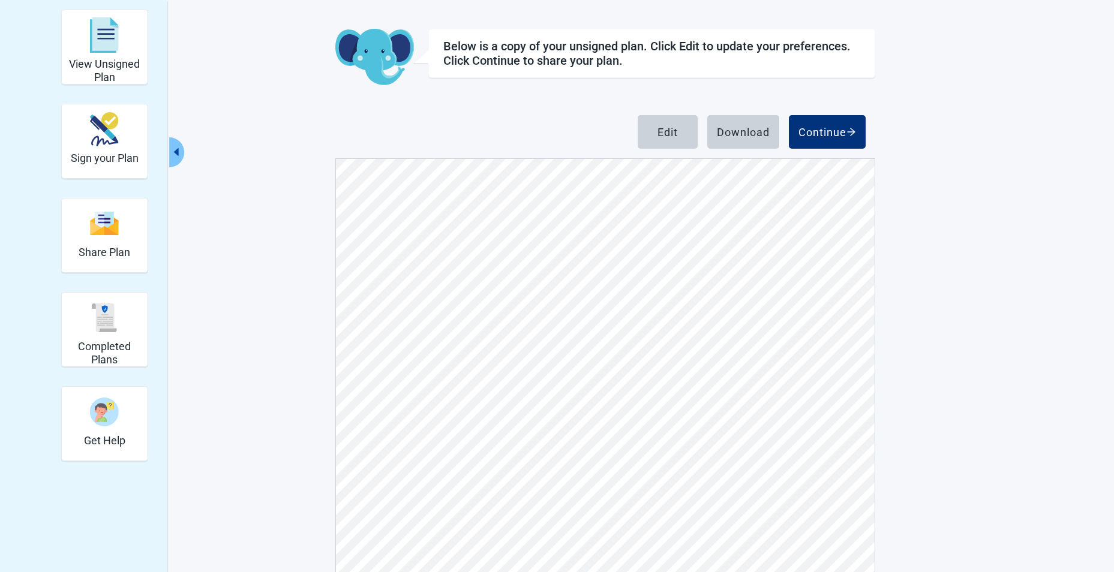
scroll to position [3834, 0]
click at [794, 125] on button "Continue" at bounding box center [827, 132] width 77 height 34
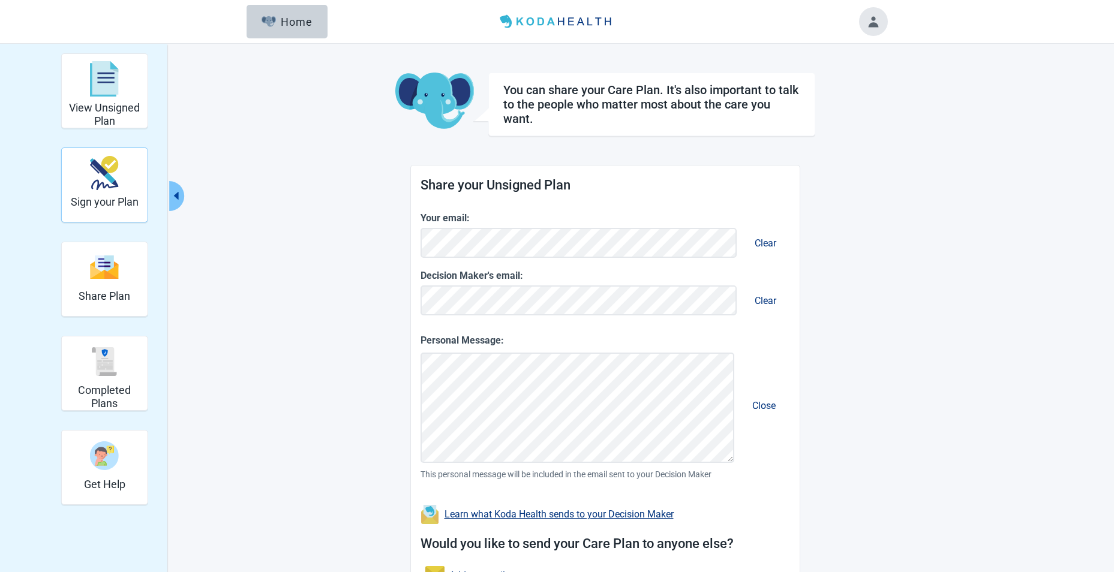
click at [97, 176] on img "Sign your Plan" at bounding box center [104, 173] width 29 height 34
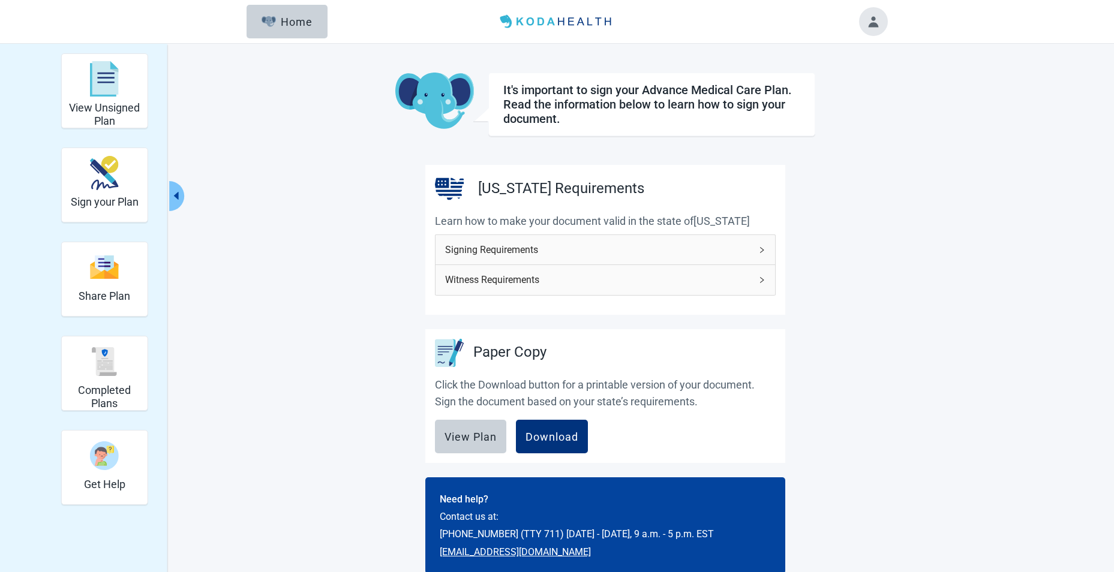
click at [548, 251] on span "Signing Requirements" at bounding box center [598, 249] width 306 height 15
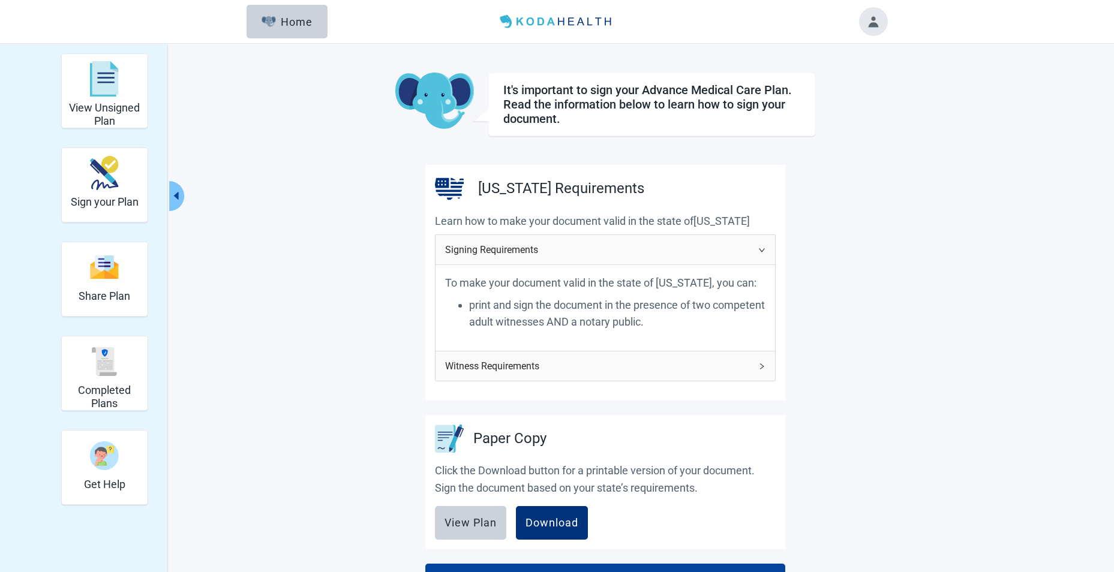
click at [548, 251] on span "Signing Requirements" at bounding box center [598, 249] width 306 height 15
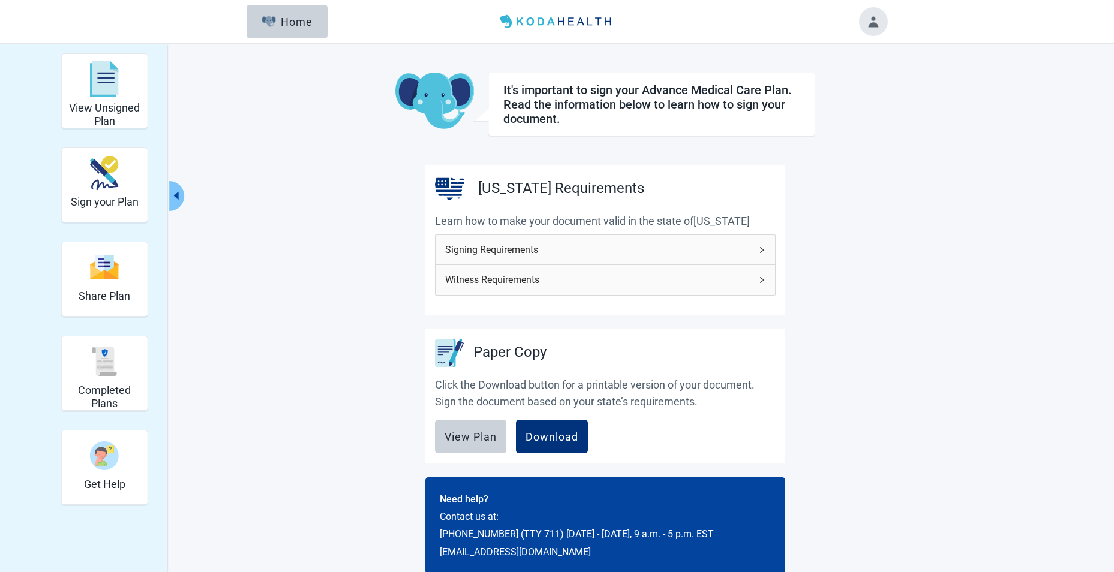
click at [533, 277] on span "Witness Requirements" at bounding box center [598, 279] width 306 height 15
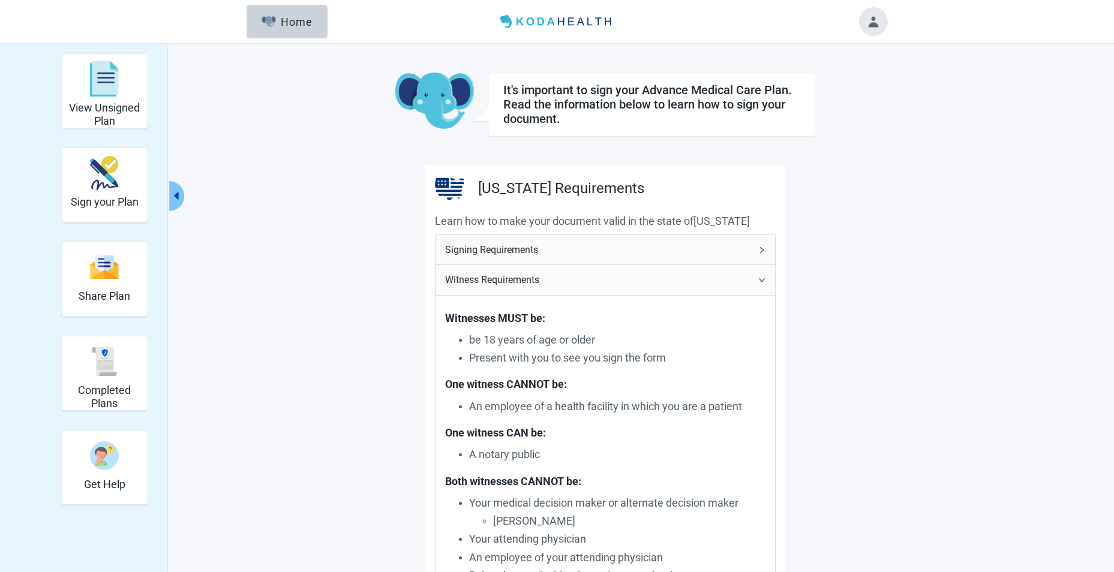
click at [533, 276] on span "Witness Requirements" at bounding box center [598, 279] width 306 height 15
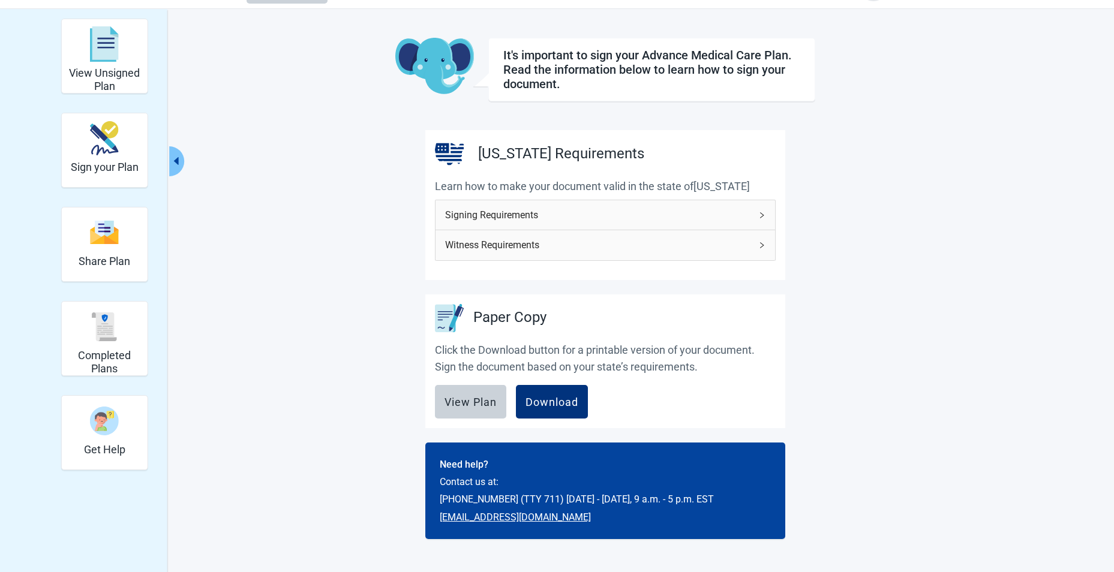
scroll to position [44, 0]
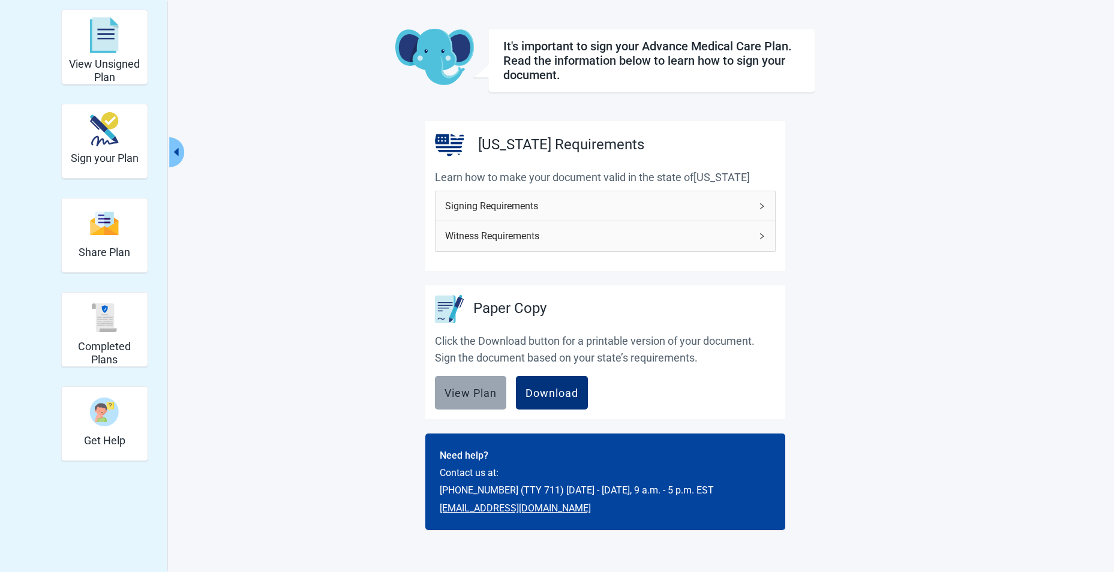
click at [461, 399] on div "View Plan" at bounding box center [470, 393] width 52 height 12
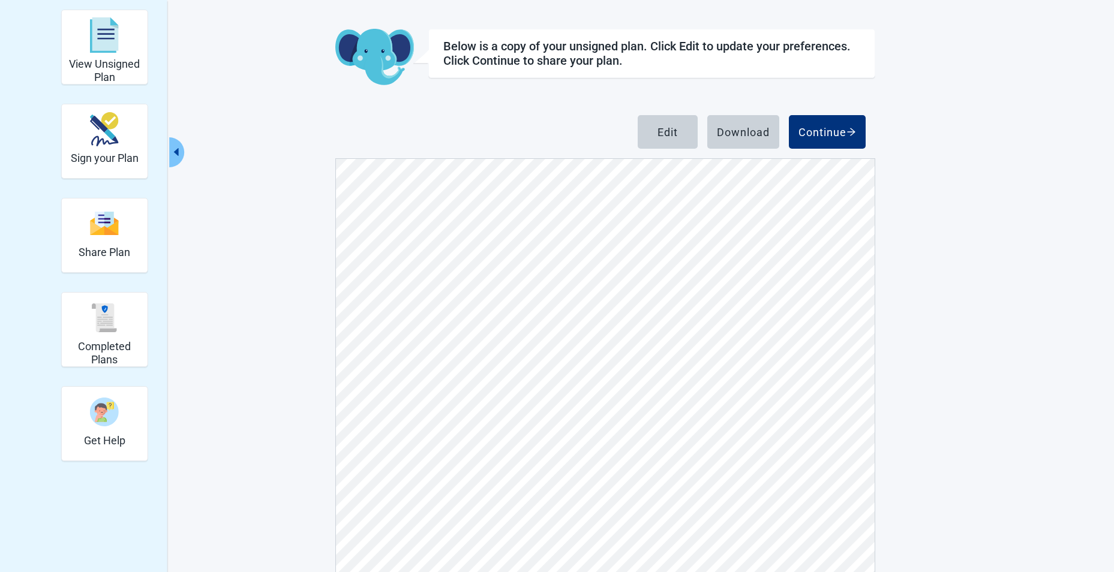
scroll to position [120, 0]
click at [803, 122] on button "Continue" at bounding box center [827, 132] width 77 height 34
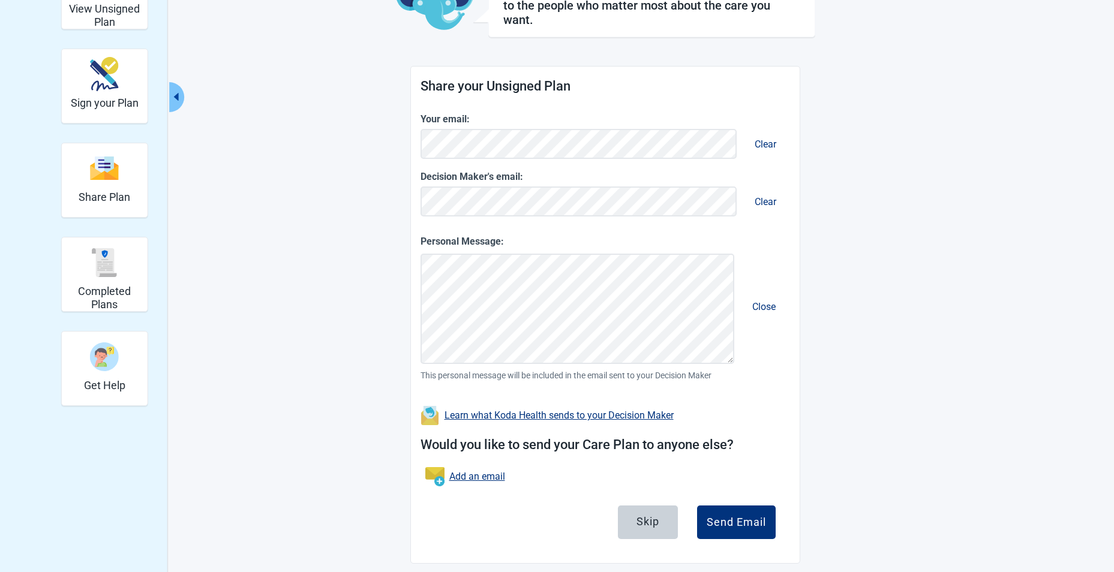
scroll to position [110, 0]
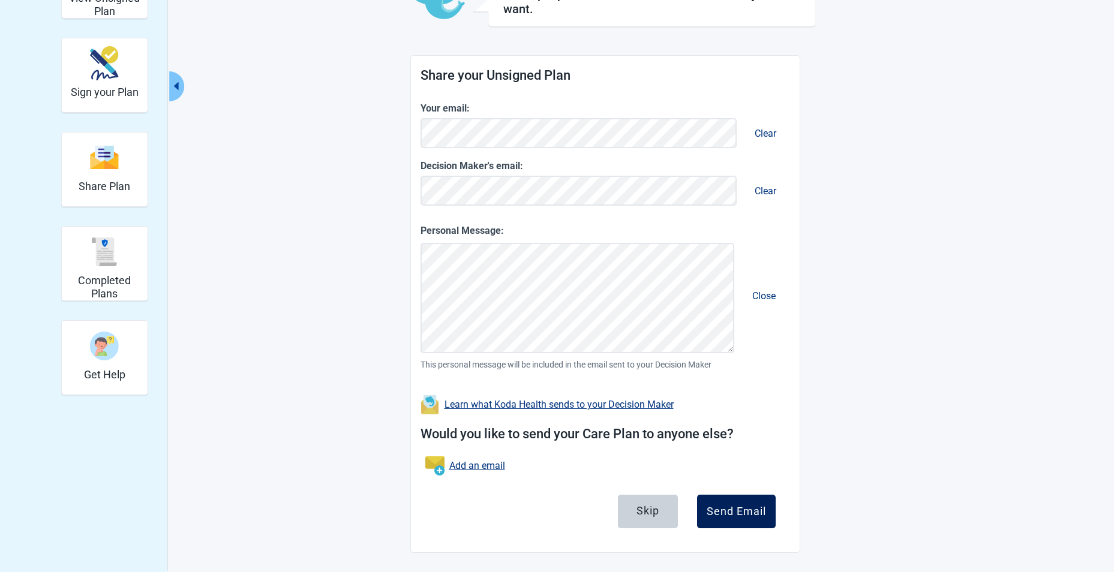
click at [749, 516] on div "Send Email" at bounding box center [736, 512] width 59 height 12
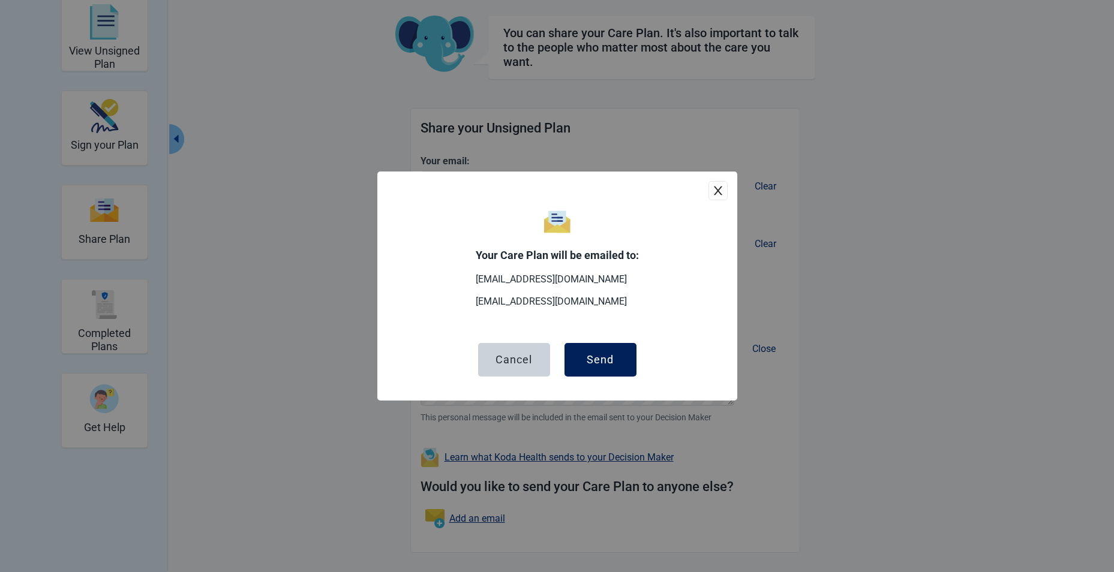
click at [606, 361] on div "Send" at bounding box center [600, 360] width 27 height 12
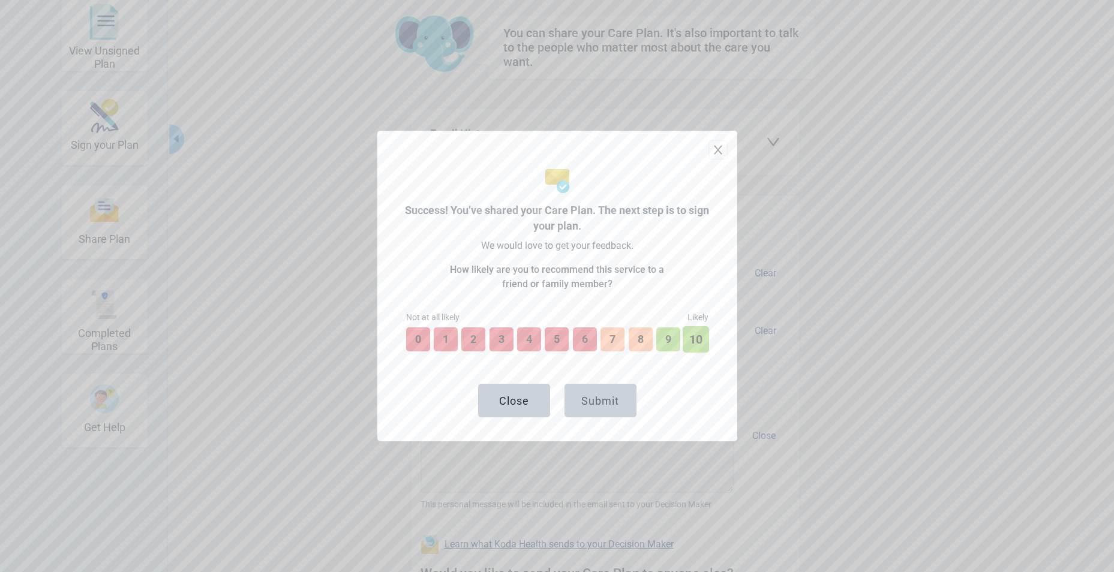
click at [693, 341] on button "10" at bounding box center [696, 339] width 26 height 26
click at [618, 385] on button "Submit" at bounding box center [600, 401] width 72 height 34
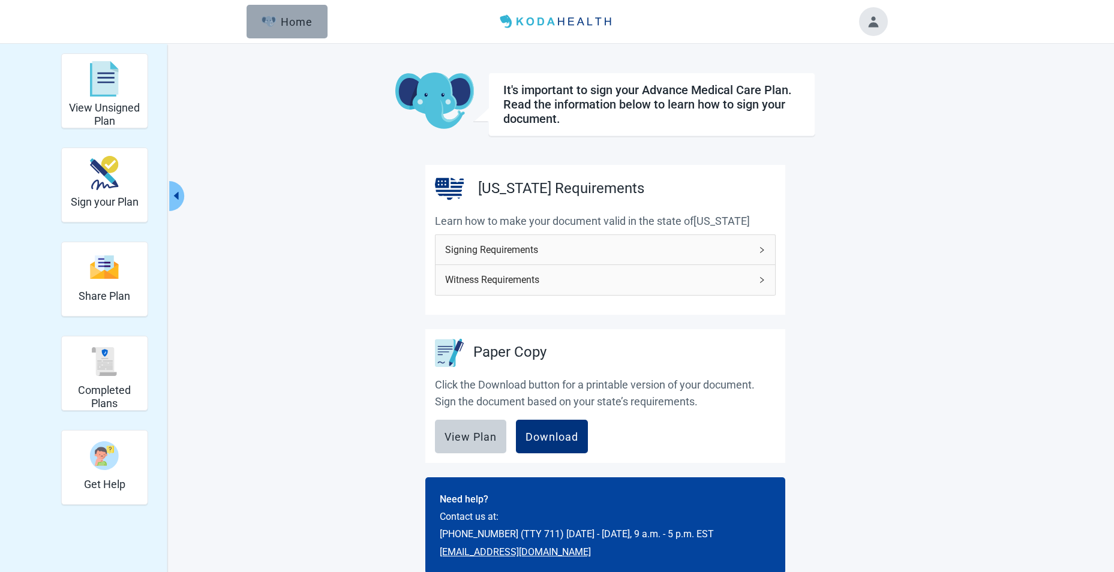
click at [269, 17] on img "button" at bounding box center [269, 21] width 15 height 11
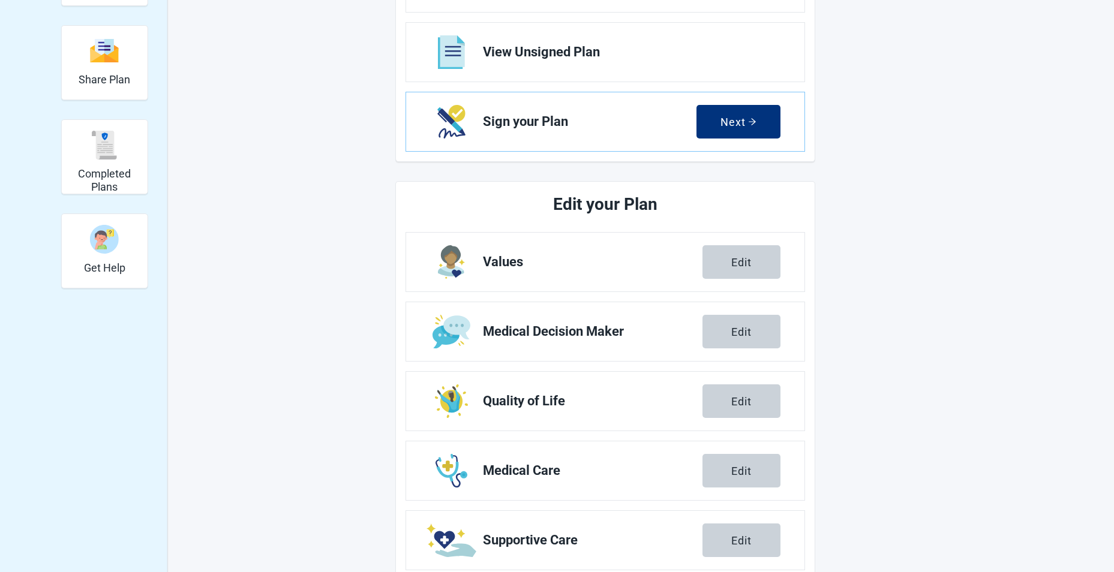
scroll to position [14, 0]
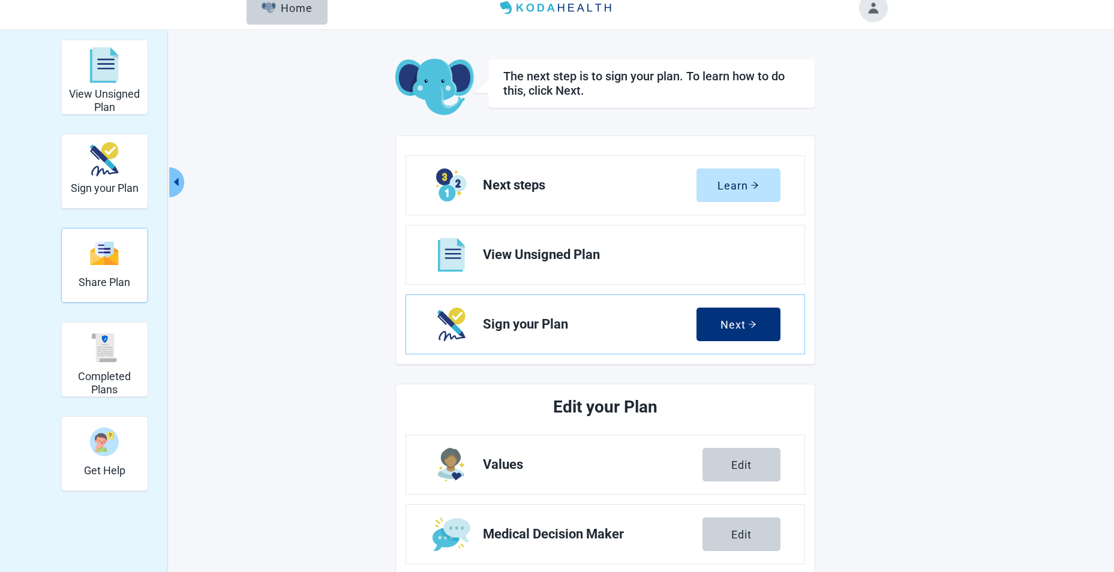
click at [112, 284] on h2 "Share Plan" at bounding box center [105, 282] width 52 height 13
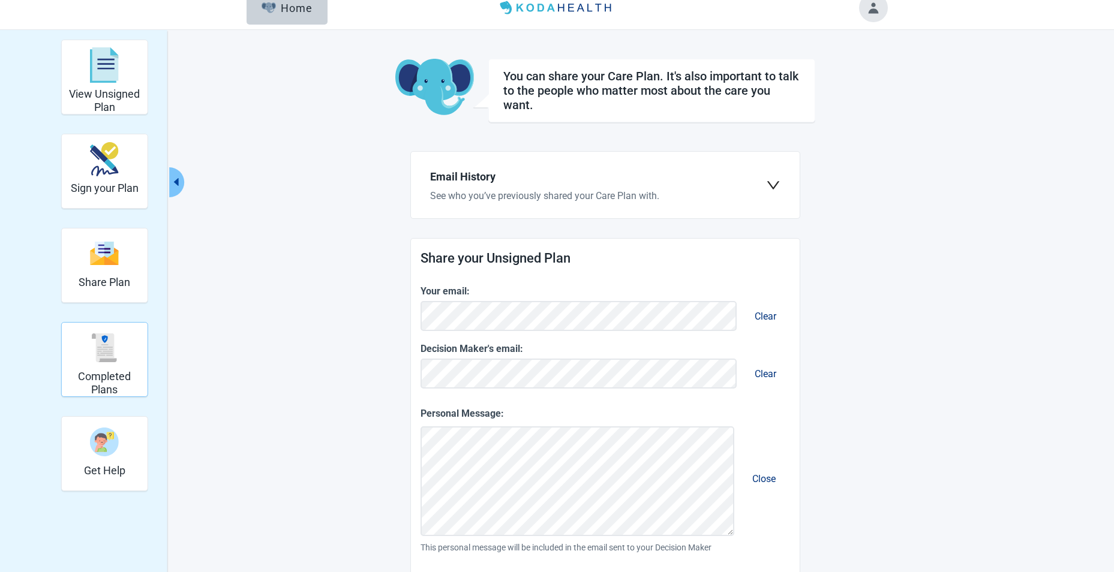
click at [111, 356] on img "Completed Plans" at bounding box center [104, 347] width 29 height 29
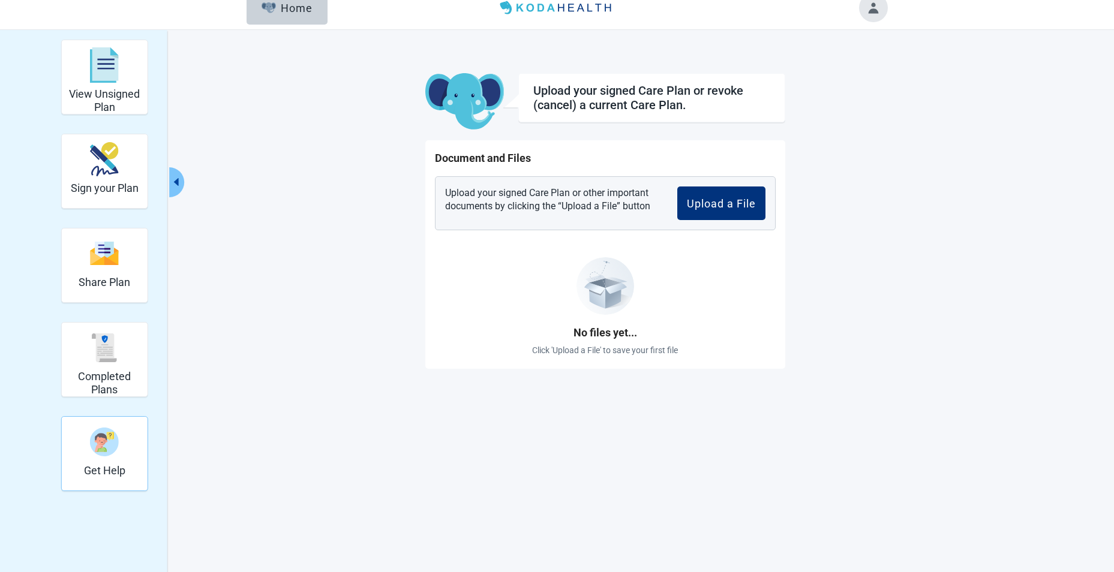
click at [124, 446] on div "Get Help" at bounding box center [104, 441] width 41 height 45
